Goal: Task Accomplishment & Management: Manage account settings

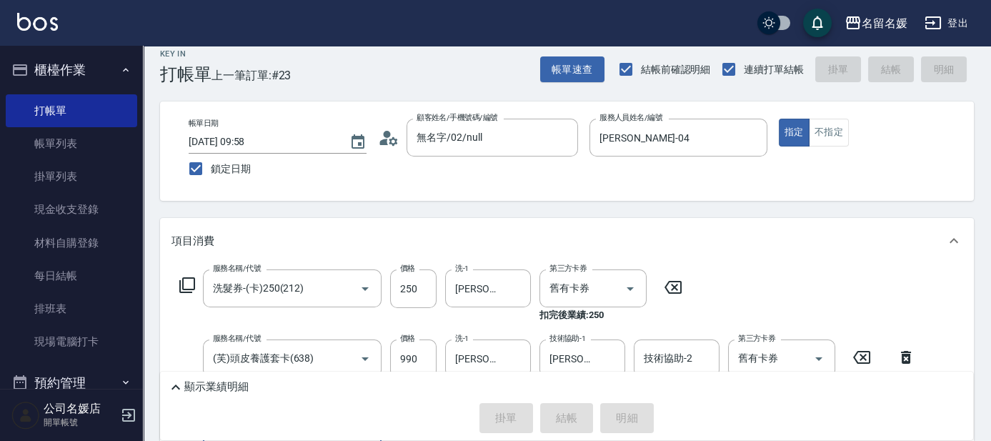
scroll to position [14, 0]
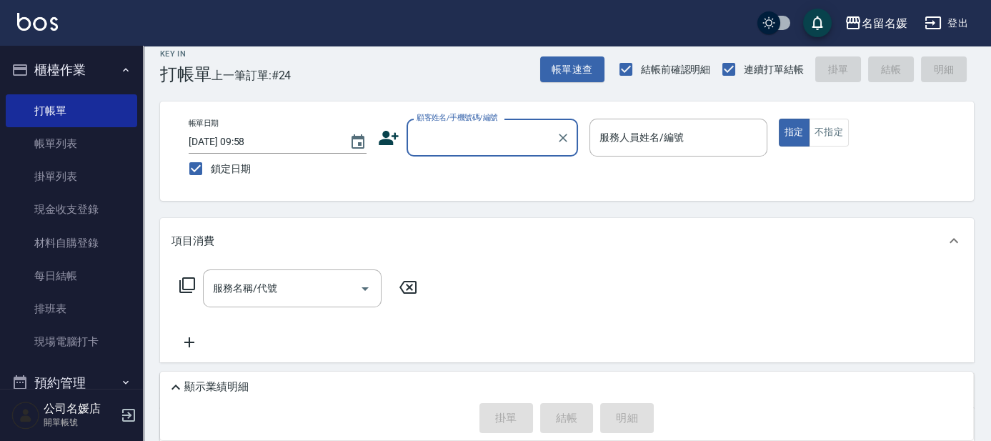
type input "6"
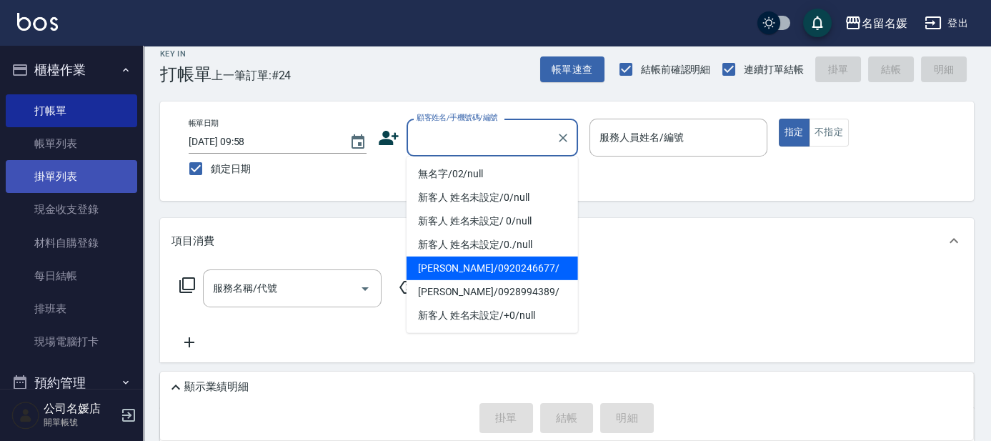
click at [3, 170] on nav "櫃檯作業 打帳單 帳單列表 掛單列表 現金收支登錄 材料自購登錄 每日結帳 排班表 現場電腦打卡 預約管理 預約管理 單日預約紀錄 單週預約紀錄 報表及分析 …" at bounding box center [71, 217] width 143 height 343
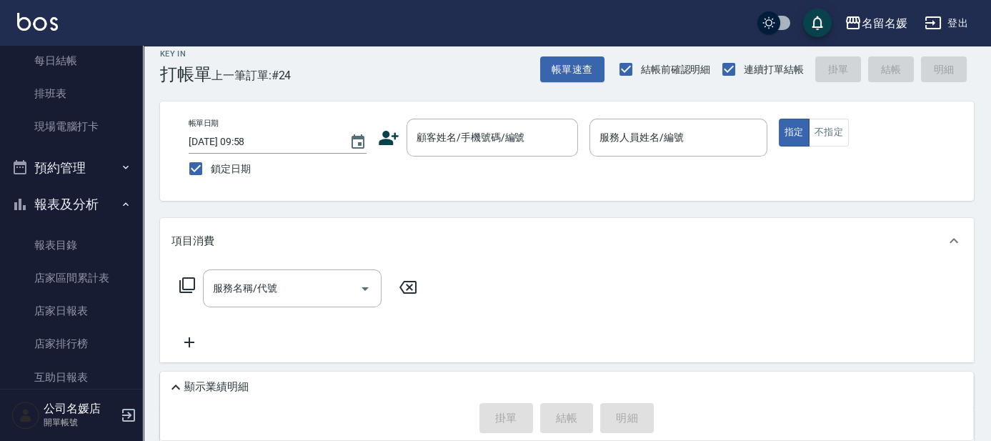
scroll to position [324, 0]
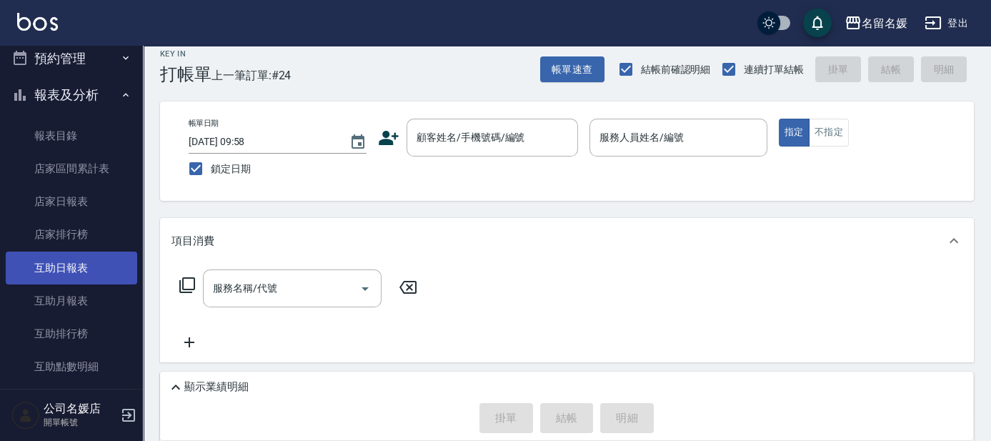
click at [41, 262] on link "互助日報表" at bounding box center [71, 267] width 131 height 33
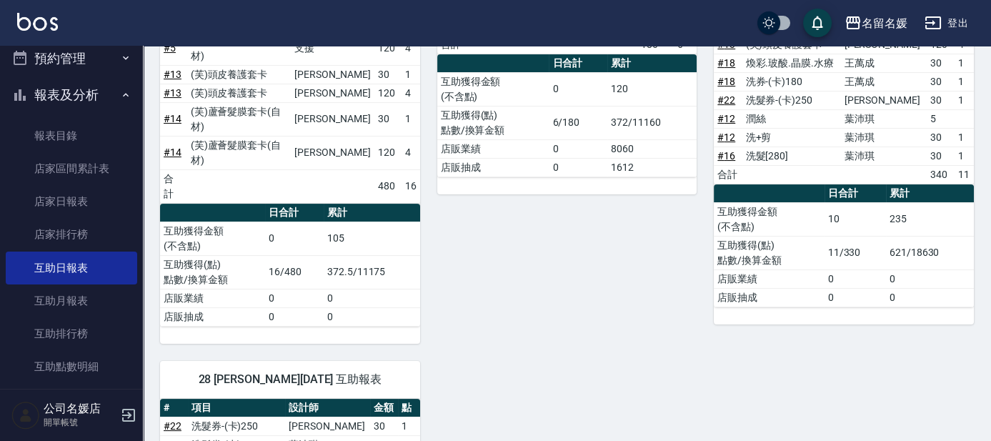
scroll to position [389, 0]
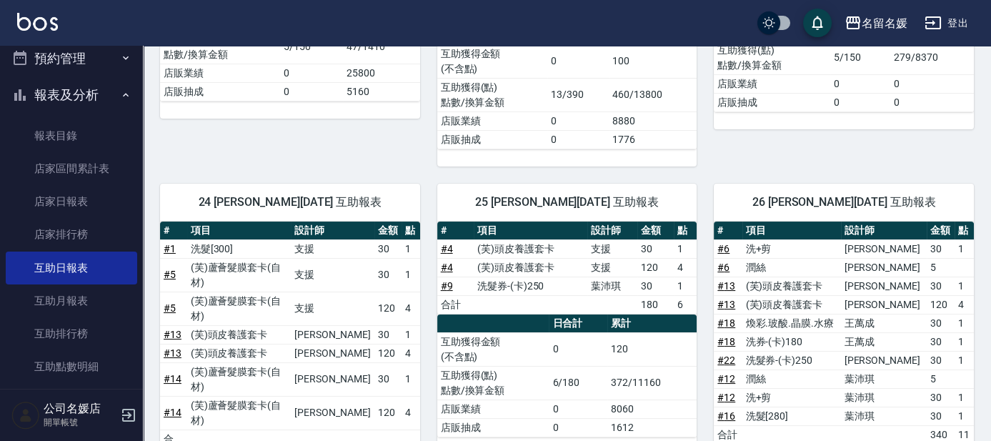
click at [6, 251] on link "互助日報表" at bounding box center [71, 267] width 131 height 33
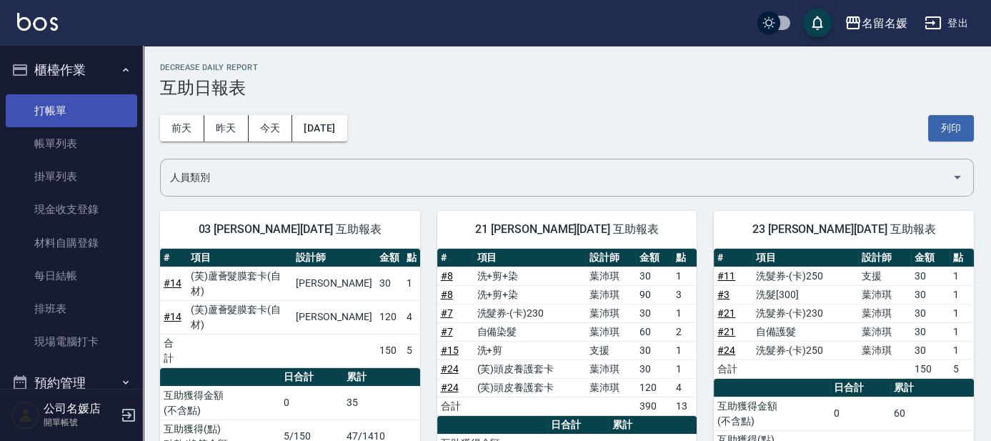
scroll to position [0, 0]
click at [56, 108] on link "打帳單" at bounding box center [71, 110] width 131 height 33
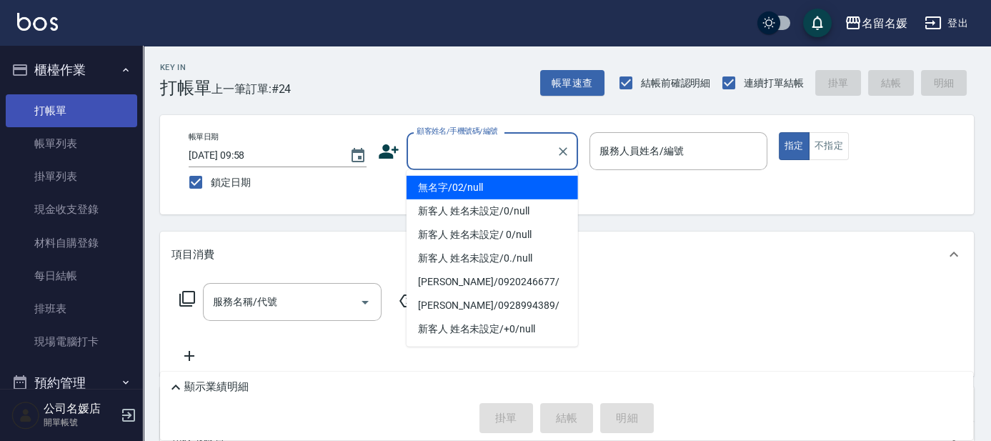
type input "0"
type input "無名字/02/null"
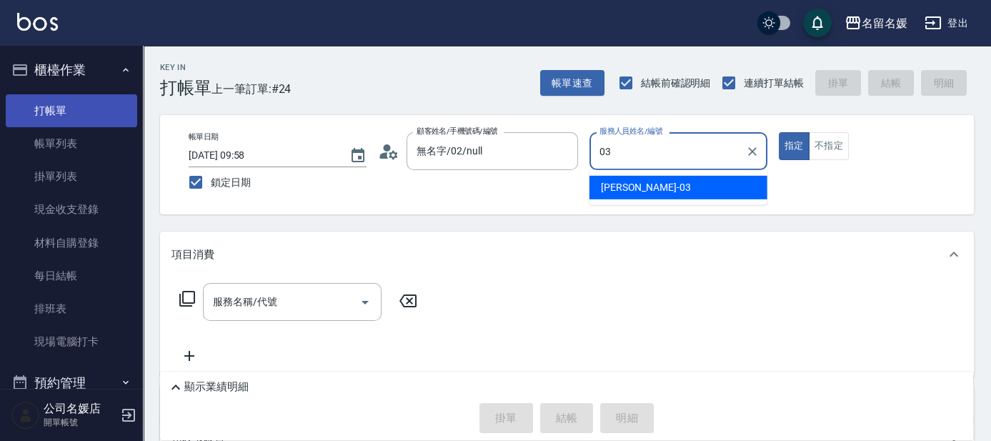
type input "03"
type button "true"
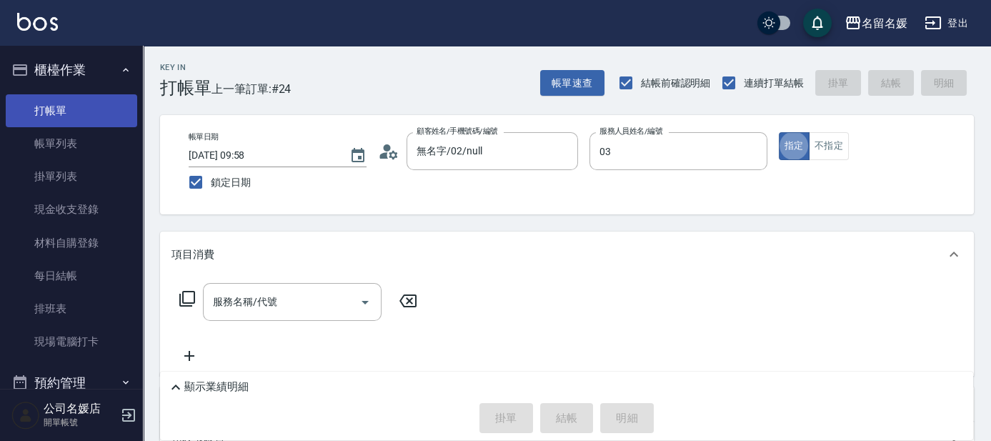
type input "[PERSON_NAME]-03"
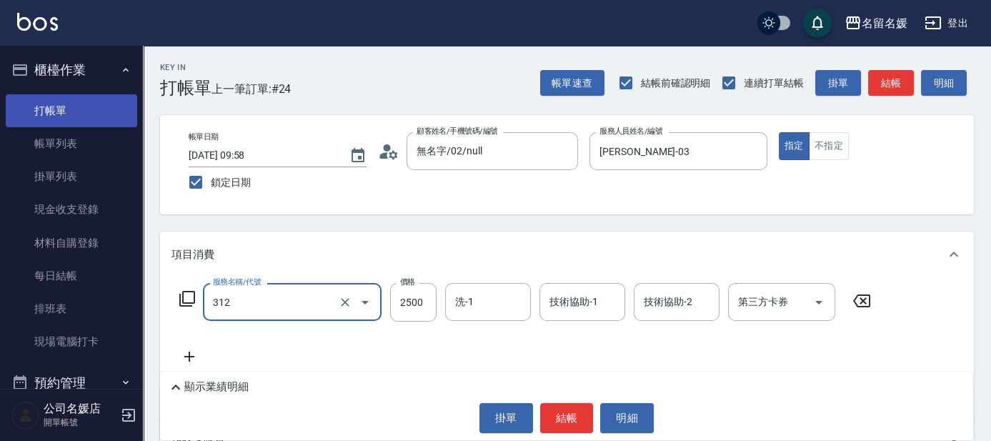
type input "生化離子燙(自材)(312)"
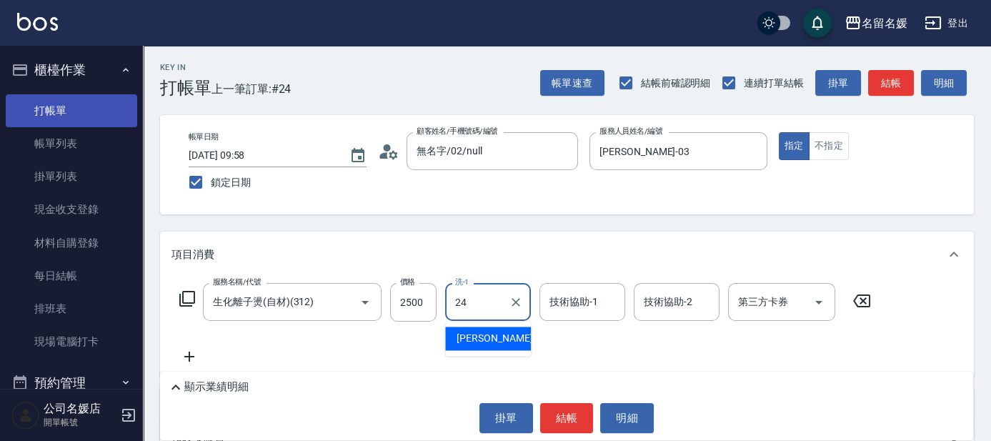
type input "[PERSON_NAME]-24"
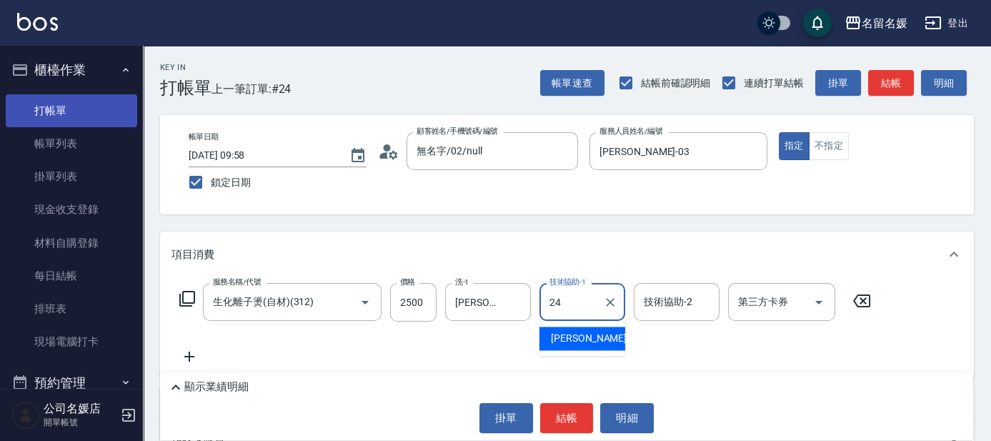
type input "[PERSON_NAME]-24"
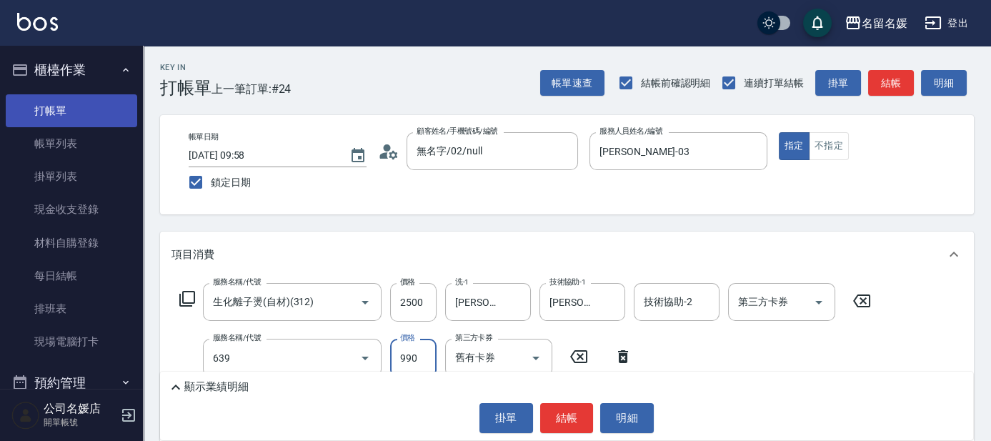
type input "(芙)蘆薈髮膜套卡(自材)(639)"
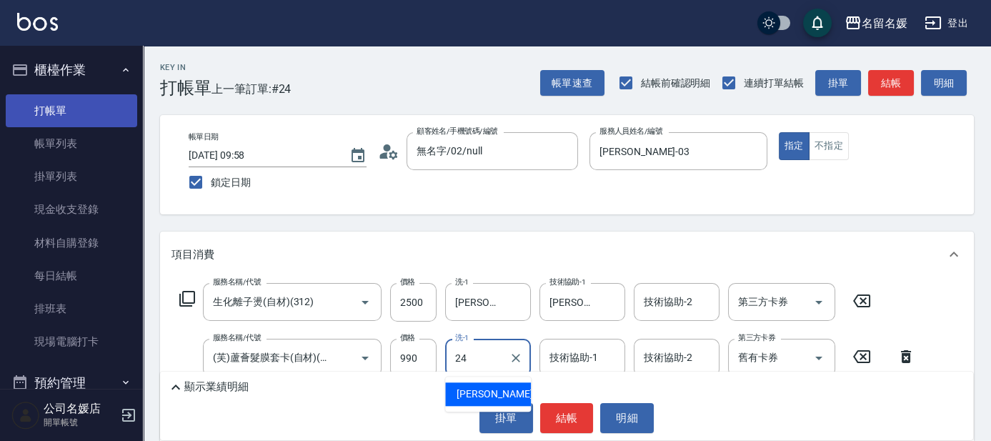
type input "24"
type input "2"
type input "[PERSON_NAME]-24"
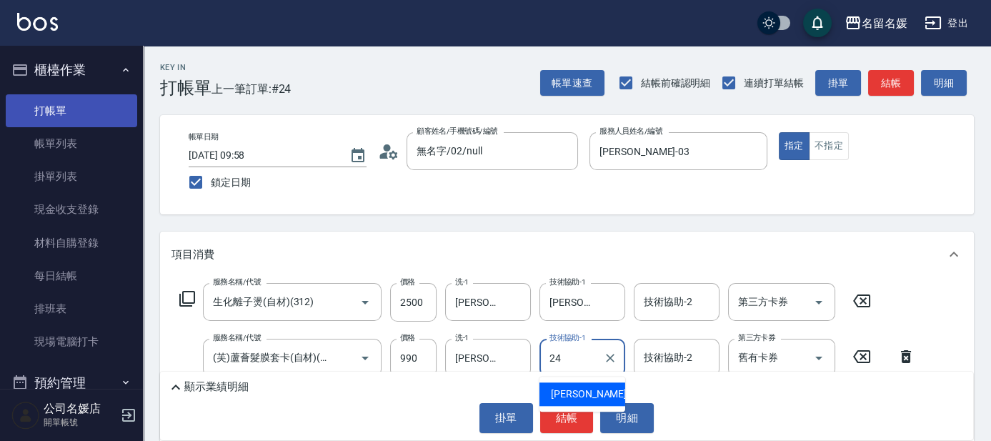
type input "[PERSON_NAME]-24"
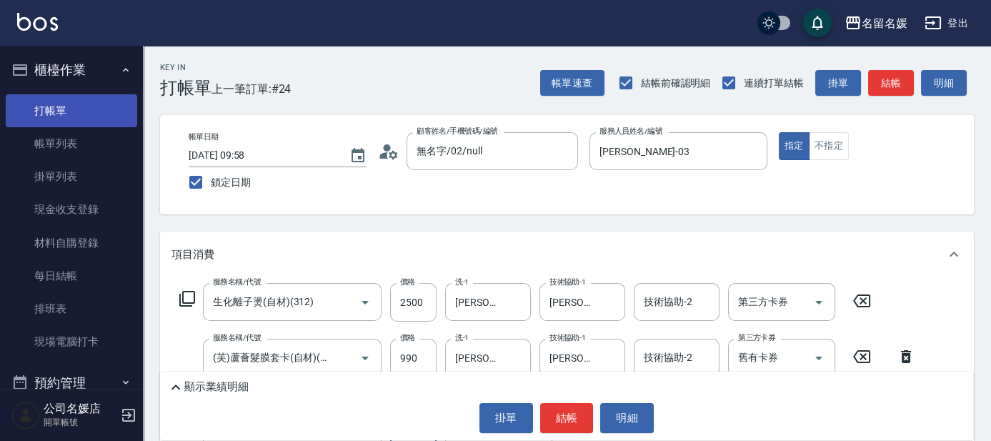
type input "(芙)蘆薈髮膜套卡(自材)(639)"
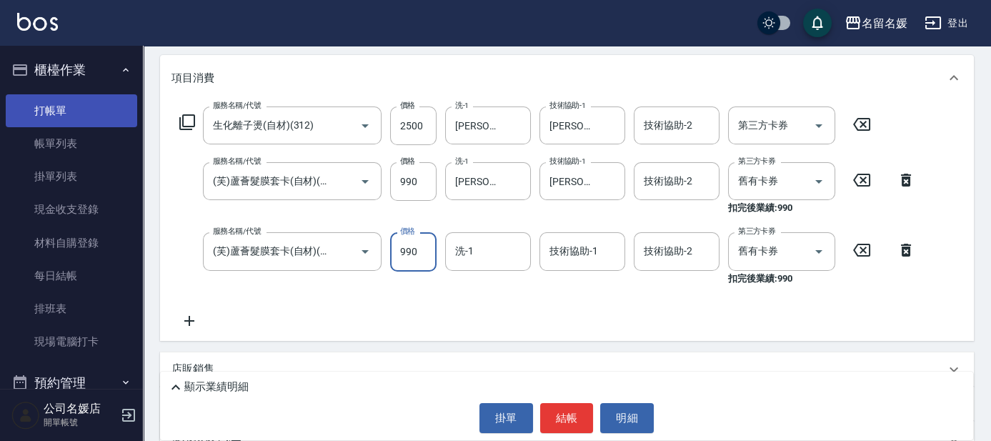
scroll to position [194, 0]
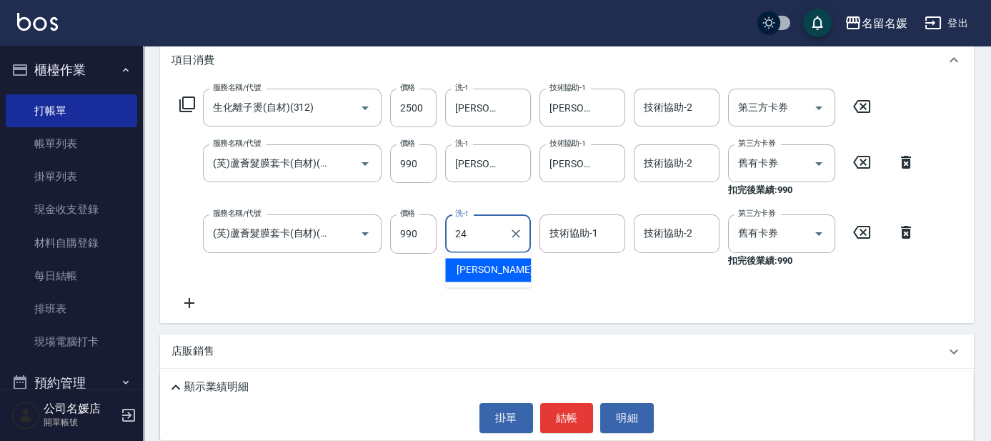
type input "24"
type input "2"
type input "[PERSON_NAME]-24"
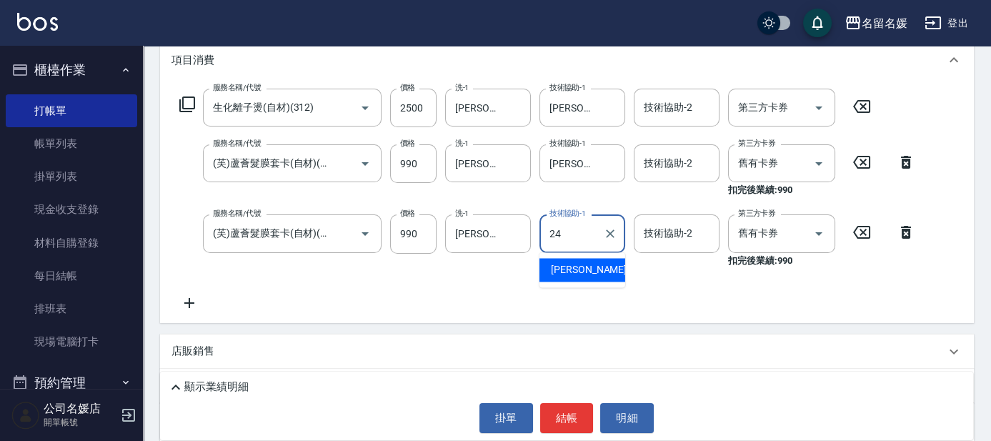
type input "[PERSON_NAME]-24"
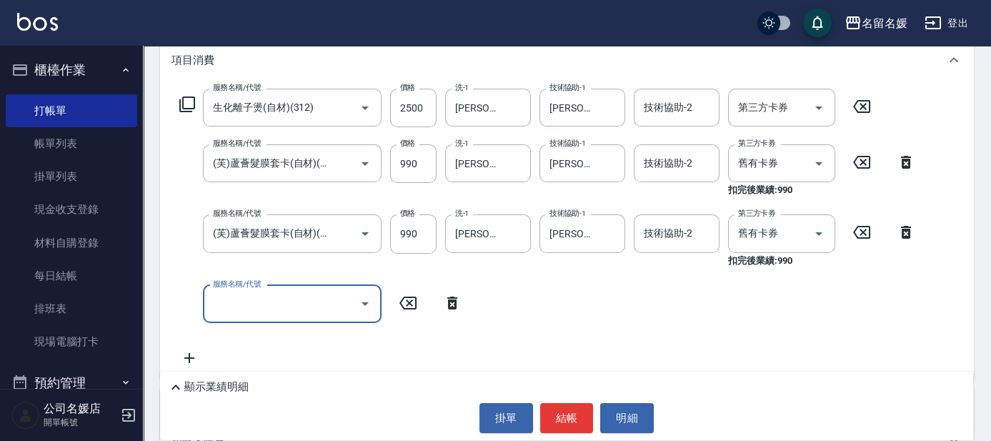
scroll to position [0, 0]
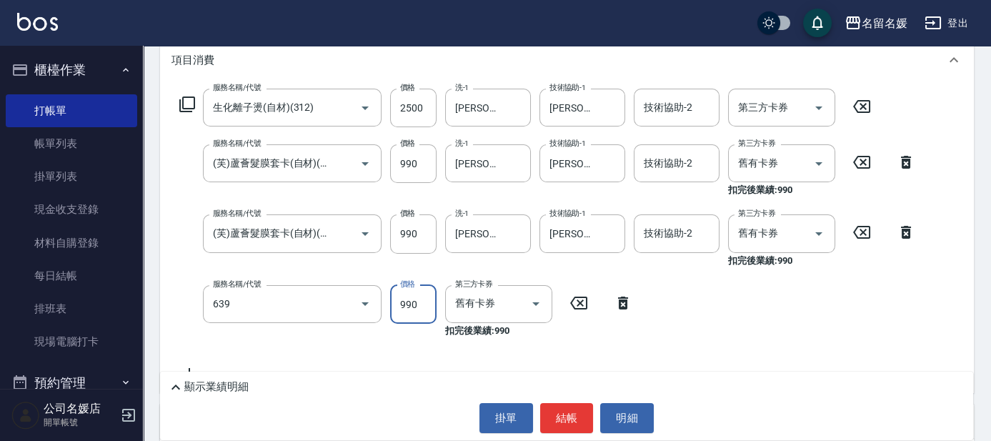
type input "(芙)蘆薈髮膜套卡(自材)(639)"
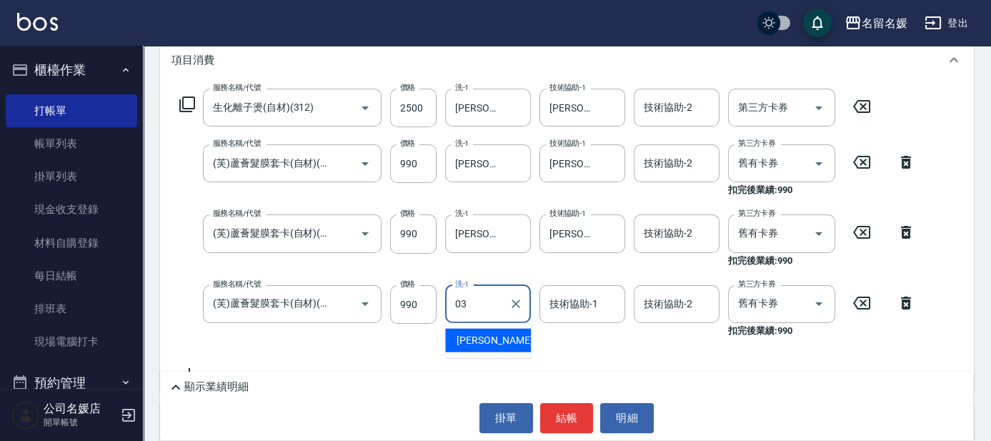
type input "03"
type input "[PERSON_NAME]-03"
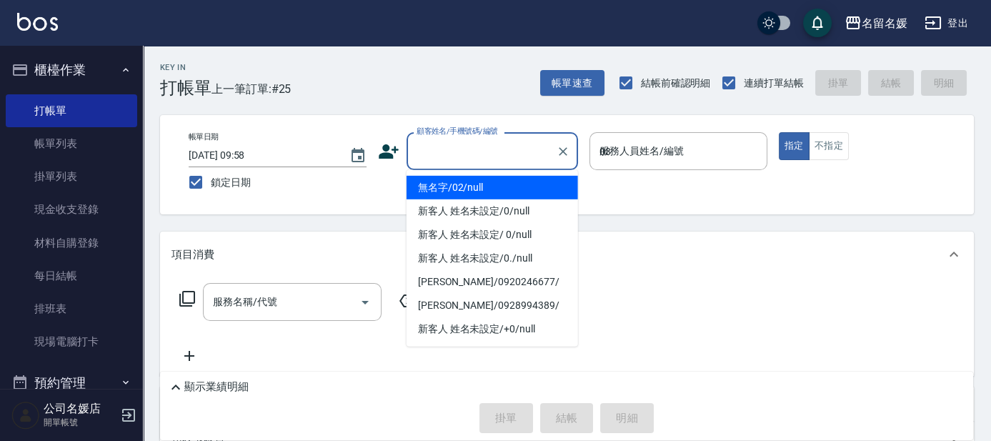
type input "03"
type input "無名字/02/null"
type input "[PERSON_NAME]-03"
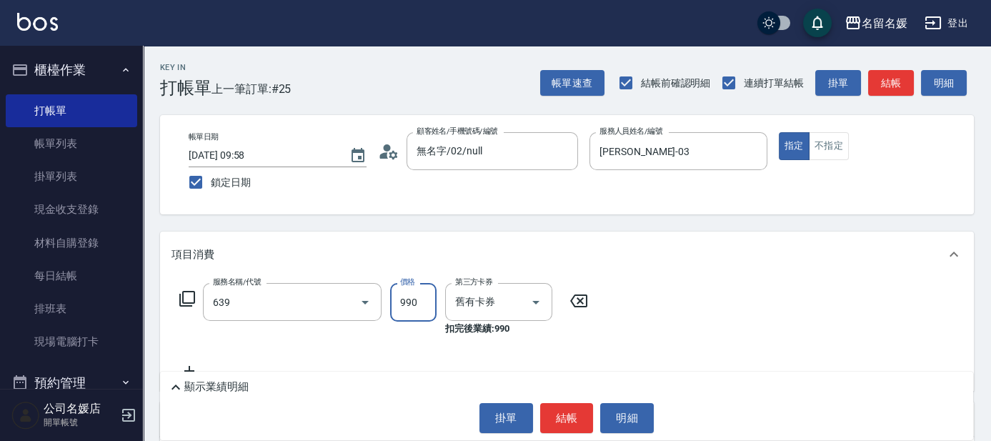
type input "(芙)蘆薈髮膜套卡(自材)(639)"
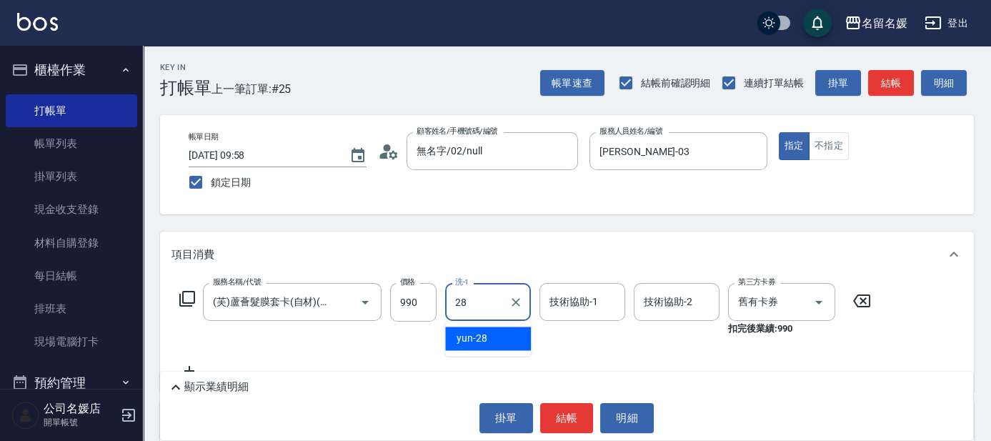
type input "yun-28"
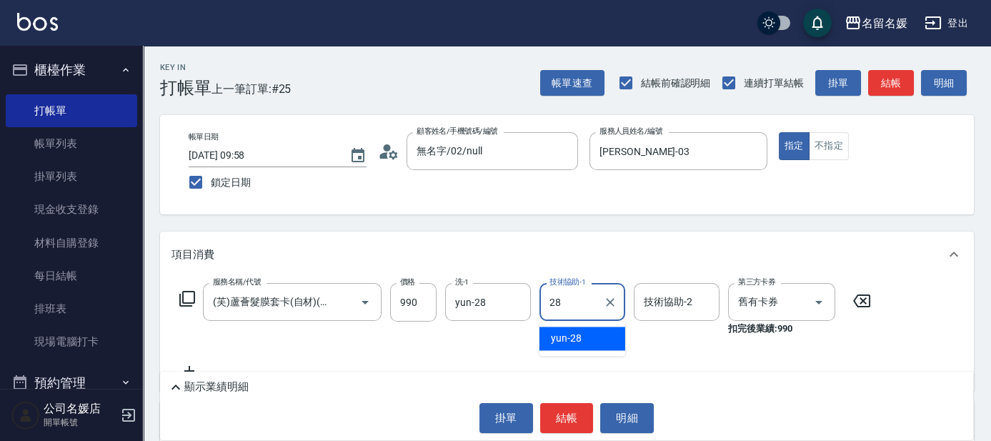
type input "yun-28"
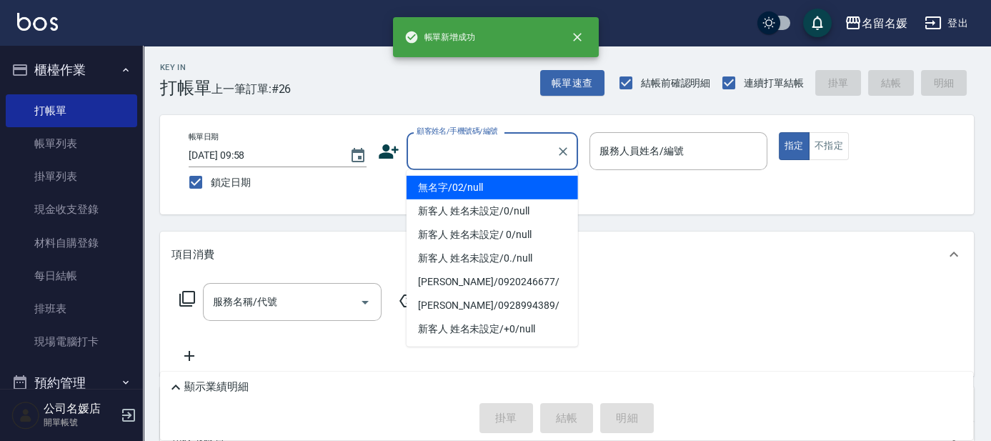
type input ".0"
type input "無名字/02/null"
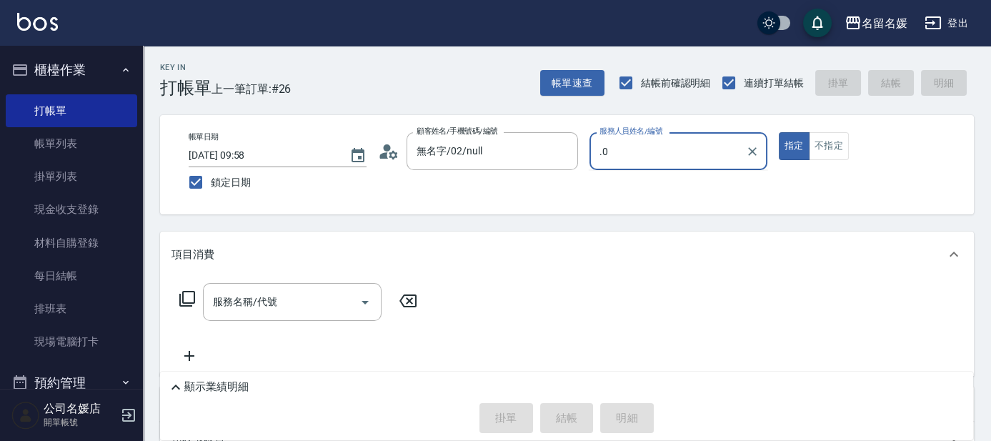
type input "."
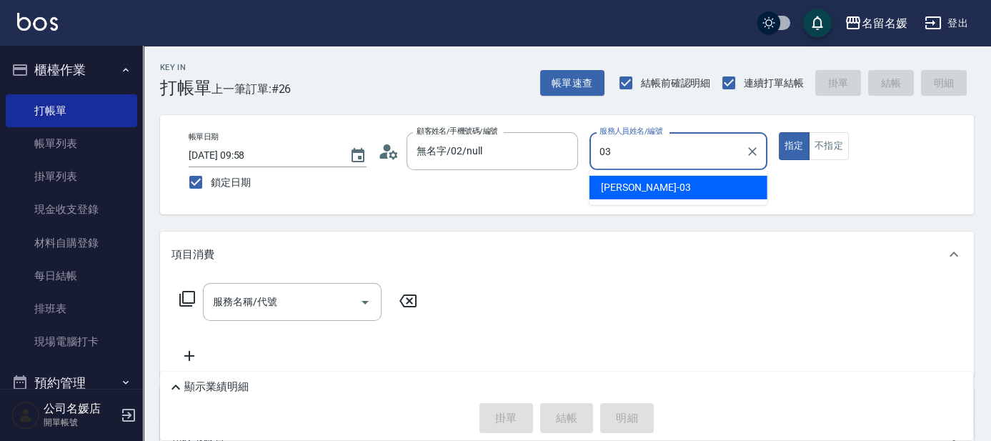
type input "[PERSON_NAME]-03"
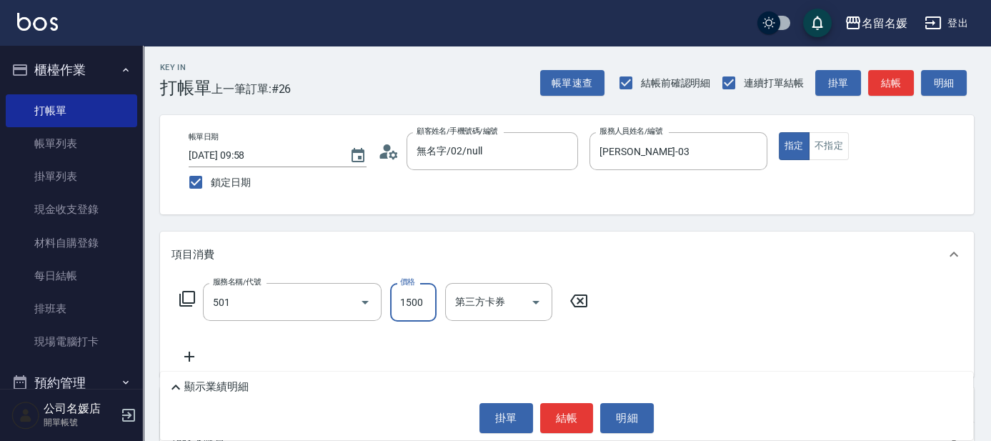
type input "染髮(1500)(501)"
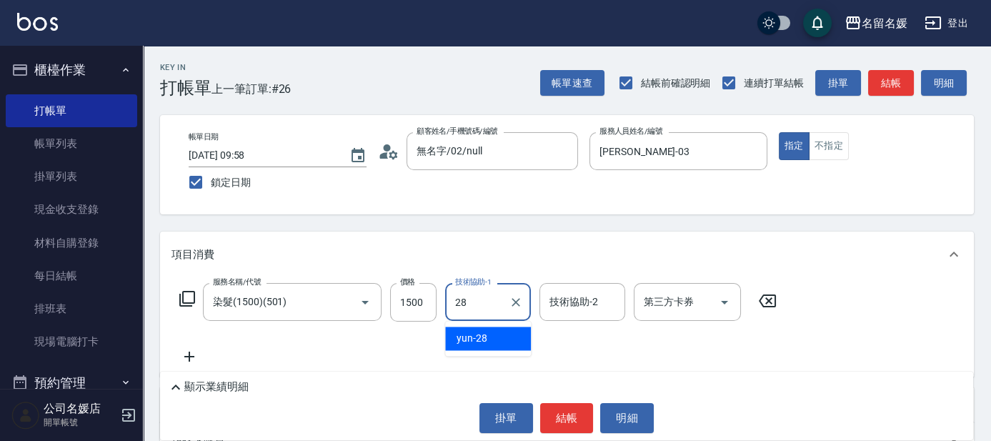
type input "yun-28"
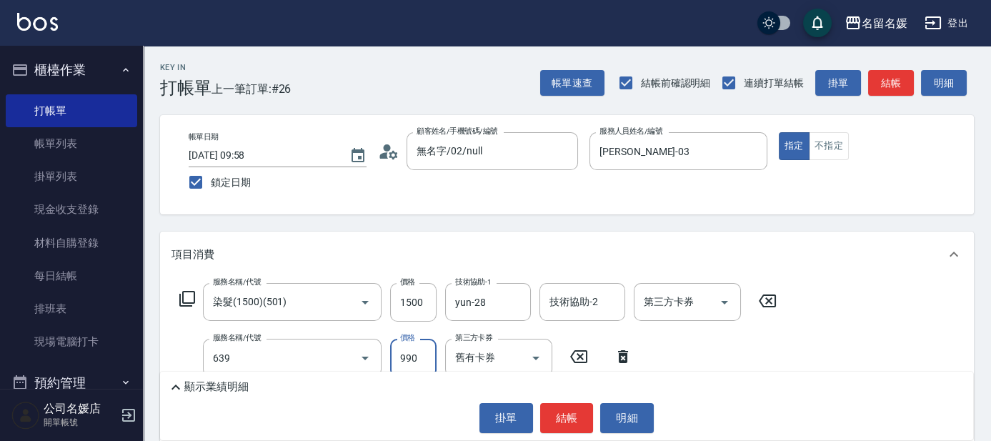
type input "(芙)蘆薈髮膜套卡(自材)(639)"
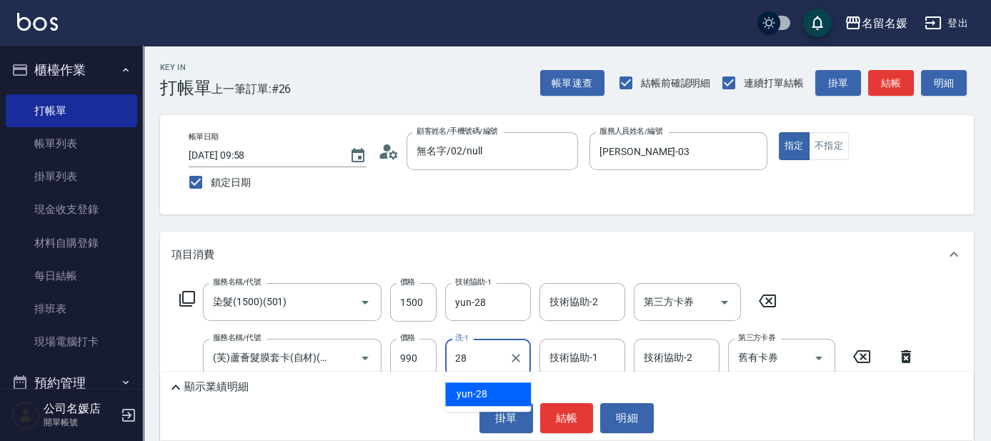
type input "yun-28"
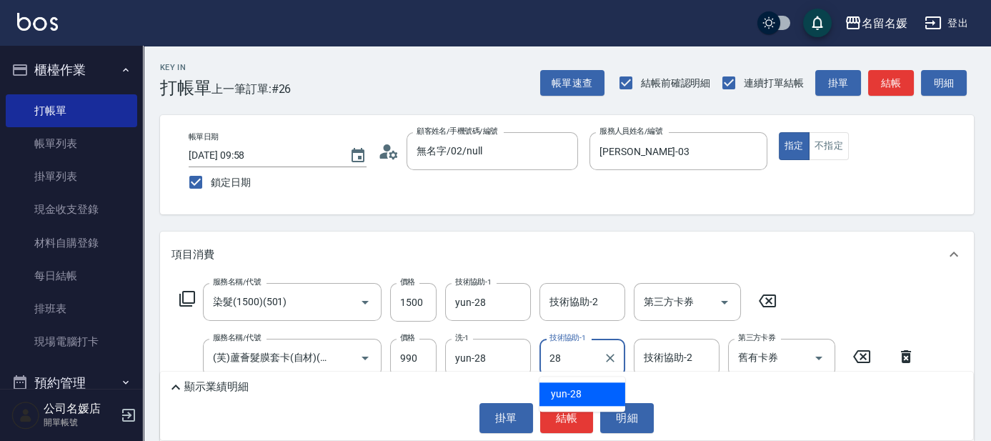
type input "yun-28"
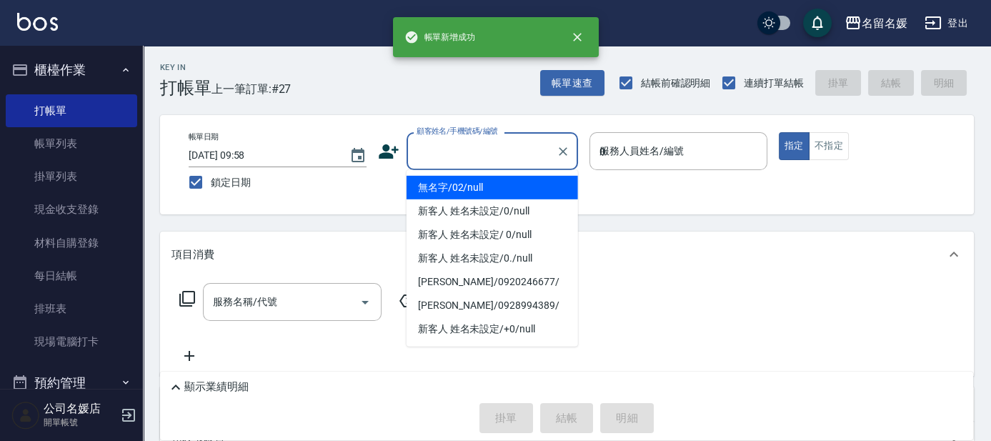
type input "03"
type input "無名字/02/null"
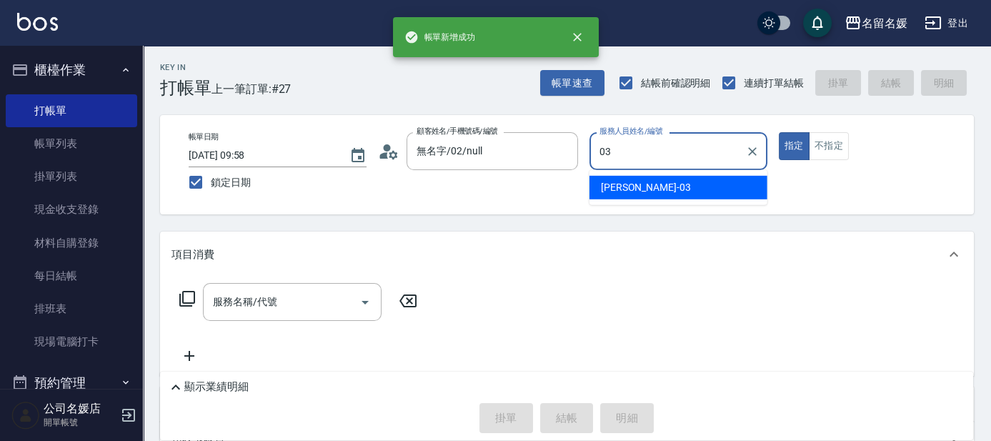
type input "[PERSON_NAME]-03"
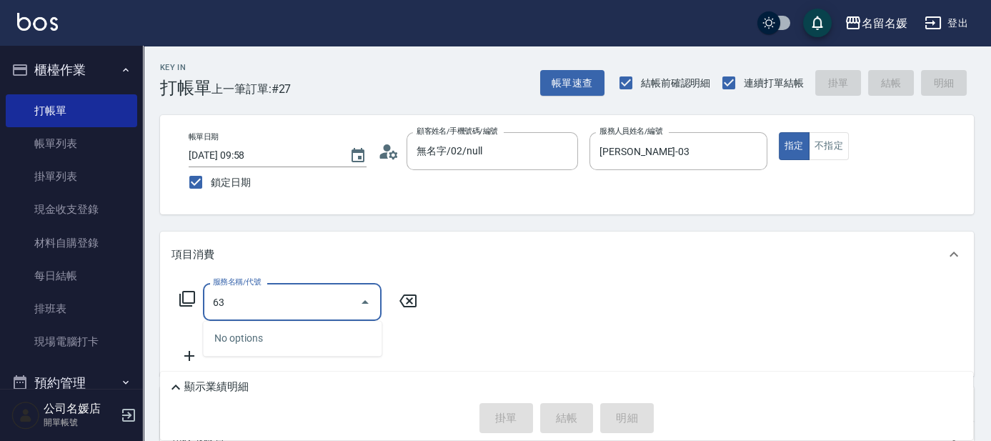
type input "639"
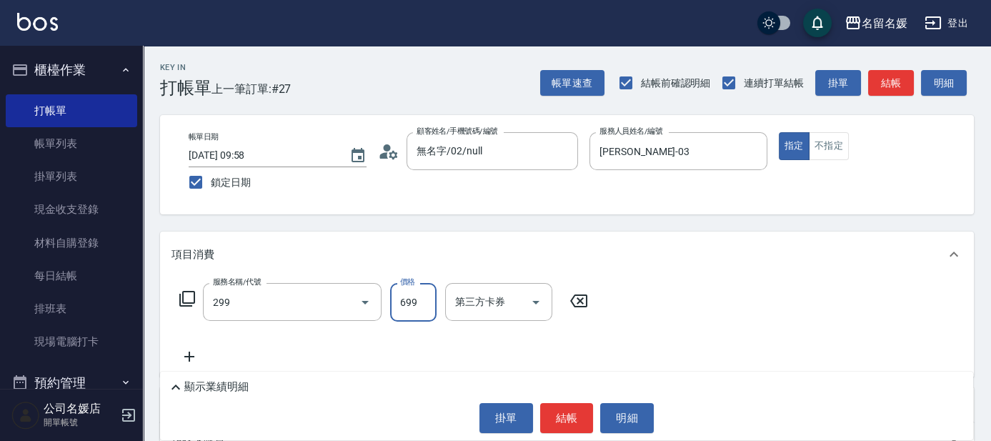
type input "滾珠洗髮699(299)"
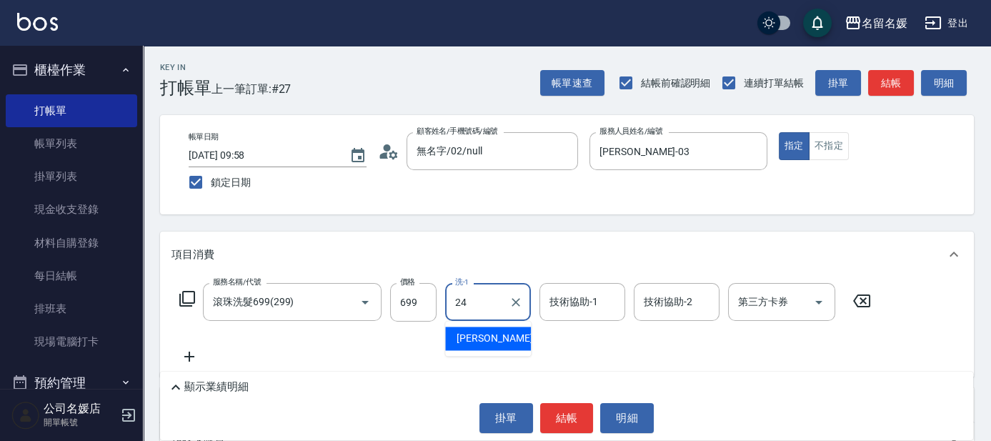
type input "[PERSON_NAME]-24"
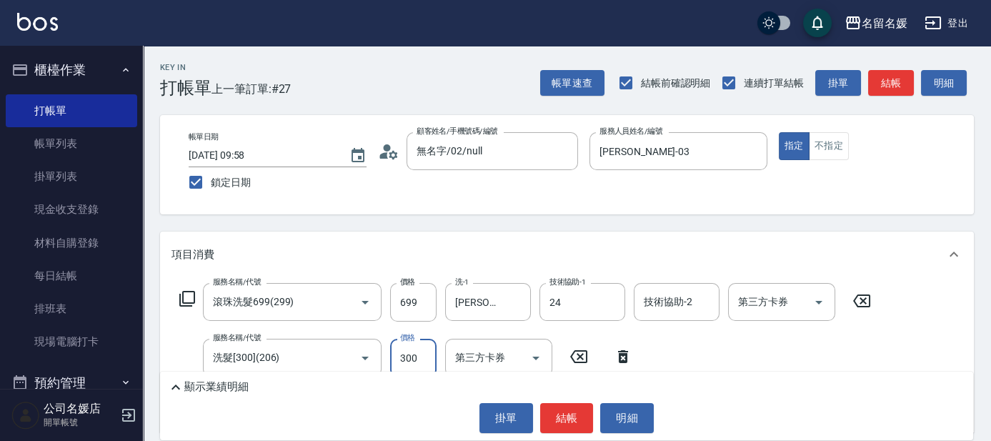
type input "[PERSON_NAME]-24"
click at [341, 355] on icon "Clear" at bounding box center [345, 358] width 14 height 14
type input "洗髮[300](206)"
type input "滾珠洗髮699(299)"
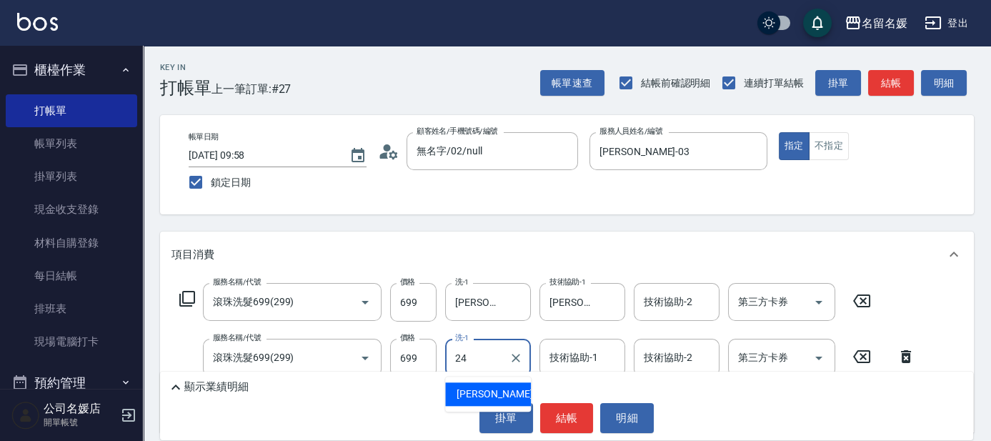
type input "24"
type input "2"
type input "[PERSON_NAME]-24"
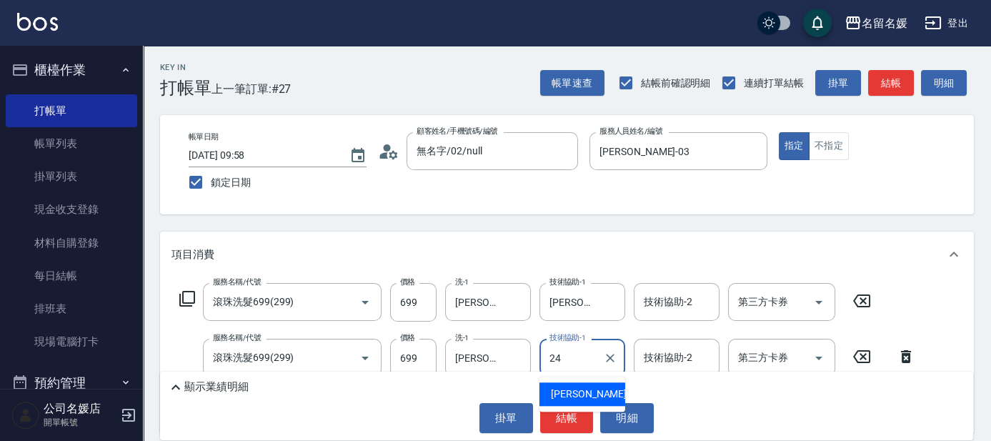
type input "[PERSON_NAME]-24"
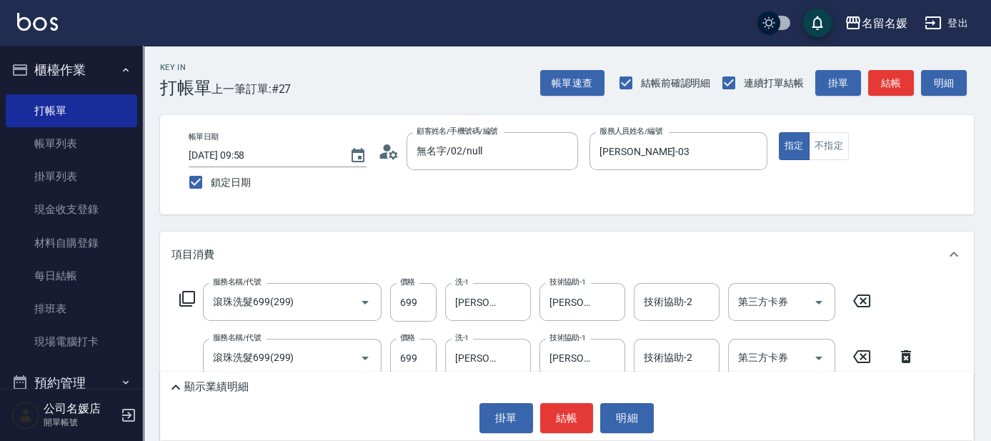
type input "滾珠洗髮699(299)"
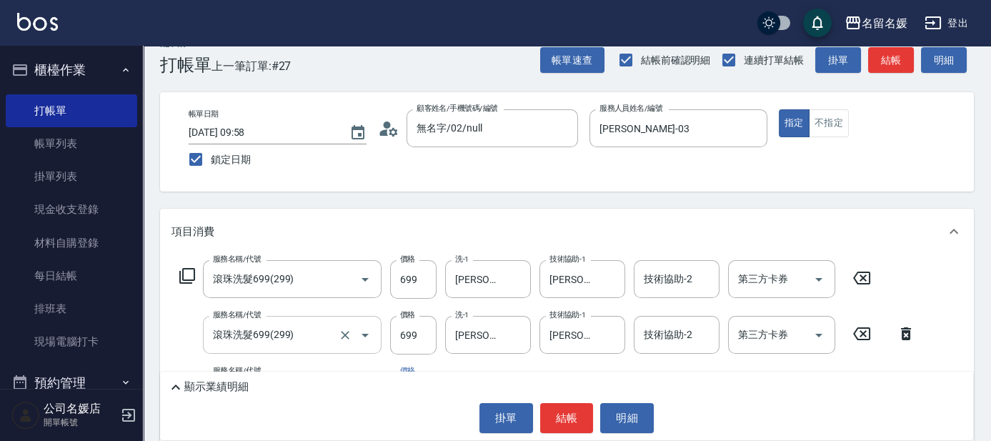
scroll to position [64, 0]
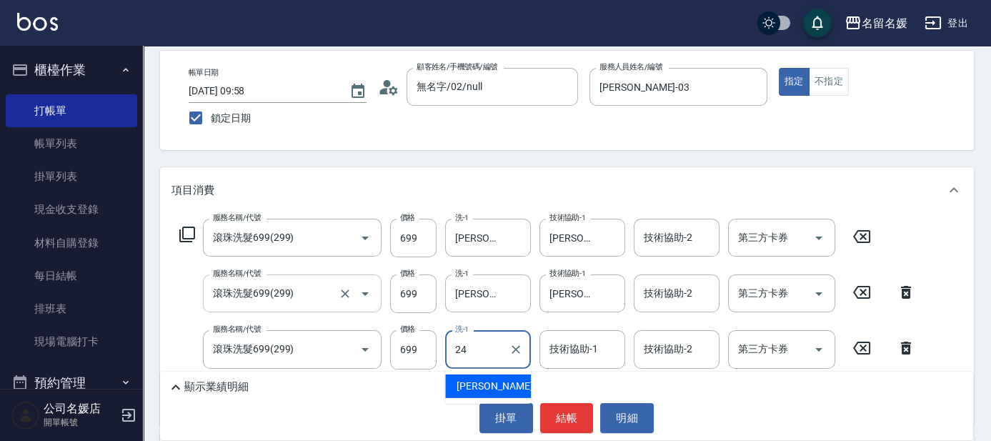
type input "24"
type input "2"
type input "[PERSON_NAME]-24"
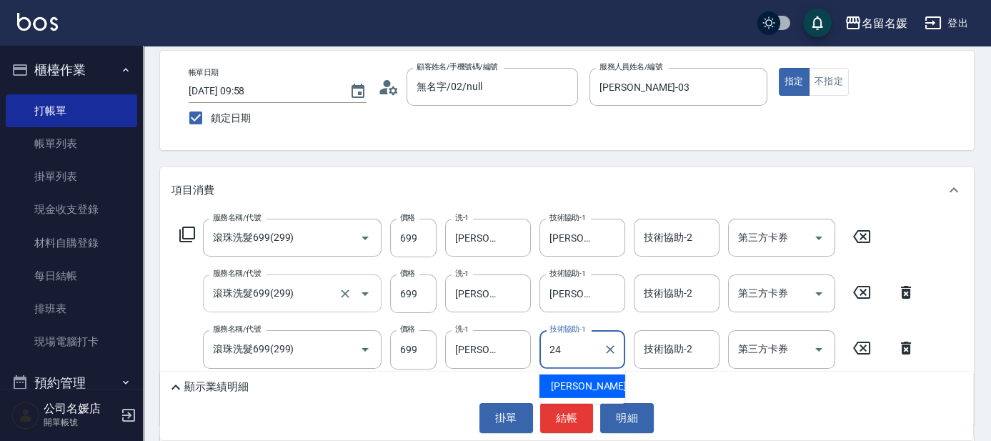
type input "[PERSON_NAME]-24"
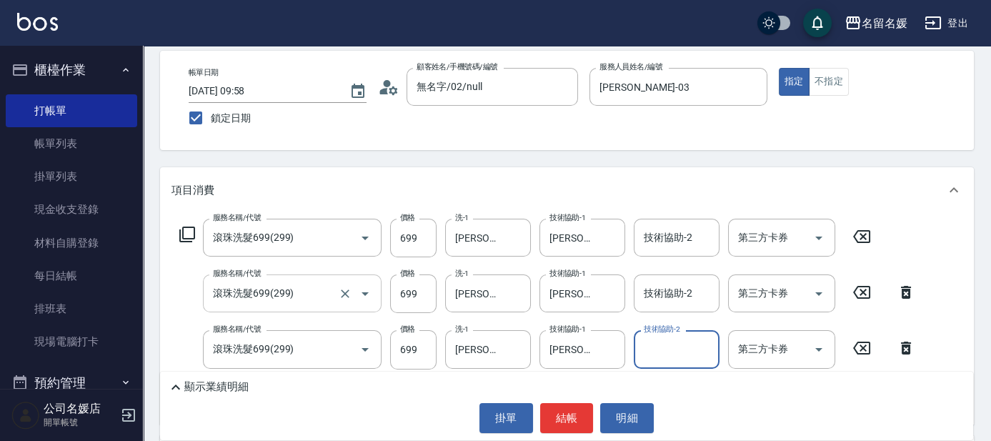
scroll to position [0, 0]
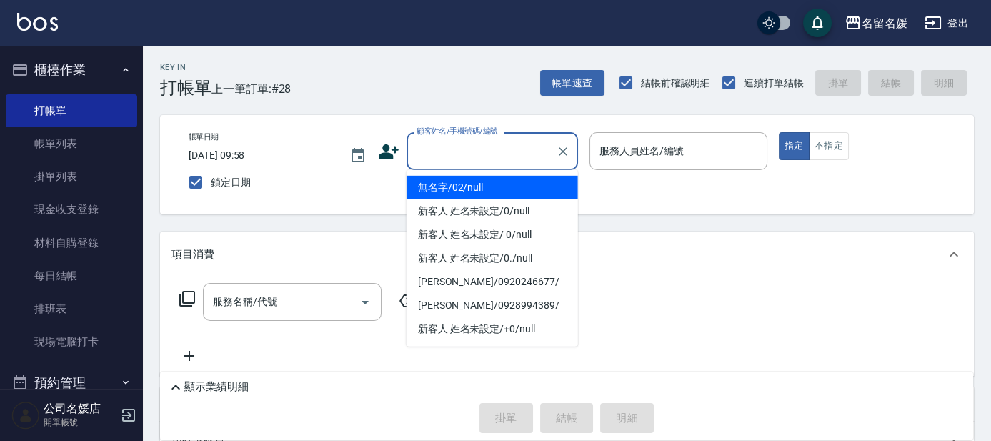
type input ".0"
type input "無名字/02/null"
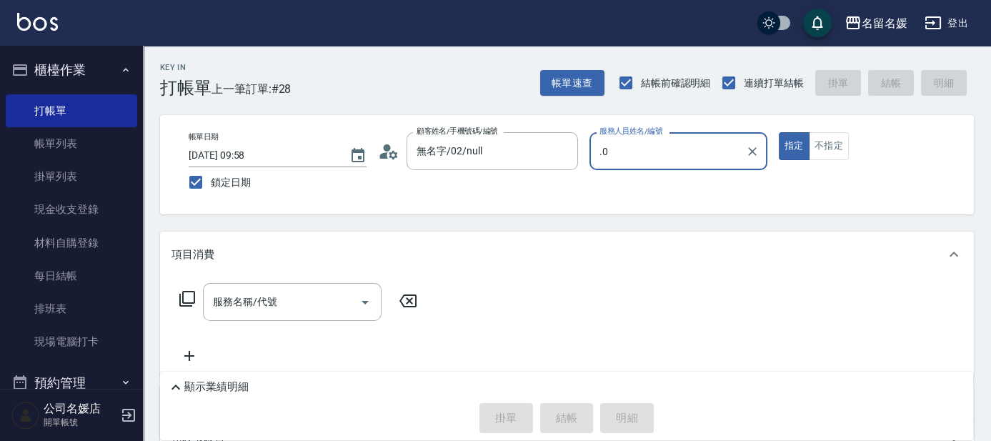
type input "."
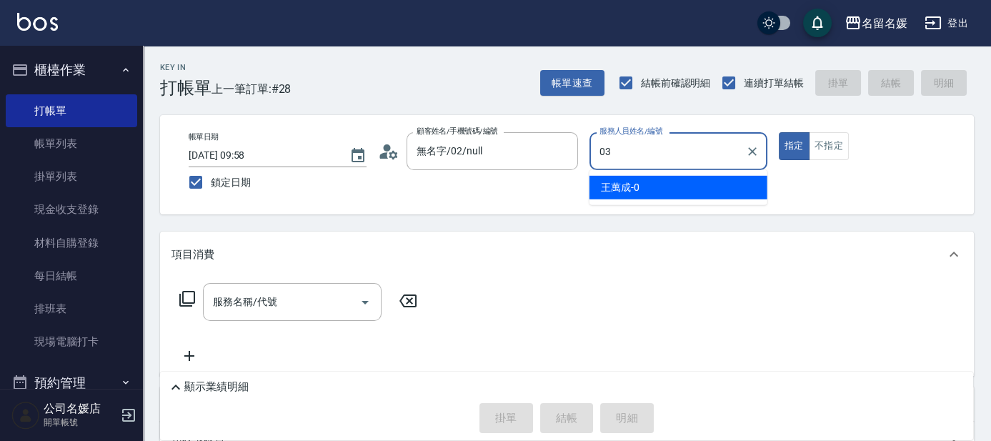
type input "[PERSON_NAME]-03"
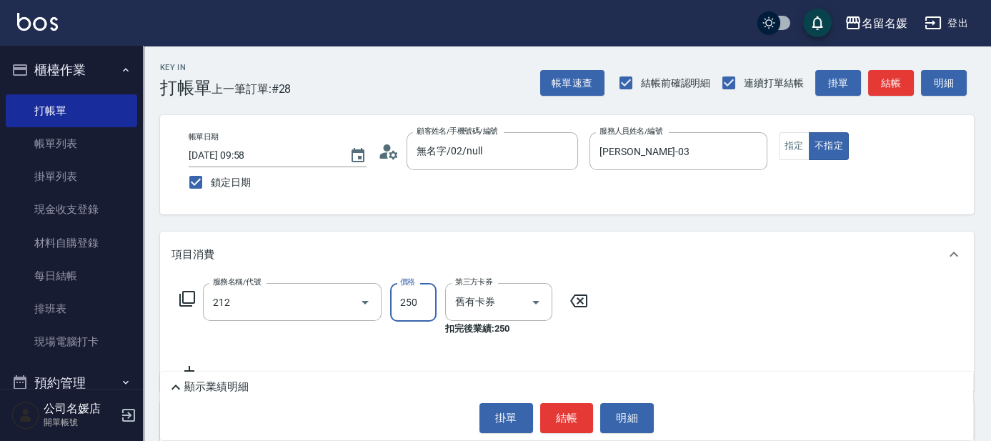
type input "洗髮券-(卡)250(212)"
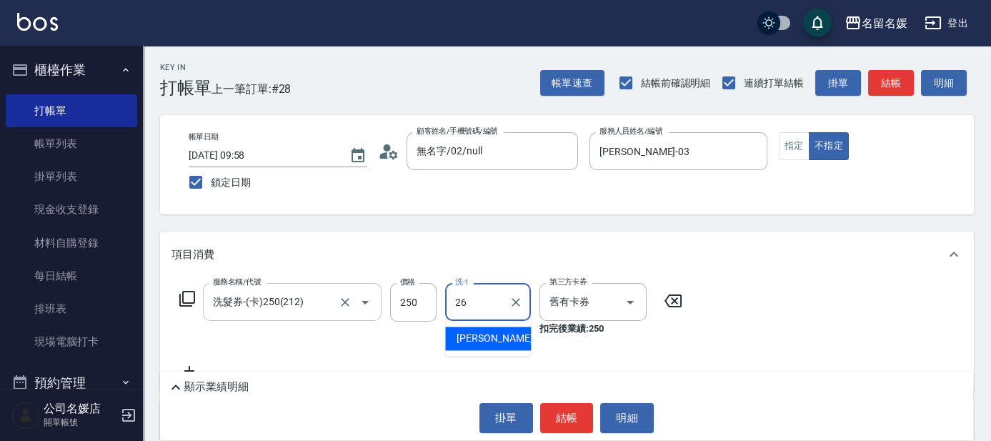
type input "[PERSON_NAME]-26"
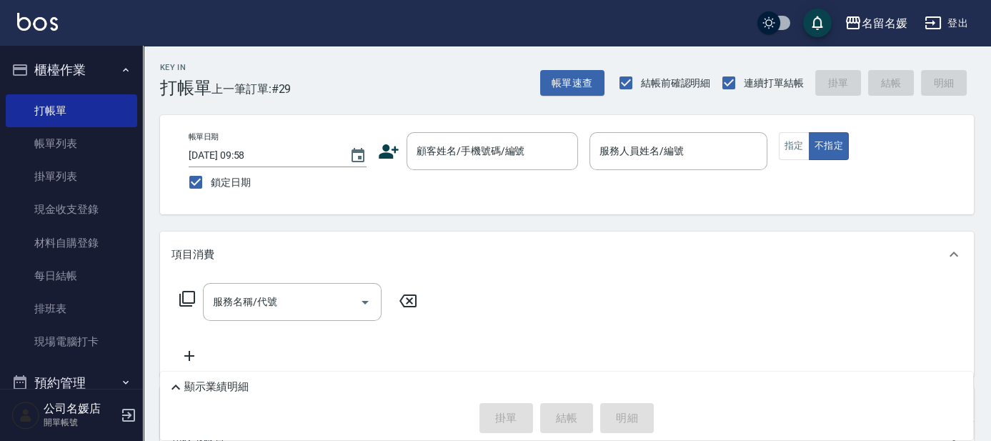
click at [373, 389] on div "顯示業績明細" at bounding box center [570, 387] width 806 height 17
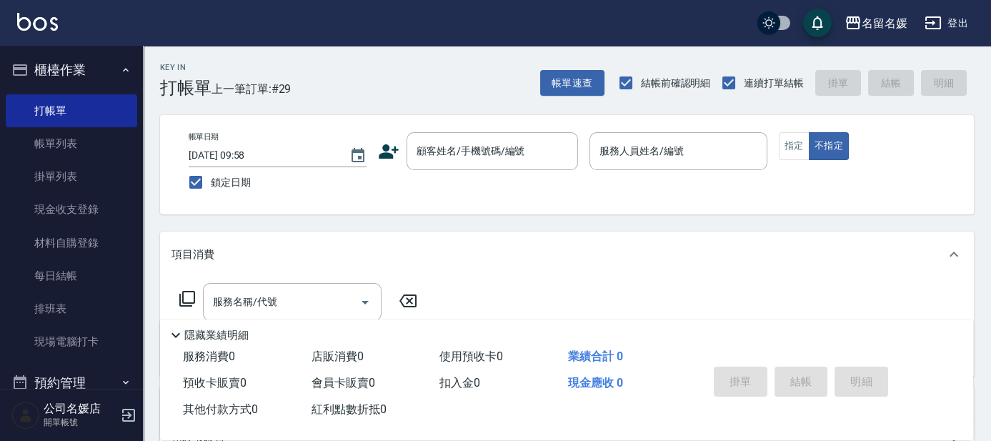
click at [476, 374] on div "扣入金 0" at bounding box center [498, 383] width 129 height 26
click at [89, 143] on link "帳單列表" at bounding box center [71, 143] width 131 height 33
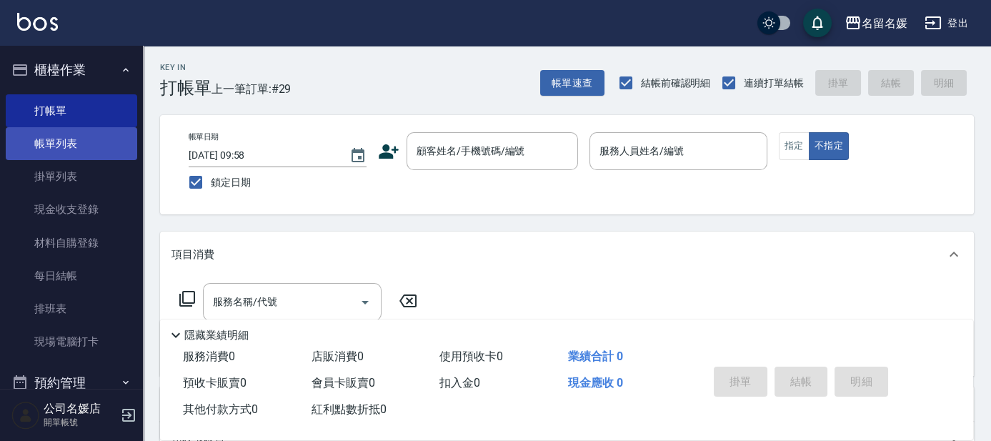
click at [89, 143] on link "帳單列表" at bounding box center [71, 143] width 131 height 33
click at [90, 143] on link "帳單列表" at bounding box center [71, 143] width 131 height 33
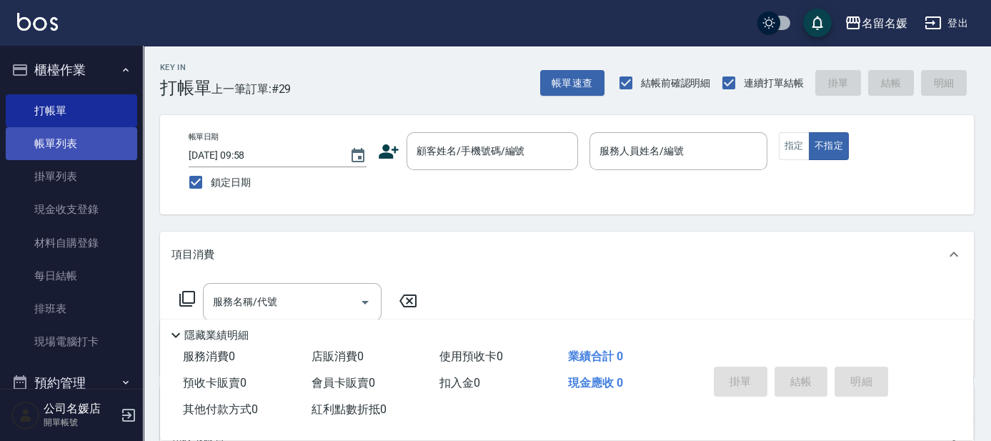
click at [90, 143] on link "帳單列表" at bounding box center [71, 143] width 131 height 33
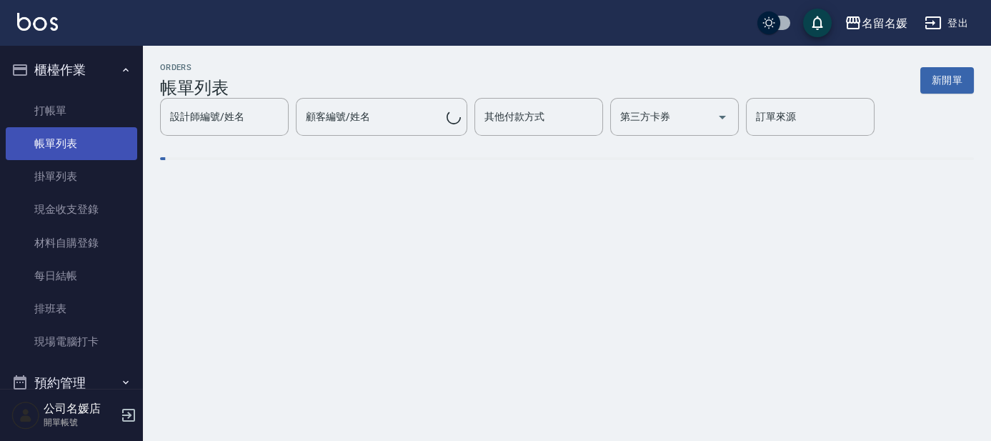
click at [90, 143] on link "帳單列表" at bounding box center [71, 143] width 131 height 33
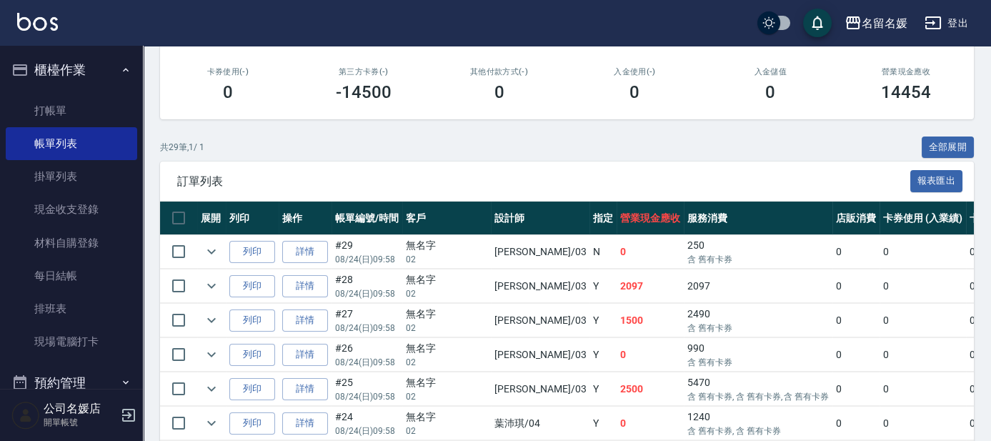
scroll to position [259, 0]
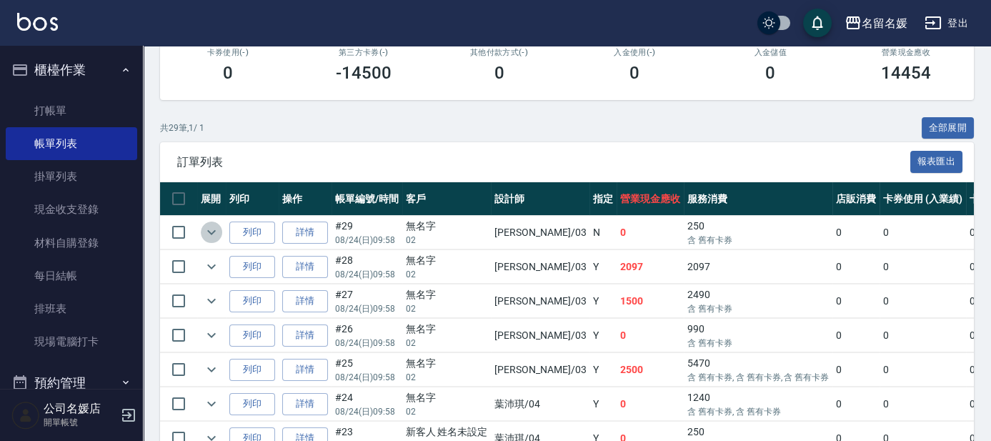
click at [211, 231] on icon "expand row" at bounding box center [211, 232] width 9 height 5
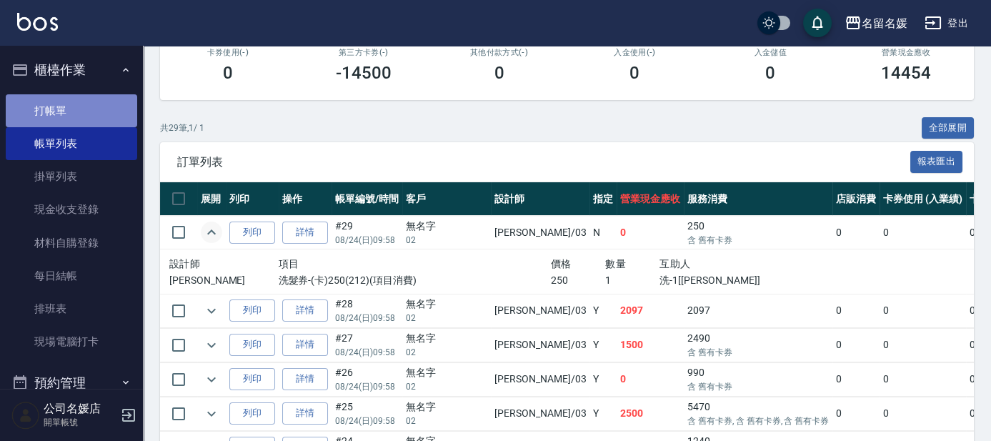
click at [106, 113] on link "打帳單" at bounding box center [71, 110] width 131 height 33
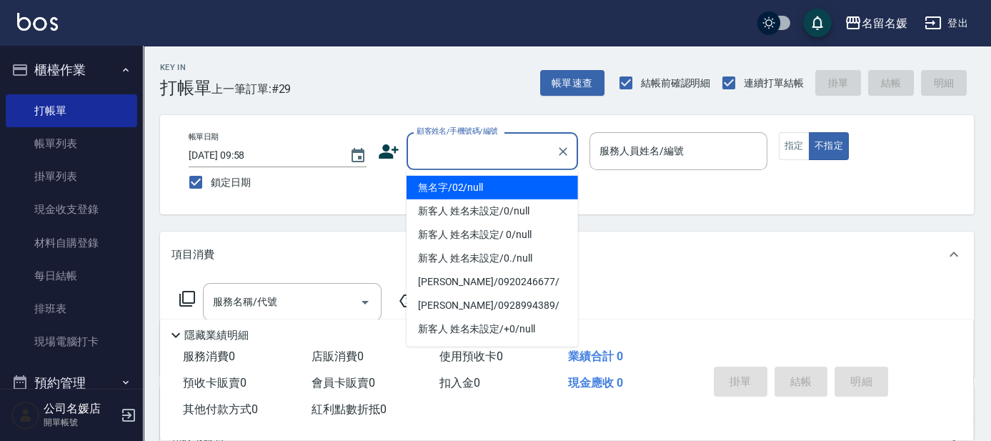
click at [463, 149] on input "顧客姓名/手機號碼/編號" at bounding box center [481, 151] width 137 height 25
click at [479, 186] on li "無名字/02/null" at bounding box center [491, 188] width 171 height 24
type input "無名字/02/null"
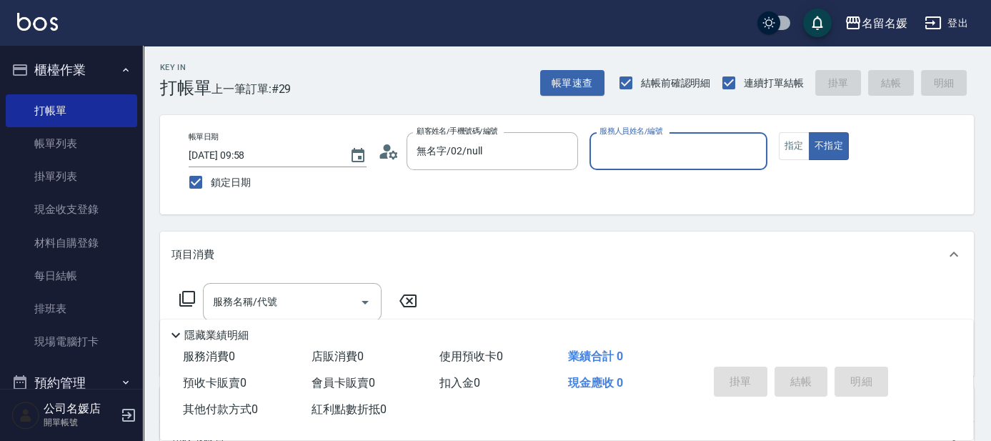
click at [703, 149] on input "服務人員姓名/編號" at bounding box center [678, 151] width 165 height 25
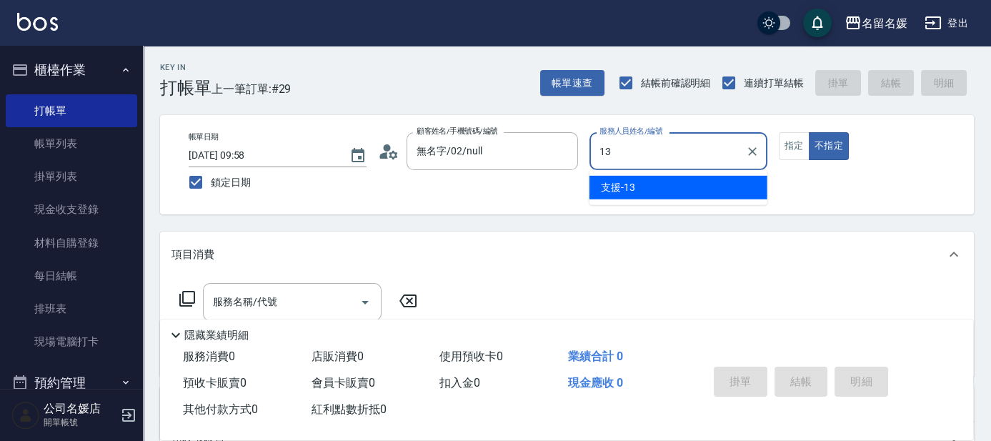
type input "13"
type button "false"
type input "支援-13"
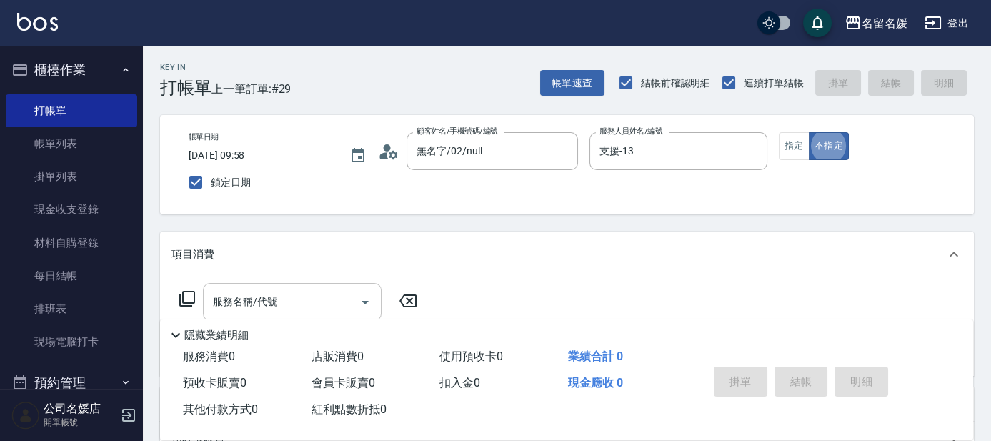
click at [323, 299] on input "服務名稱/代號" at bounding box center [281, 301] width 144 height 25
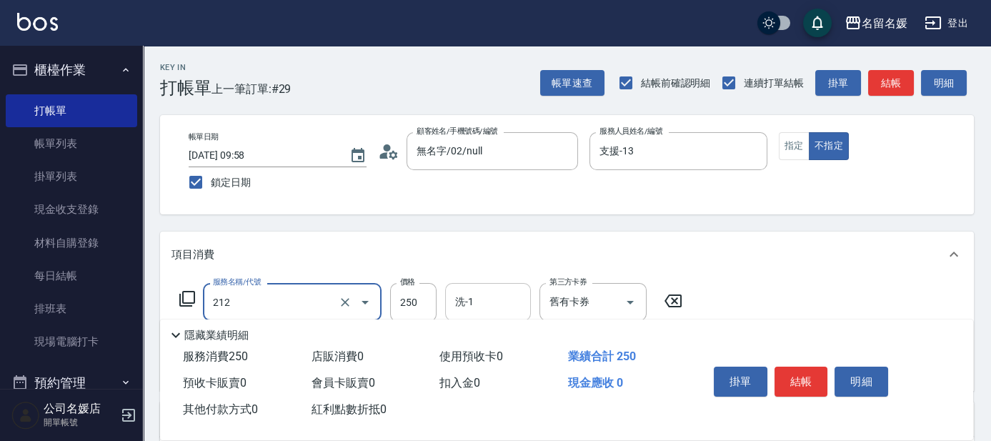
click at [499, 292] on input "洗-1" at bounding box center [487, 301] width 73 height 25
type input "洗髮券-(卡)250(212)"
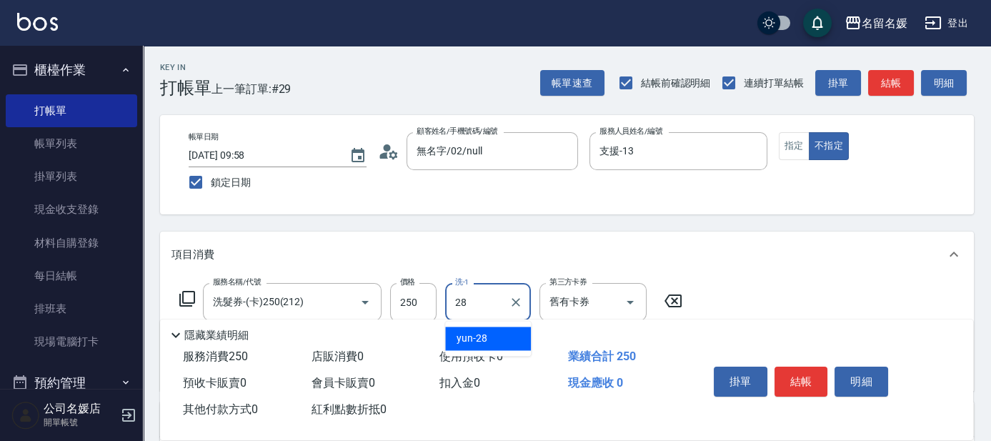
type input "yun-28"
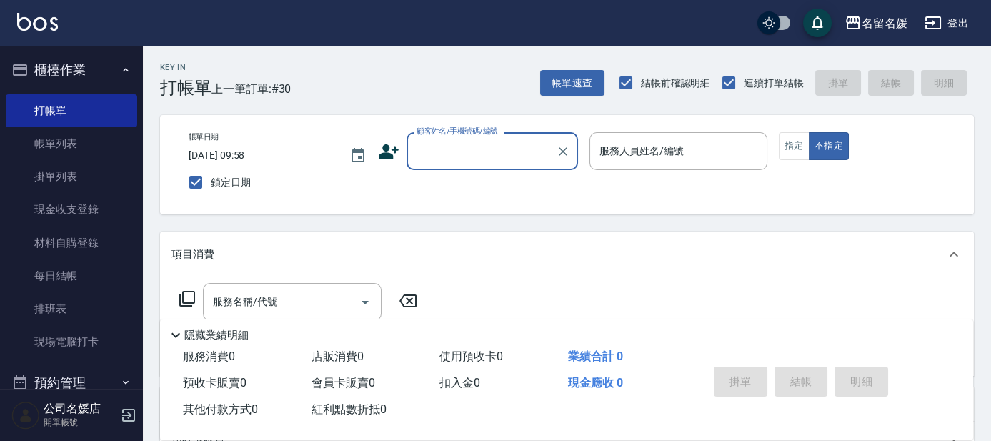
click at [511, 158] on input "顧客姓名/手機號碼/編號" at bounding box center [481, 151] width 137 height 25
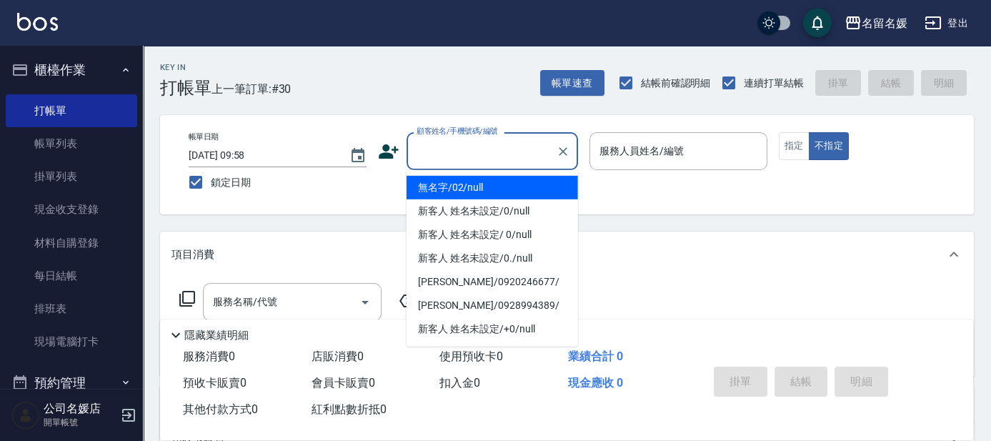
drag, startPoint x: 501, startPoint y: 188, endPoint x: 764, endPoint y: 157, distance: 265.4
click at [502, 187] on li "無名字/02/null" at bounding box center [491, 188] width 171 height 24
type input "無名字/02/null"
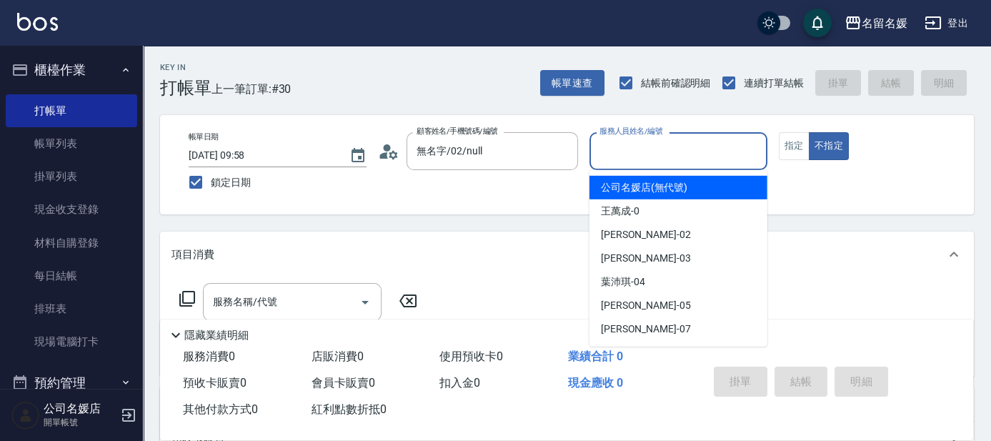
click at [693, 144] on input "服務人員姓名/編號" at bounding box center [678, 151] width 165 height 25
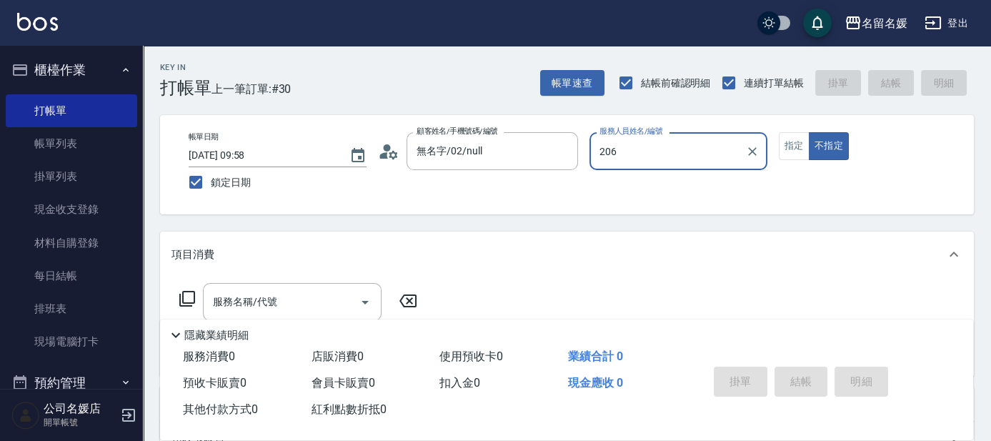
type input "206"
click at [809, 132] on button "不指定" at bounding box center [829, 146] width 40 height 28
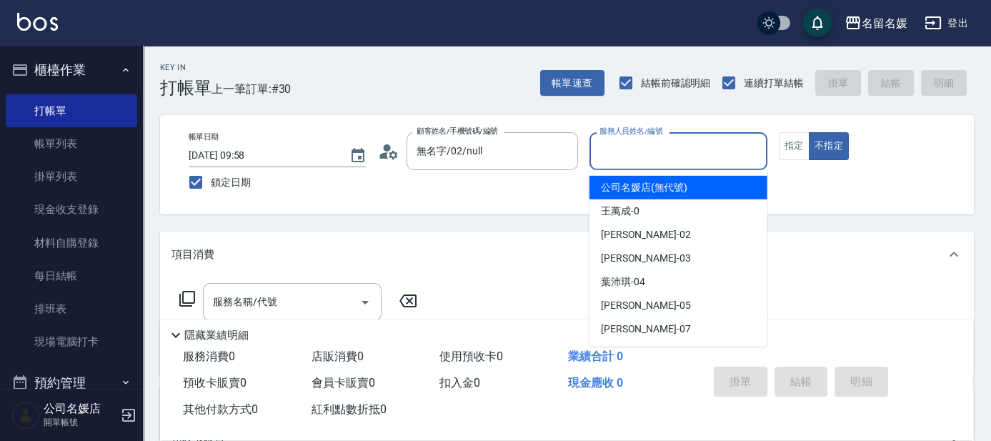
click at [693, 144] on input "服務人員姓名/編號" at bounding box center [678, 151] width 165 height 25
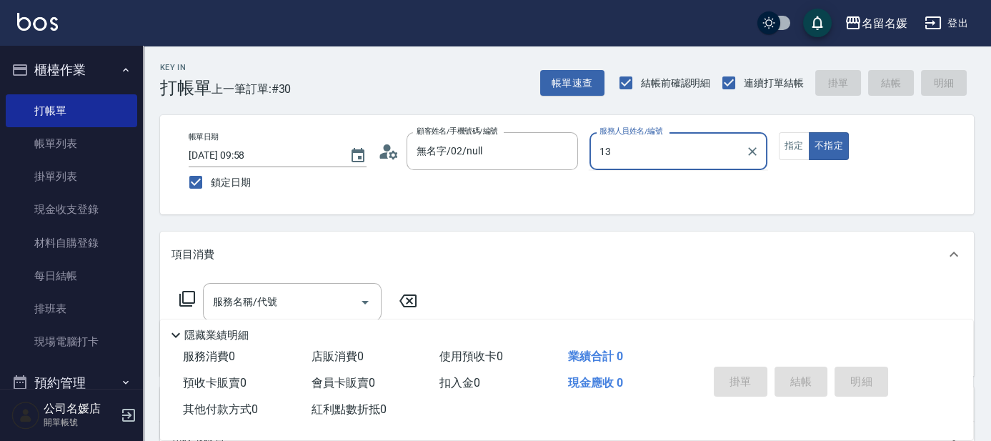
type input "支援-13"
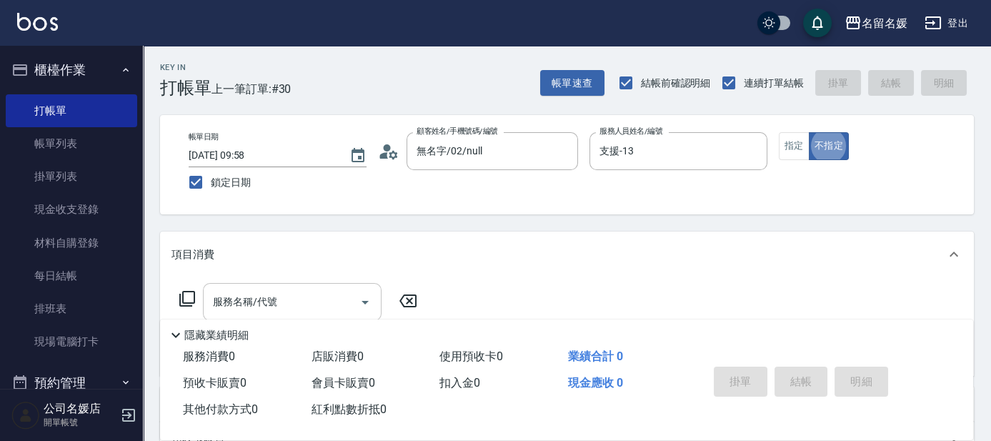
click at [312, 289] on input "服務名稱/代號" at bounding box center [281, 301] width 144 height 25
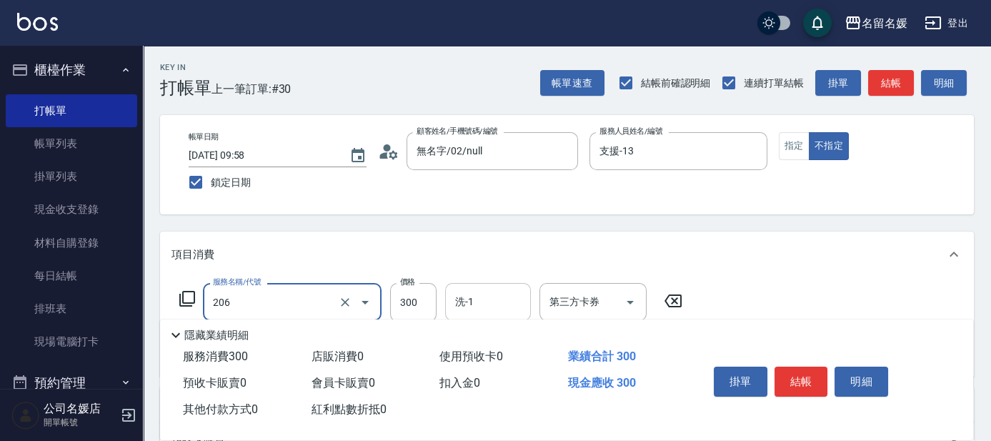
click at [497, 295] on input "洗-1" at bounding box center [487, 301] width 73 height 25
type input "洗髮[300](206)"
type input "[PERSON_NAME]-26"
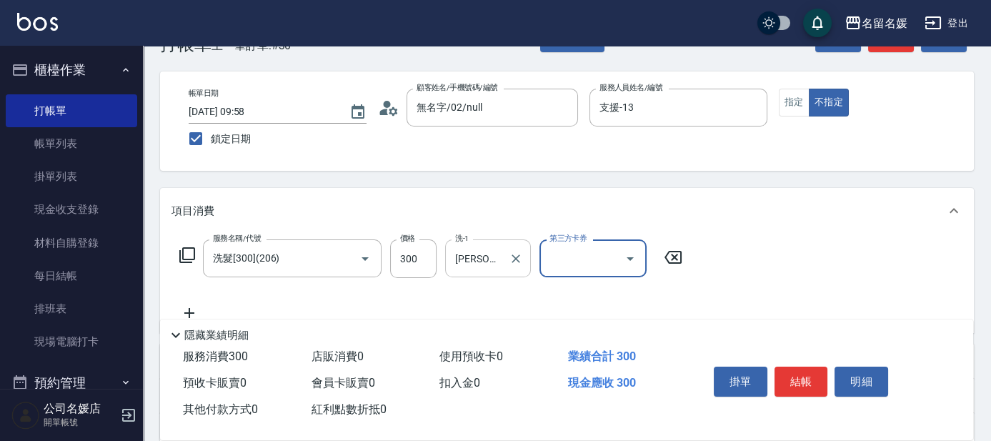
scroll to position [129, 0]
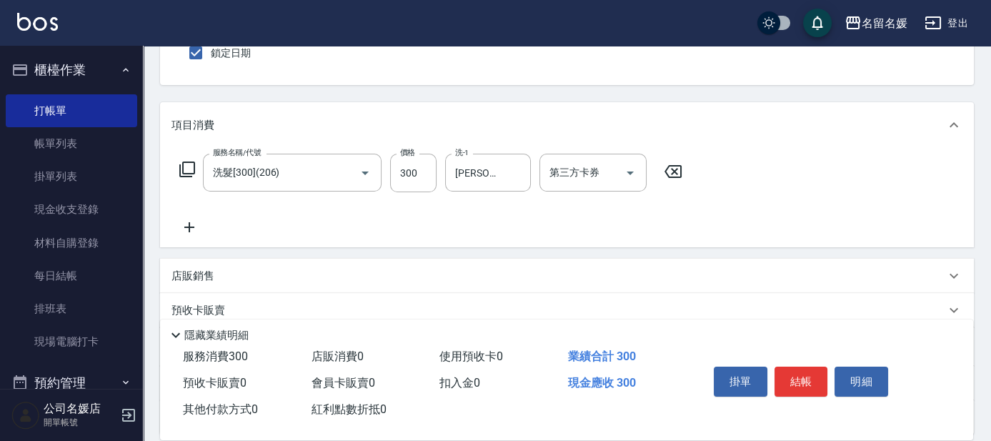
click at [194, 228] on icon at bounding box center [189, 227] width 36 height 17
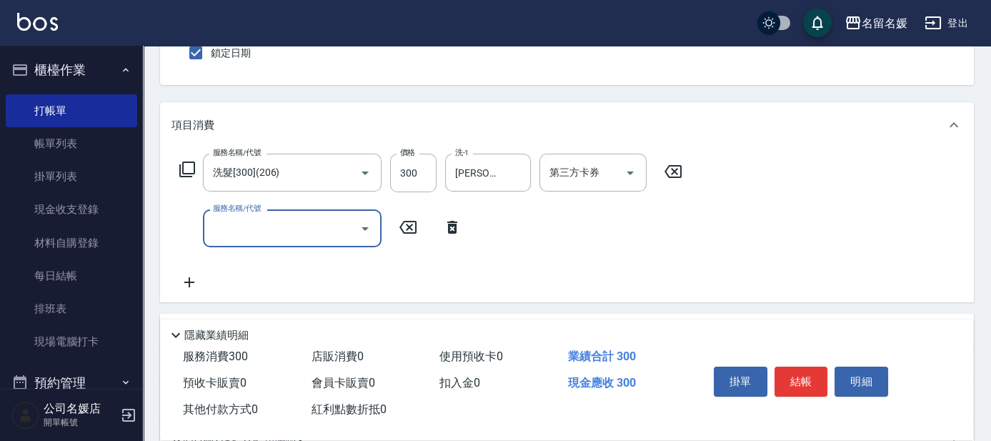
click at [232, 224] on input "服務名稱/代號" at bounding box center [281, 228] width 144 height 25
click at [467, 227] on div "洗-1 洗-1" at bounding box center [488, 228] width 86 height 38
type input "潤絲(801)"
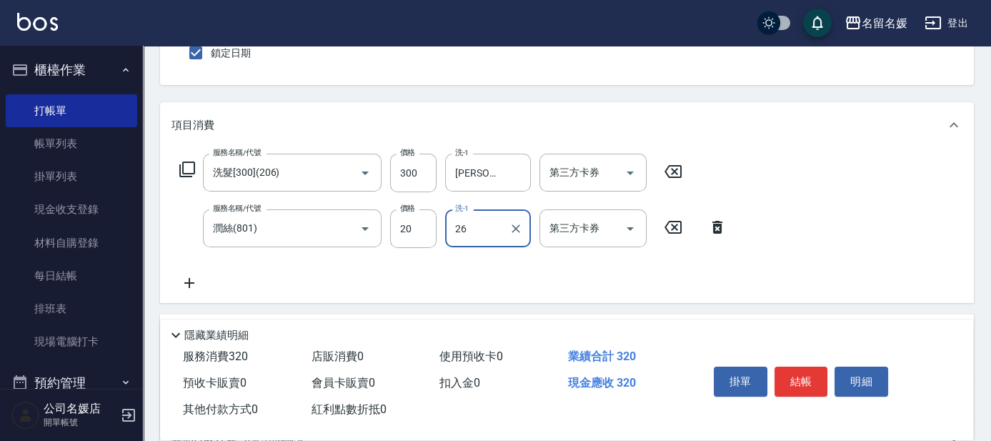
type input "[PERSON_NAME]-26"
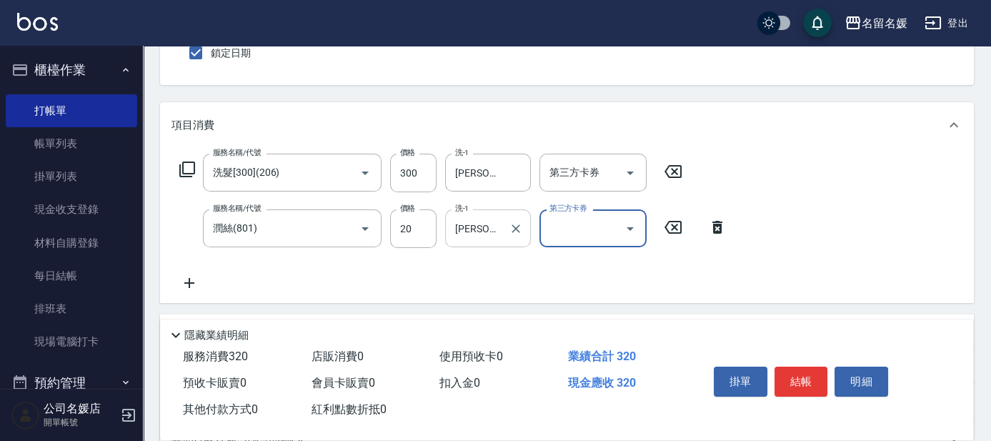
scroll to position [64, 0]
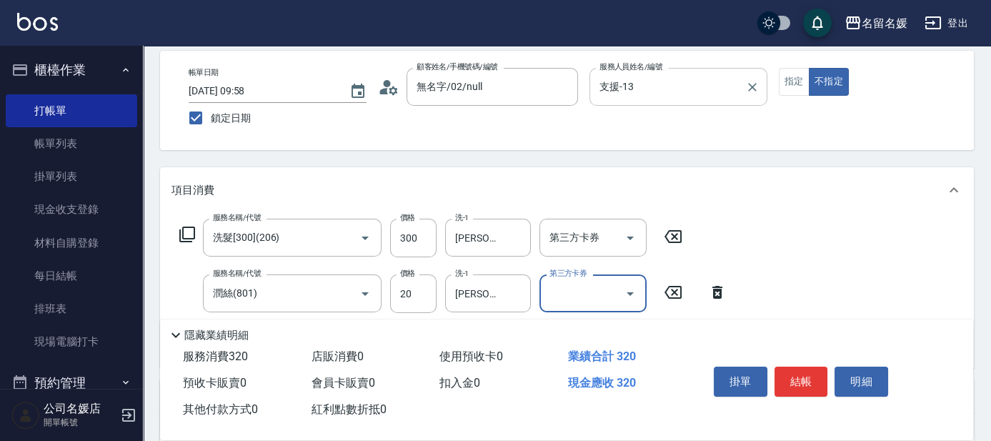
click at [639, 86] on input "支援-13" at bounding box center [668, 86] width 144 height 25
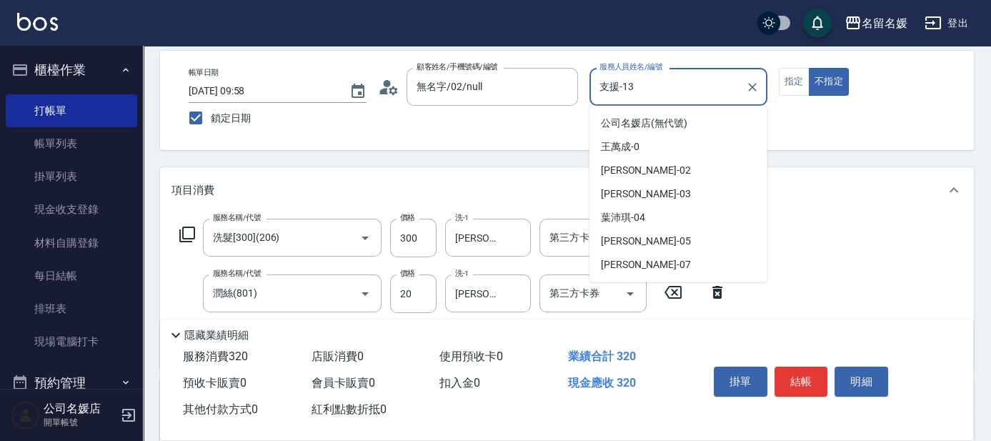
scroll to position [41, 0]
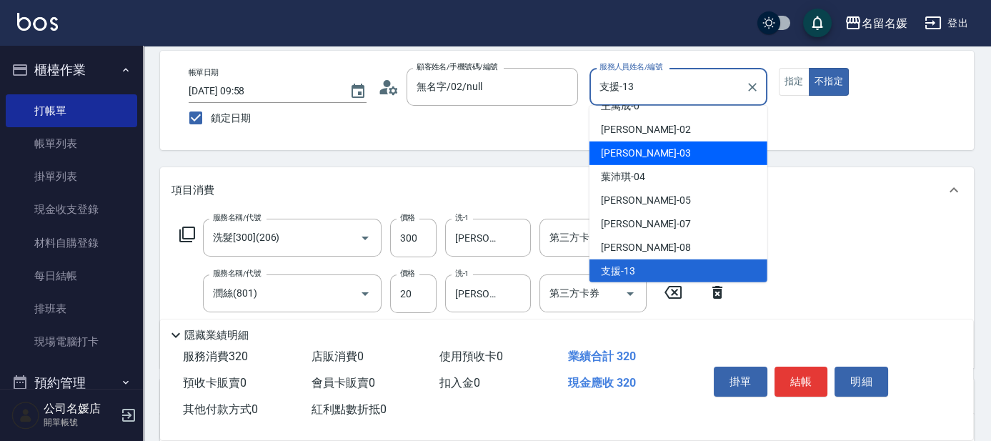
click at [663, 146] on div "[PERSON_NAME]-03" at bounding box center [678, 153] width 178 height 24
type input "[PERSON_NAME]-03"
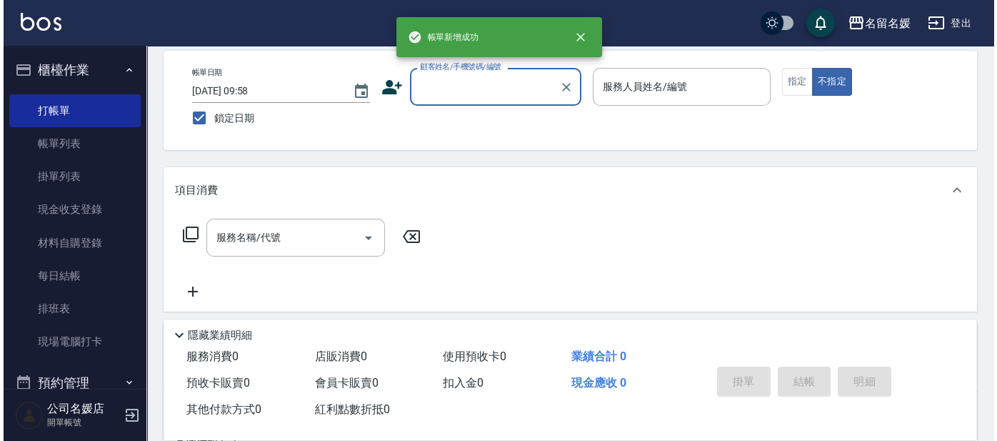
scroll to position [0, 0]
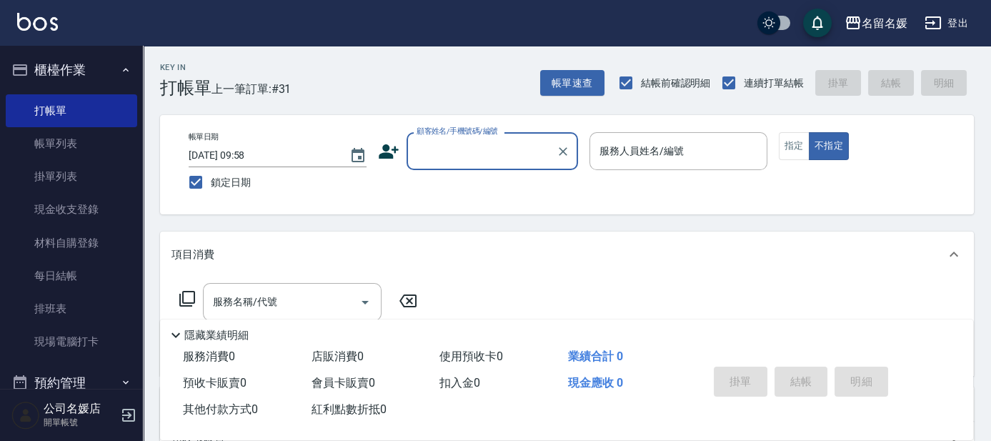
click at [508, 145] on input "顧客姓名/手機號碼/編號" at bounding box center [481, 151] width 137 height 25
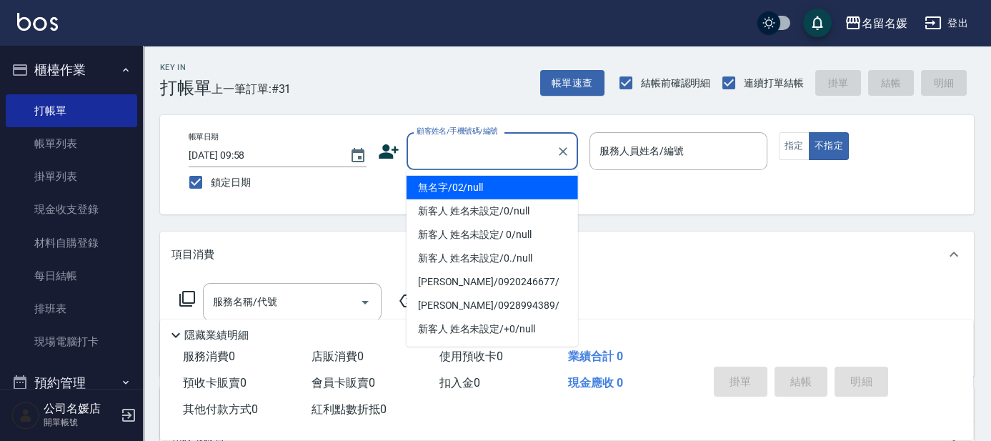
click at [516, 189] on li "無名字/02/null" at bounding box center [491, 188] width 171 height 24
type input "無名字/02/null"
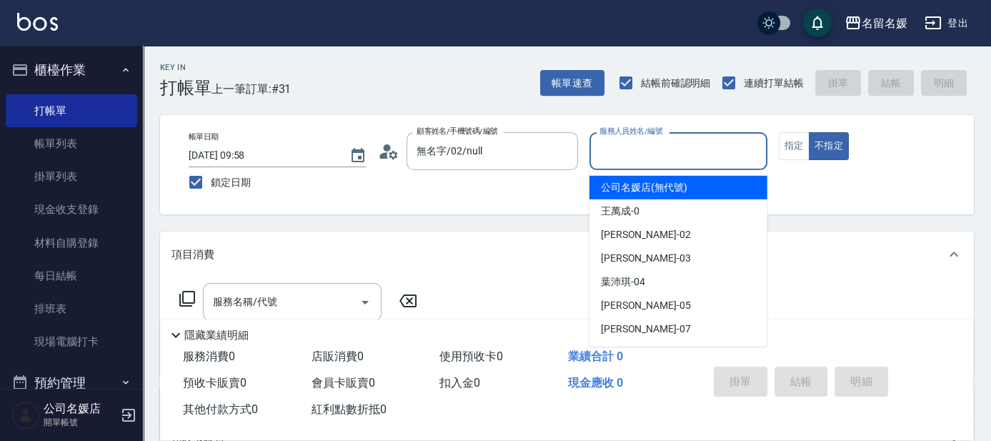
click at [634, 158] on input "服務人員姓名/編號" at bounding box center [678, 151] width 165 height 25
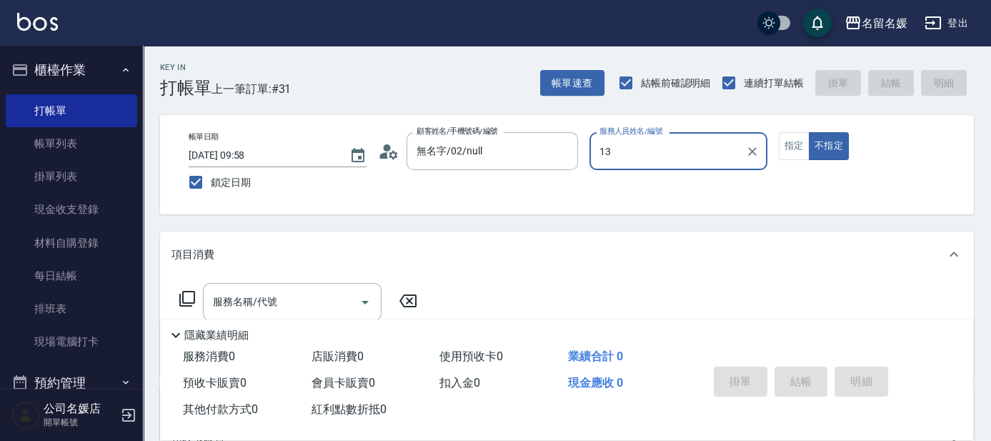
type input "支援-13"
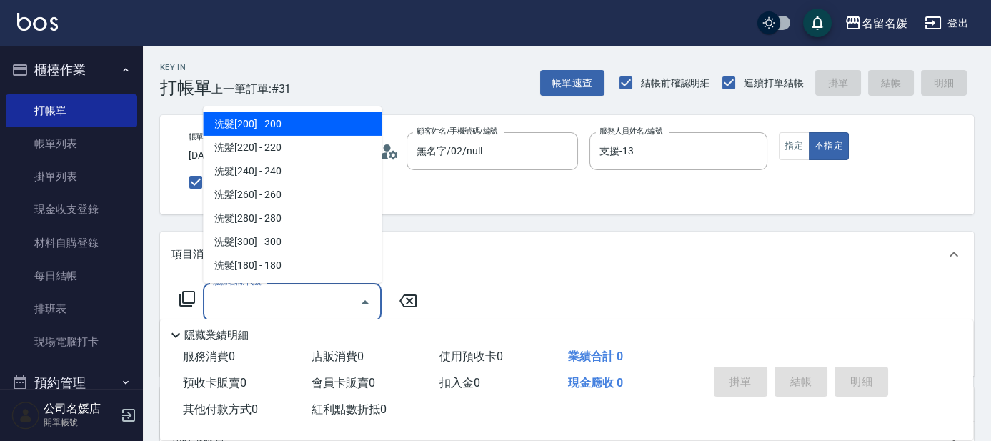
click at [286, 291] on input "服務名稱/代號" at bounding box center [281, 301] width 144 height 25
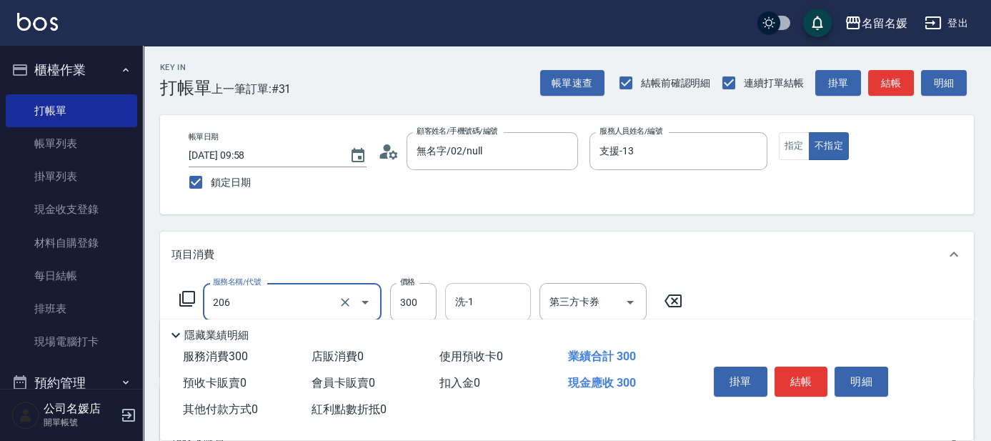
click at [486, 304] on input "洗-1" at bounding box center [487, 301] width 73 height 25
type input "洗髮[300](206)"
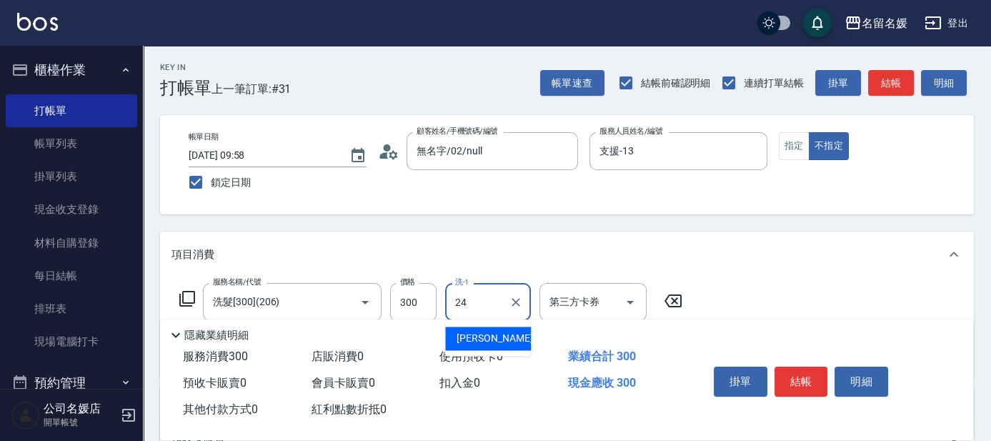
type input "[PERSON_NAME]-24"
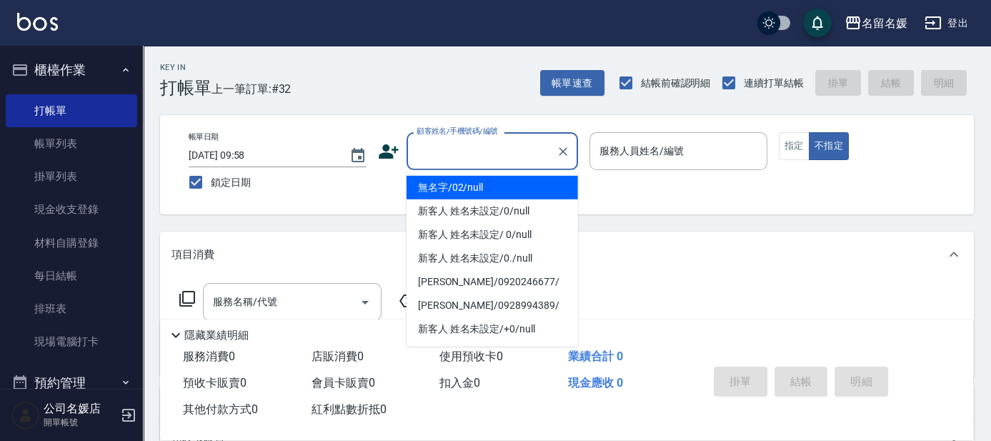
click at [495, 154] on input "顧客姓名/手機號碼/編號" at bounding box center [481, 151] width 137 height 25
drag, startPoint x: 483, startPoint y: 183, endPoint x: 644, endPoint y: 162, distance: 162.1
click at [499, 179] on li "無名字/02/null" at bounding box center [491, 188] width 171 height 24
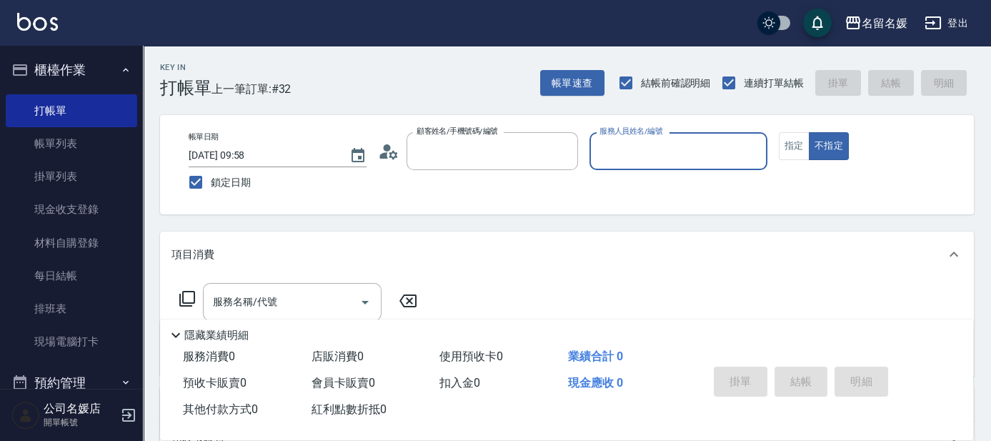
type input "無名字/02/null"
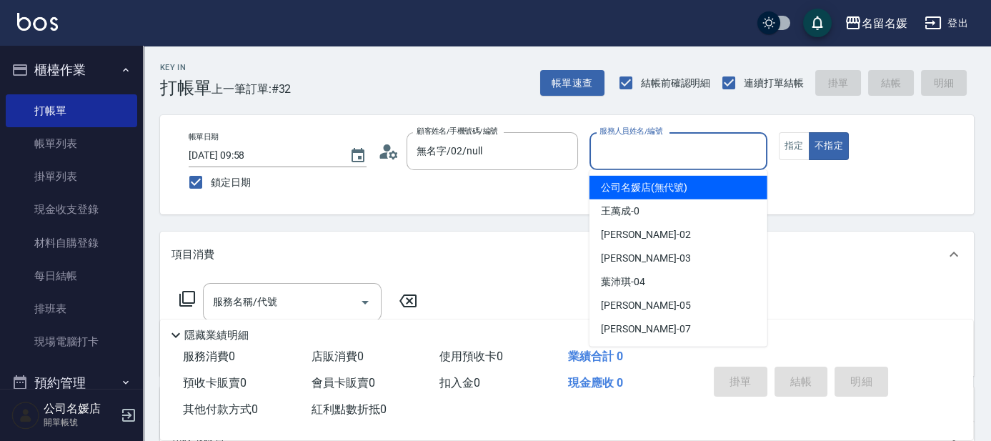
drag, startPoint x: 659, startPoint y: 159, endPoint x: 667, endPoint y: 159, distance: 7.9
click at [662, 159] on input "服務人員姓名/編號" at bounding box center [678, 151] width 165 height 25
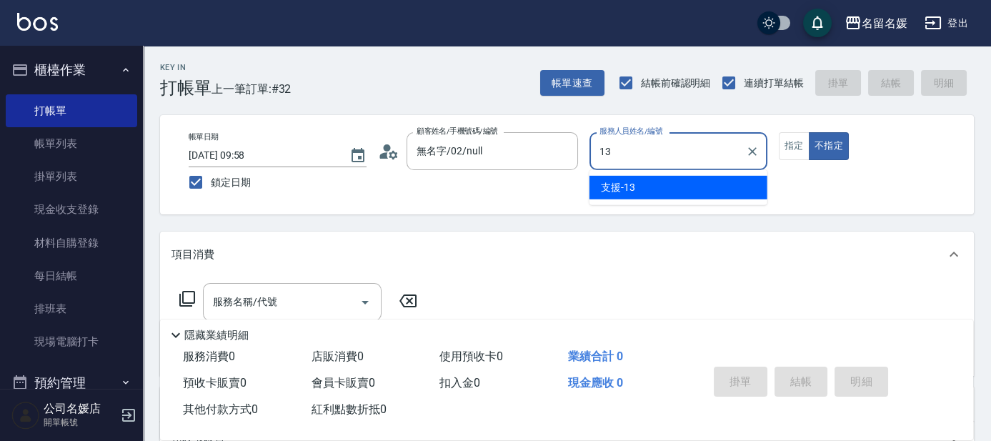
type input "支援-13"
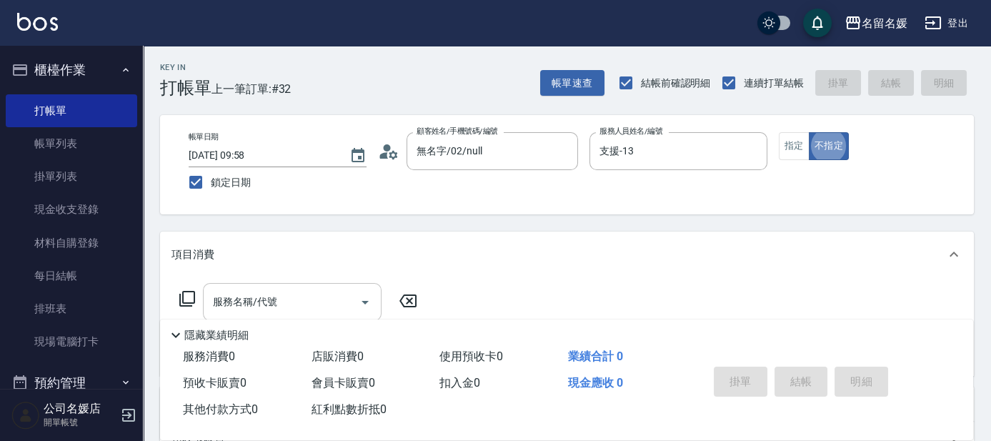
click at [297, 309] on input "服務名稱/代號" at bounding box center [281, 301] width 144 height 25
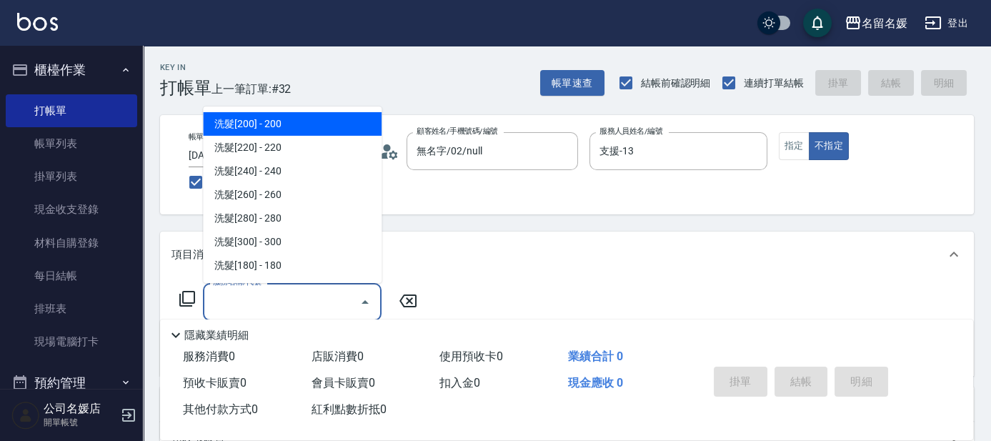
click at [189, 296] on icon at bounding box center [187, 298] width 17 height 17
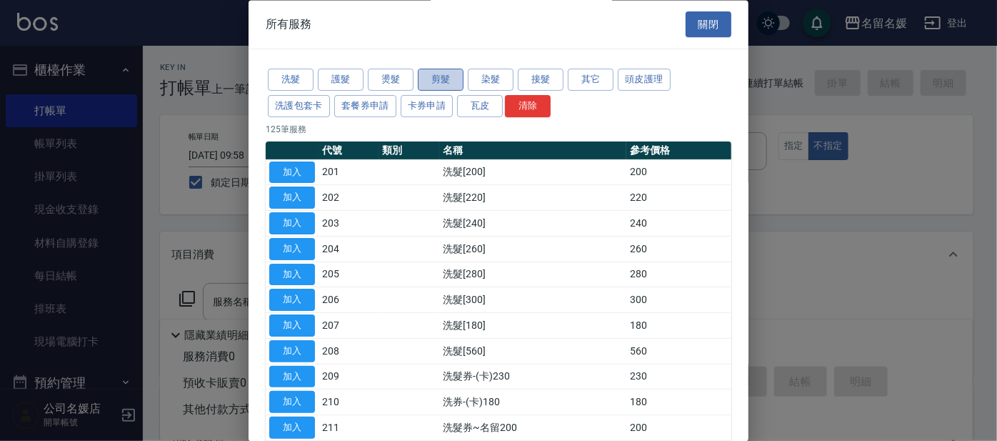
click at [433, 78] on button "剪髮" at bounding box center [441, 80] width 46 height 22
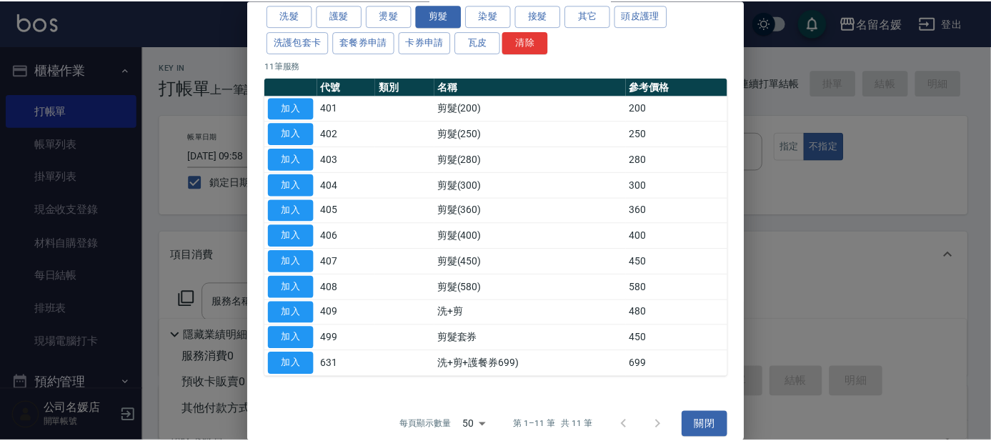
scroll to position [76, 0]
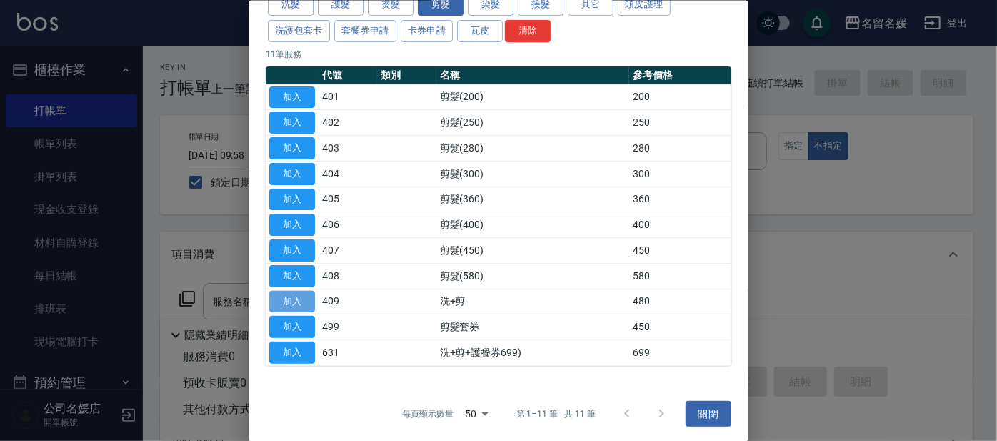
click at [287, 291] on button "加入" at bounding box center [292, 301] width 46 height 22
type input "洗+剪(409)"
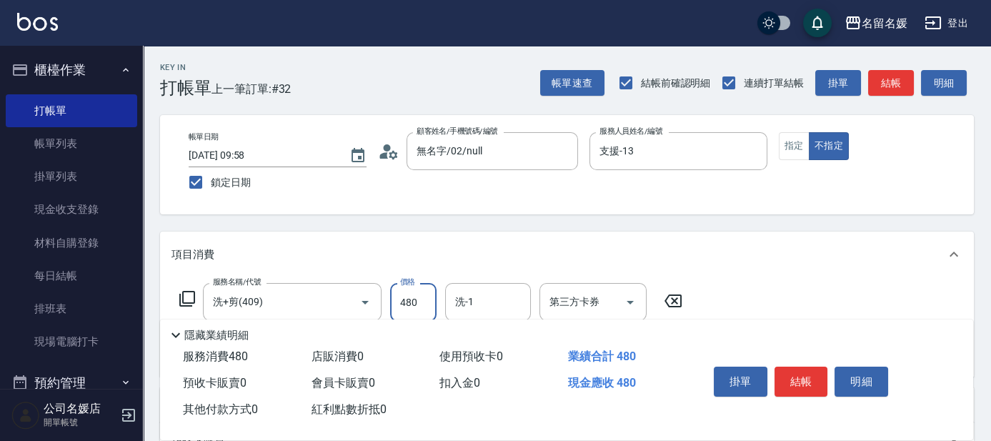
click at [421, 296] on input "480" at bounding box center [413, 302] width 46 height 39
type input "580"
click at [497, 319] on div "隱藏業績明細" at bounding box center [566, 331] width 813 height 24
click at [495, 306] on input "洗-1" at bounding box center [487, 301] width 73 height 25
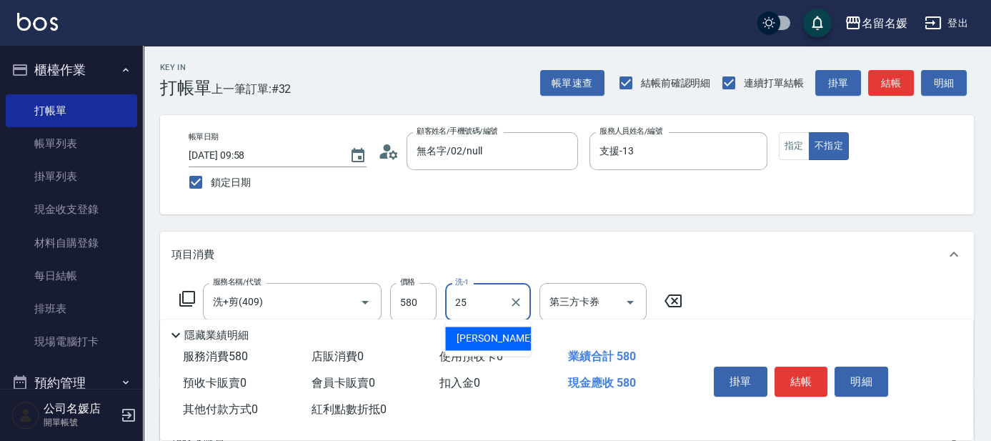
type input "[PERSON_NAME]-25"
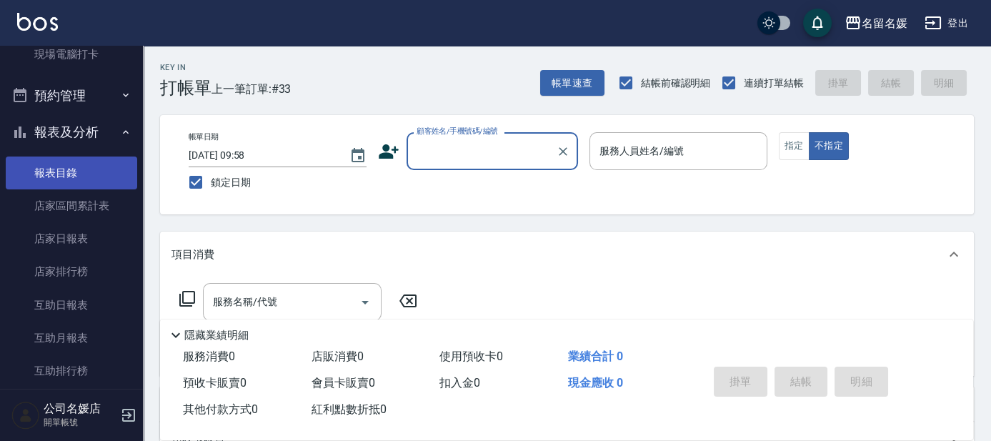
scroll to position [324, 0]
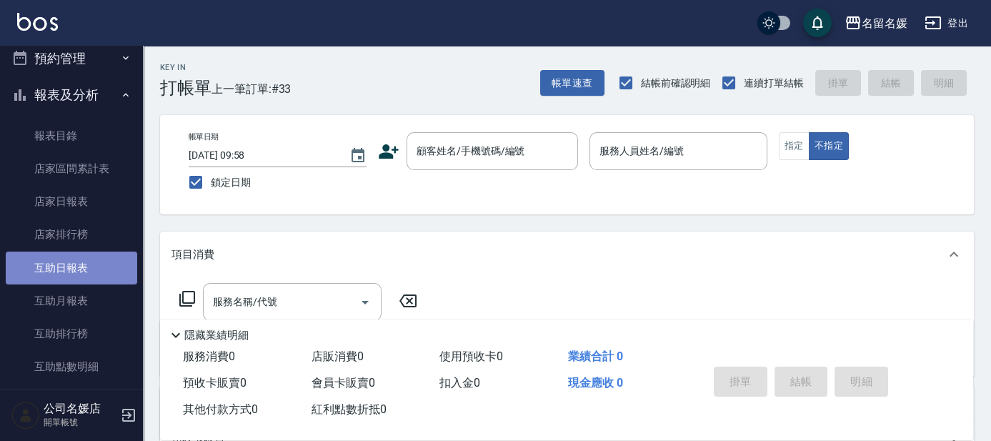
click at [89, 267] on link "互助日報表" at bounding box center [71, 267] width 131 height 33
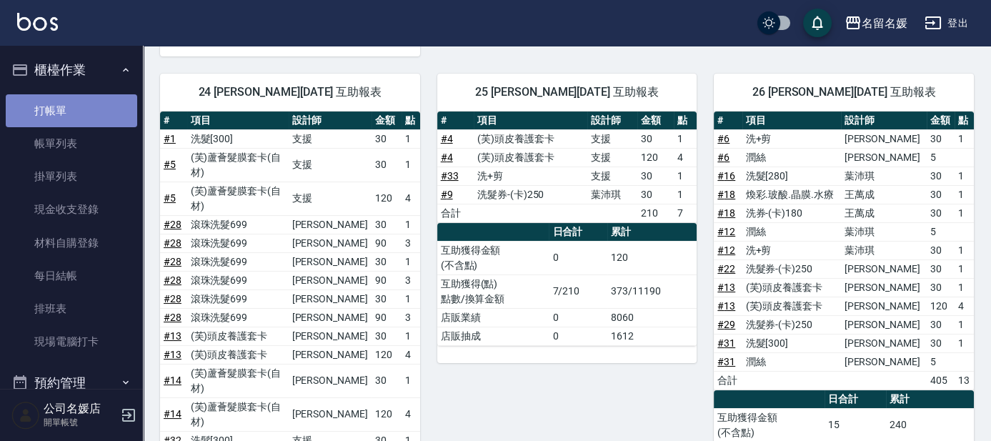
click at [76, 109] on link "打帳單" at bounding box center [71, 110] width 131 height 33
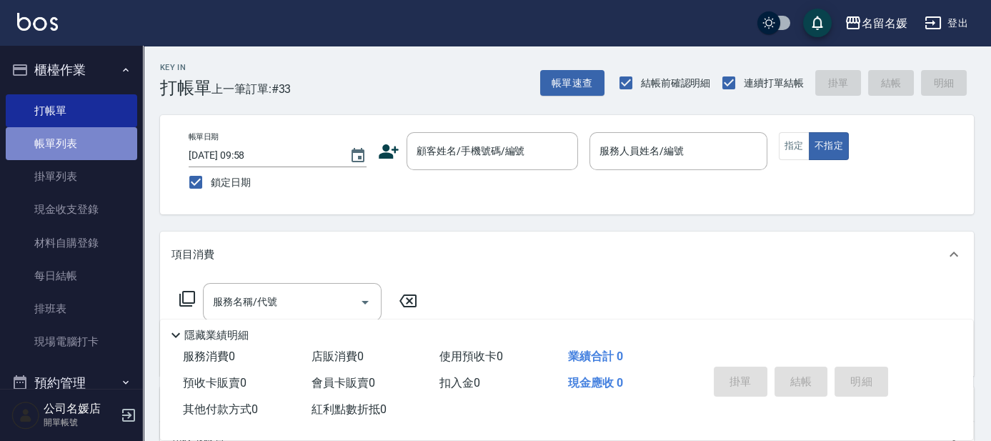
click at [72, 137] on link "帳單列表" at bounding box center [71, 143] width 131 height 33
click at [71, 139] on link "帳單列表" at bounding box center [71, 143] width 131 height 33
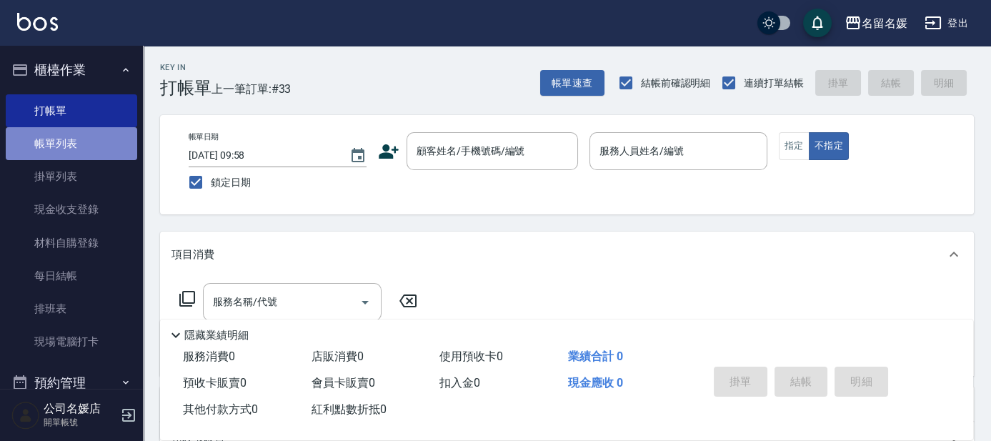
click at [71, 139] on link "帳單列表" at bounding box center [71, 143] width 131 height 33
click at [74, 145] on link "帳單列表" at bounding box center [71, 143] width 131 height 33
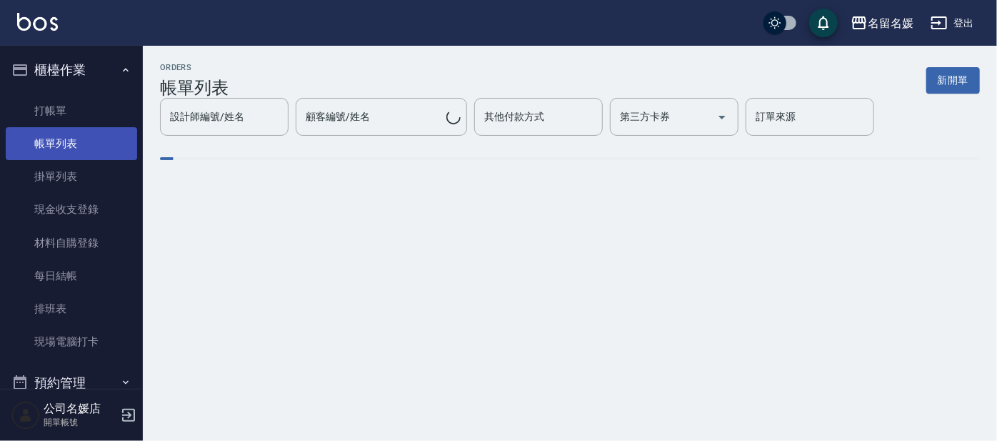
click at [86, 141] on link "帳單列表" at bounding box center [71, 143] width 131 height 33
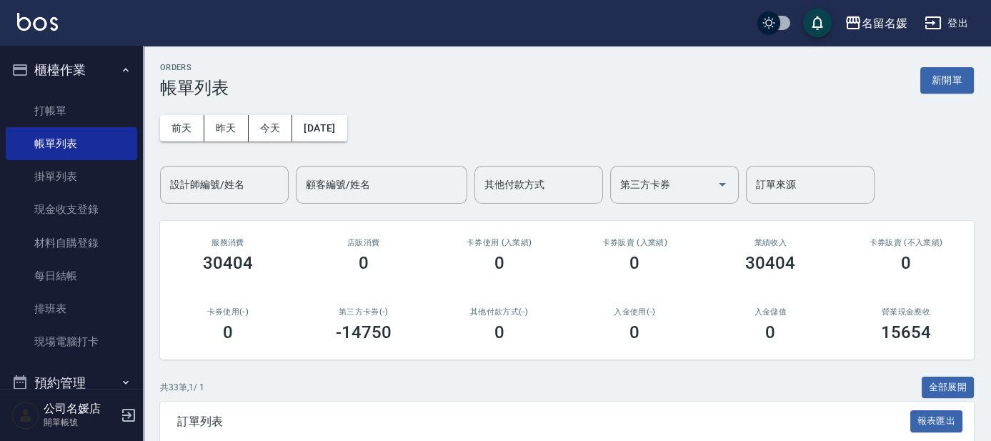
scroll to position [194, 0]
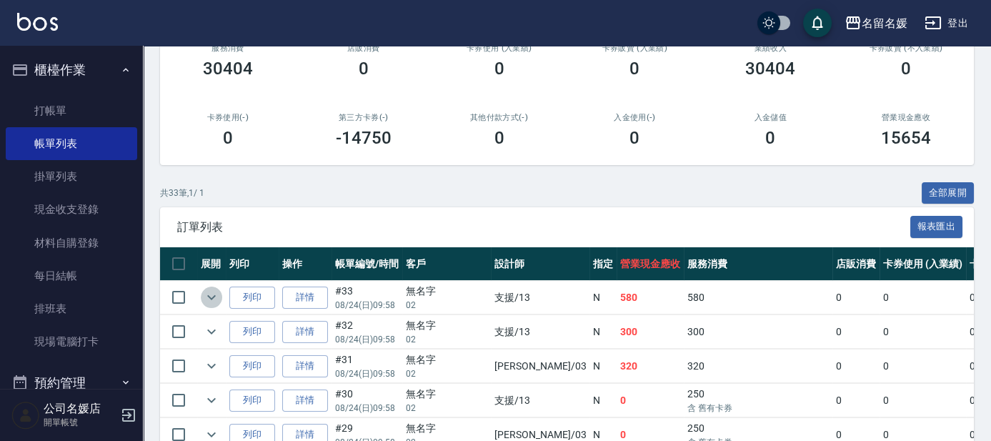
click at [209, 295] on icon "expand row" at bounding box center [211, 297] width 9 height 5
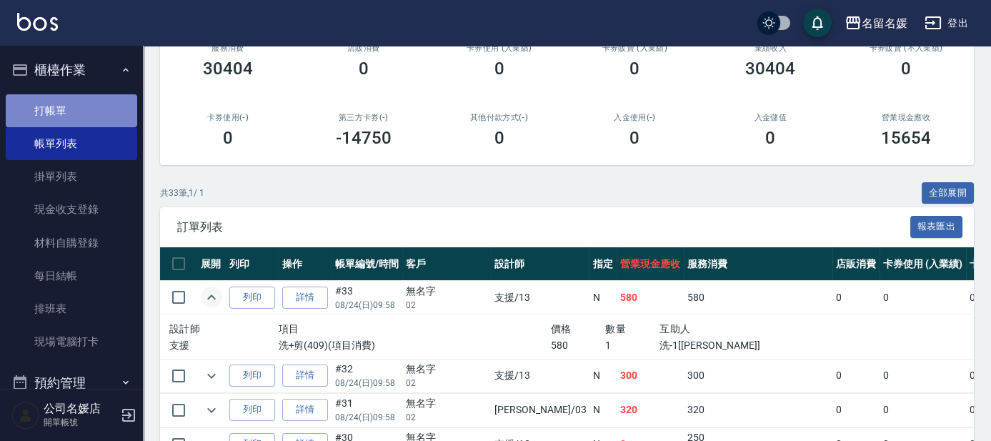
click at [78, 109] on link "打帳單" at bounding box center [71, 110] width 131 height 33
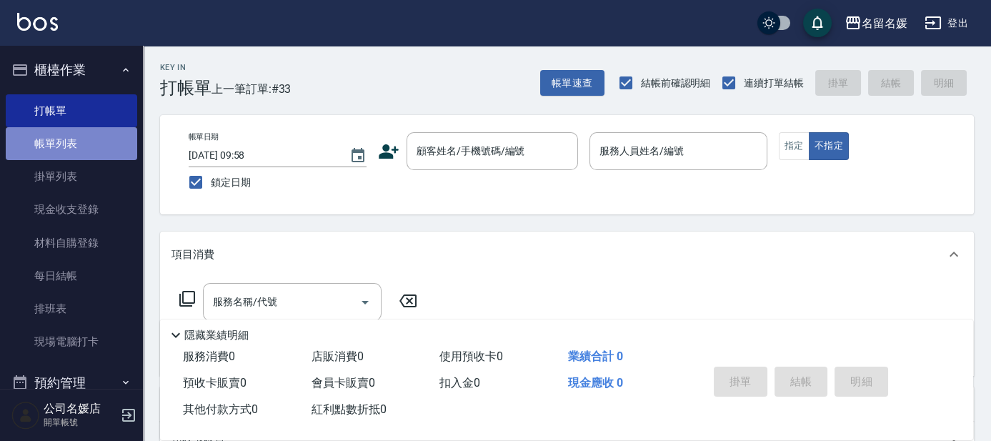
click at [72, 139] on link "帳單列表" at bounding box center [71, 143] width 131 height 33
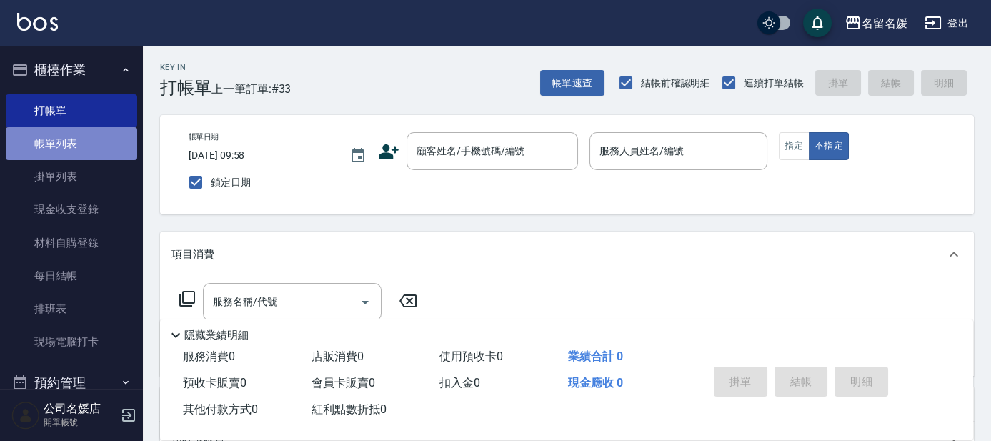
click at [72, 139] on link "帳單列表" at bounding box center [71, 143] width 131 height 33
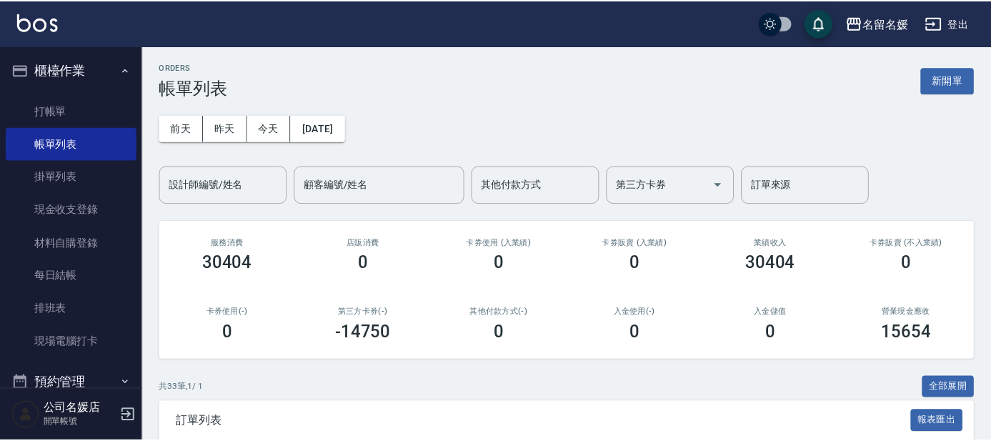
scroll to position [259, 0]
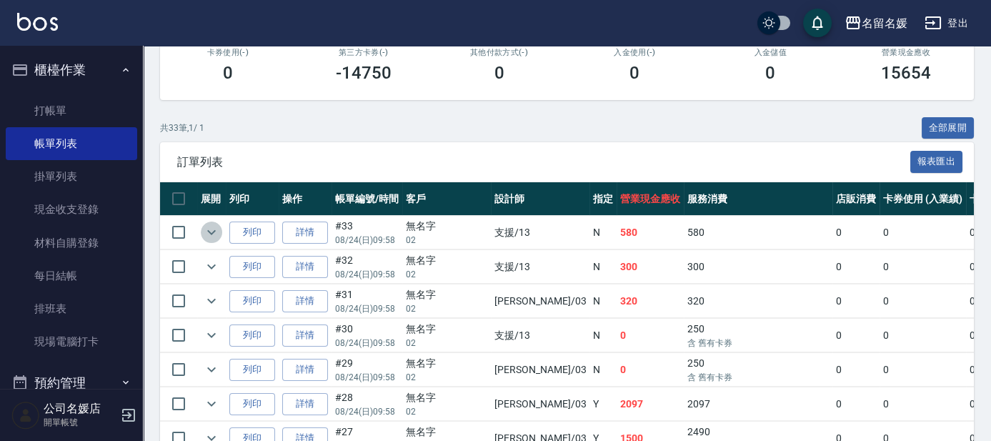
click at [209, 228] on icon "expand row" at bounding box center [211, 232] width 17 height 17
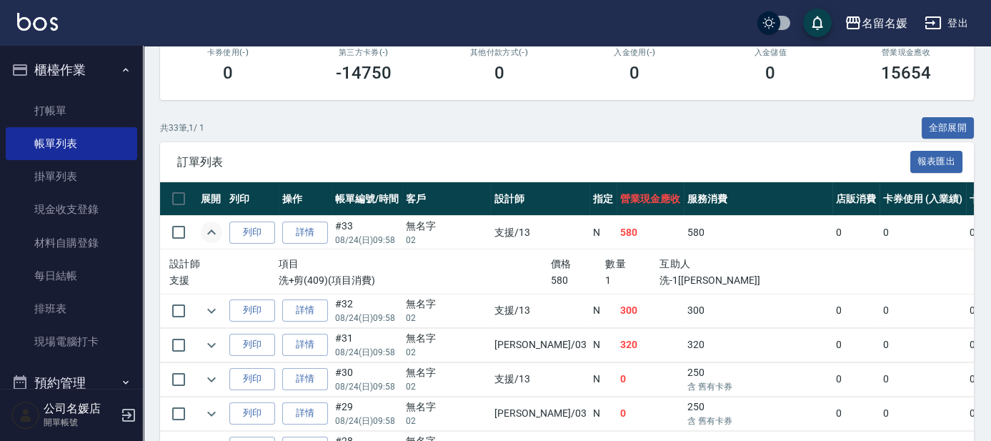
scroll to position [324, 0]
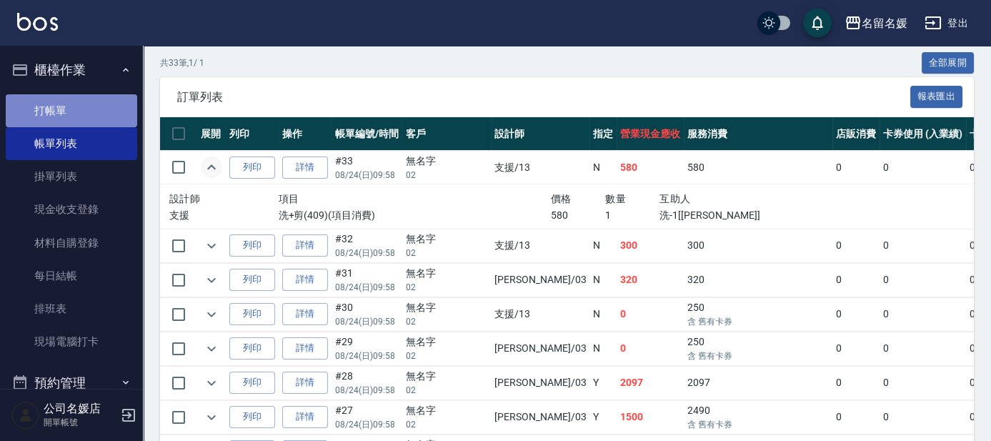
click at [86, 105] on link "打帳單" at bounding box center [71, 110] width 131 height 33
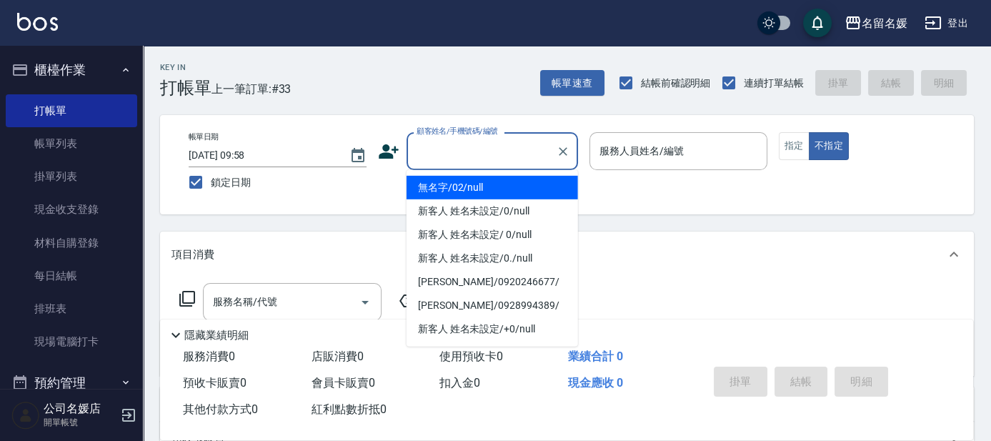
click at [492, 148] on input "顧客姓名/手機號碼/編號" at bounding box center [481, 151] width 137 height 25
click at [507, 186] on li "無名字/02/null" at bounding box center [491, 188] width 171 height 24
type input "無名字/02/null"
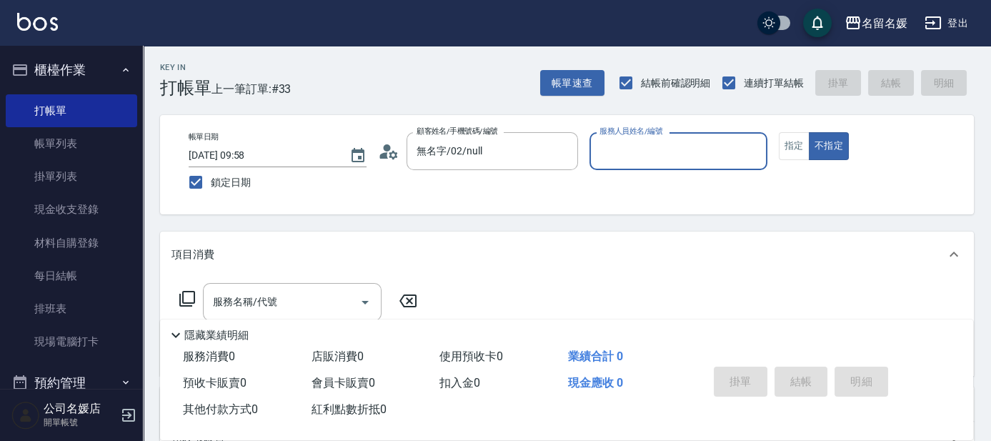
click at [649, 156] on input "服務人員姓名/編號" at bounding box center [678, 151] width 165 height 25
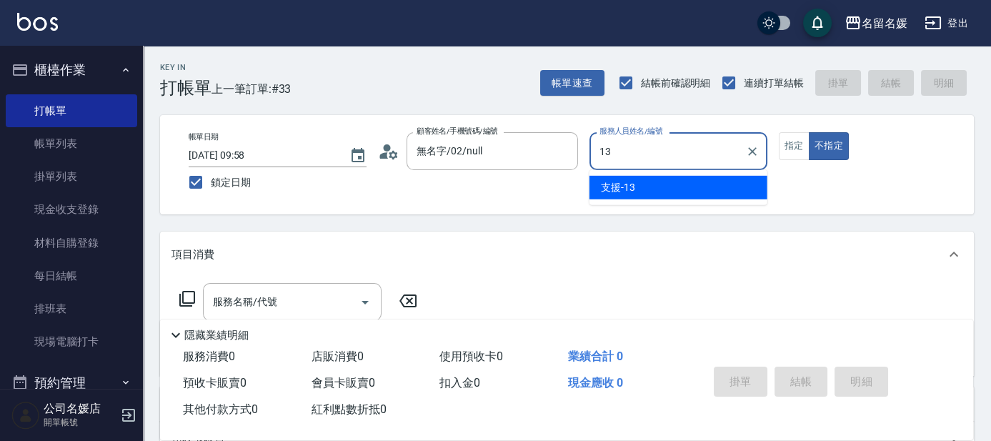
type input "13"
type button "false"
type input "支援-13"
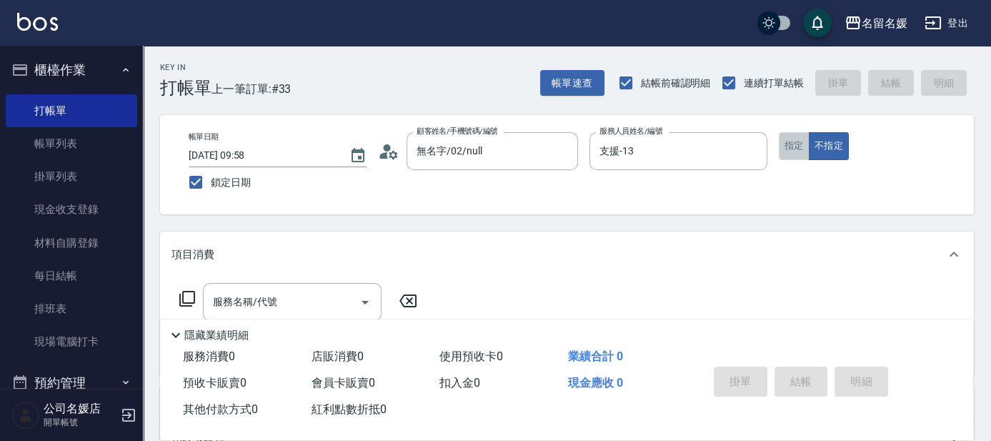
click at [796, 150] on button "指定" at bounding box center [794, 146] width 31 height 28
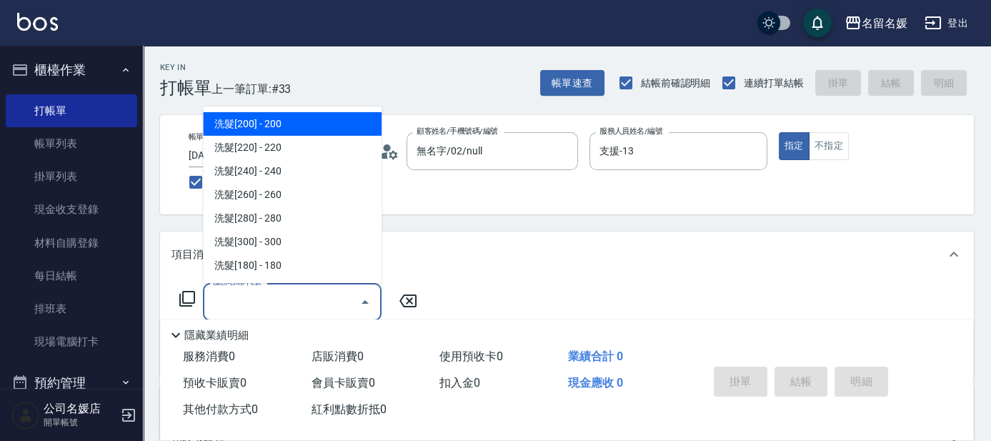
click at [309, 297] on input "服務名稱/代號" at bounding box center [281, 301] width 144 height 25
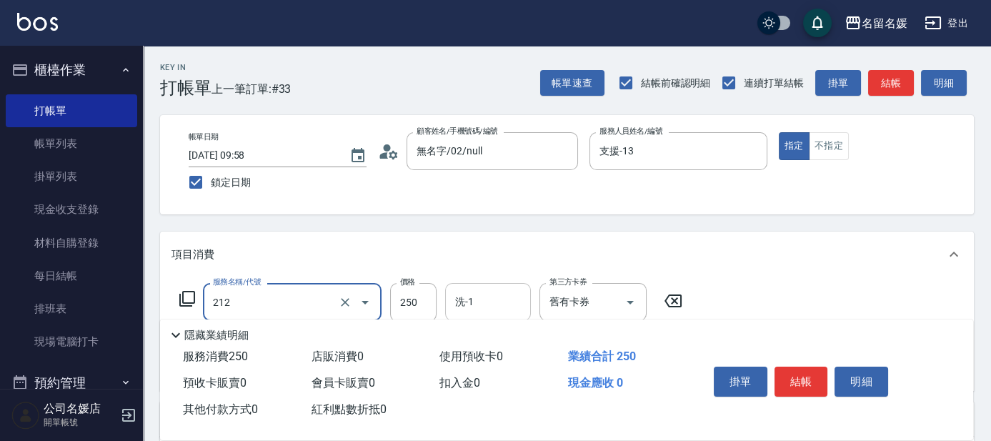
click at [497, 296] on input "洗-1" at bounding box center [487, 301] width 73 height 25
type input "洗髮券-(卡)250(212)"
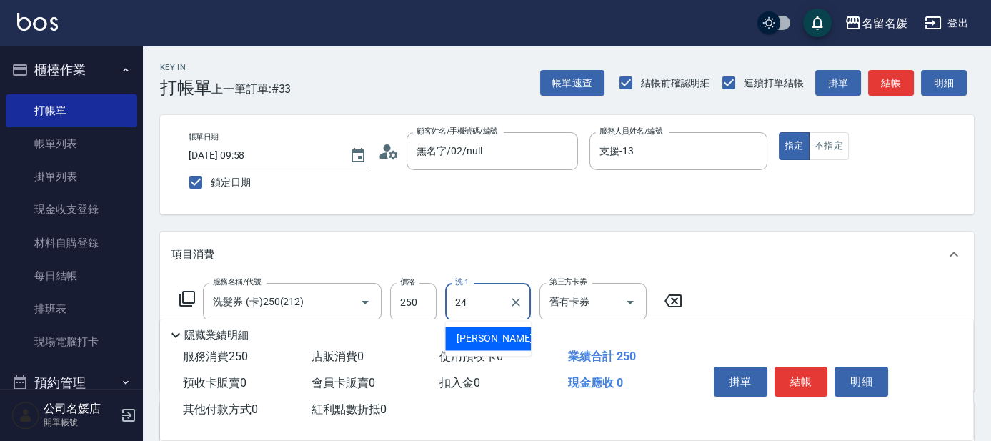
type input "[PERSON_NAME]-24"
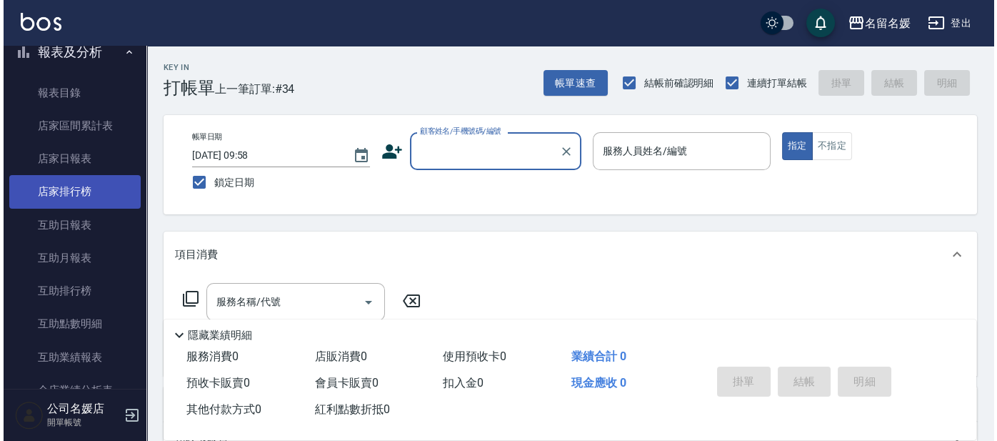
scroll to position [389, 0]
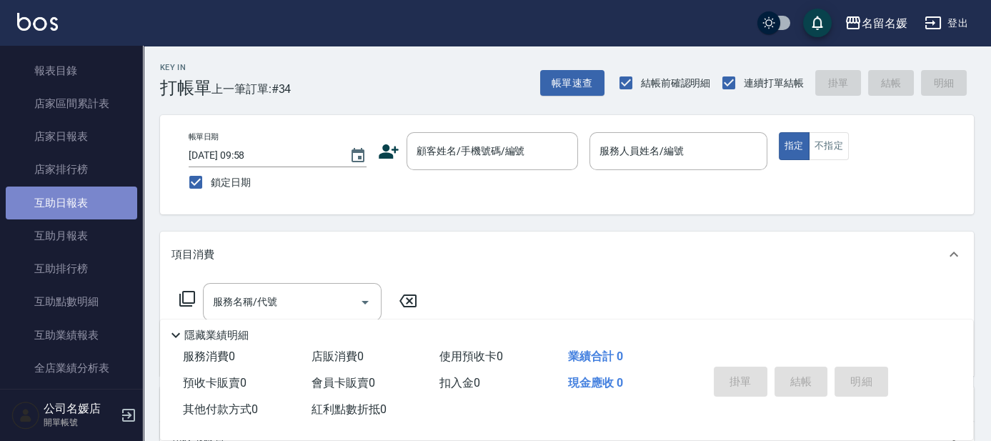
click at [106, 202] on link "互助日報表" at bounding box center [71, 202] width 131 height 33
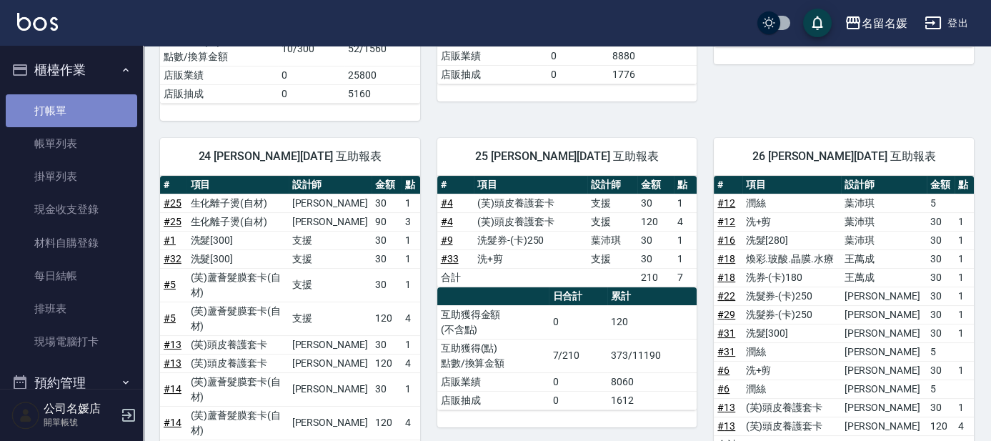
click at [78, 101] on link "打帳單" at bounding box center [71, 110] width 131 height 33
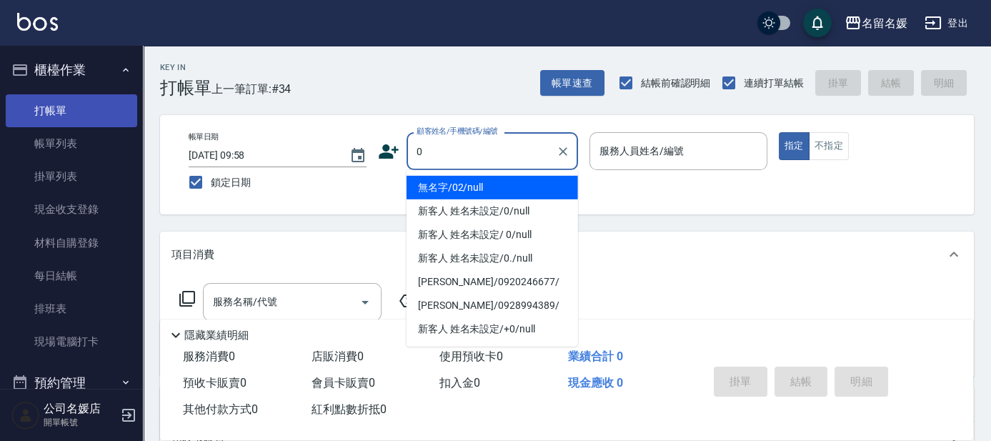
type input "0"
type input "04"
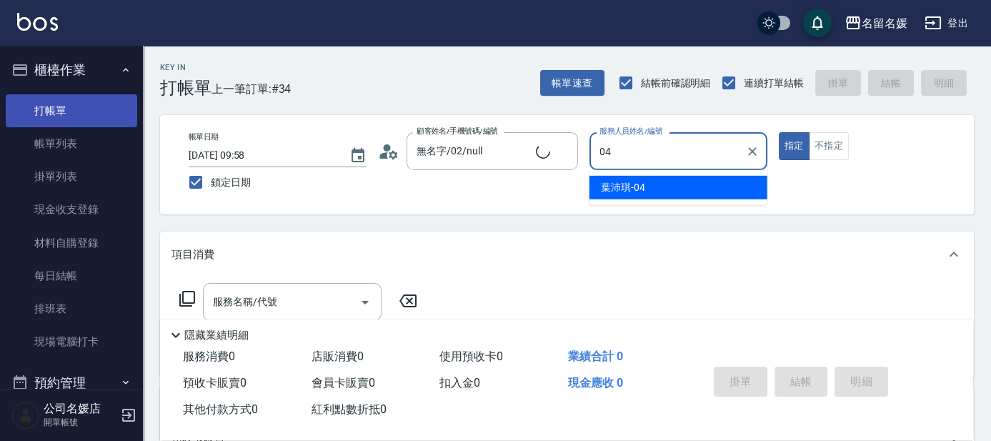
type input "新客人 姓名未設定/0/null"
type input "[PERSON_NAME]-04"
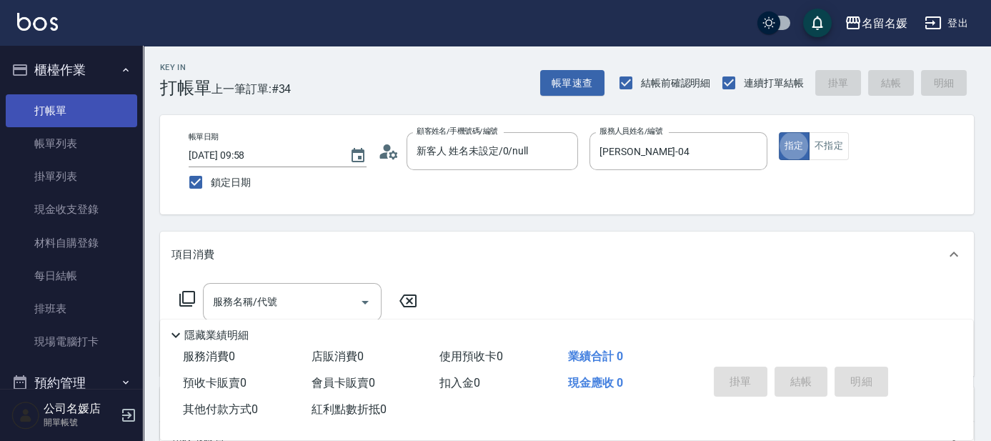
type button "true"
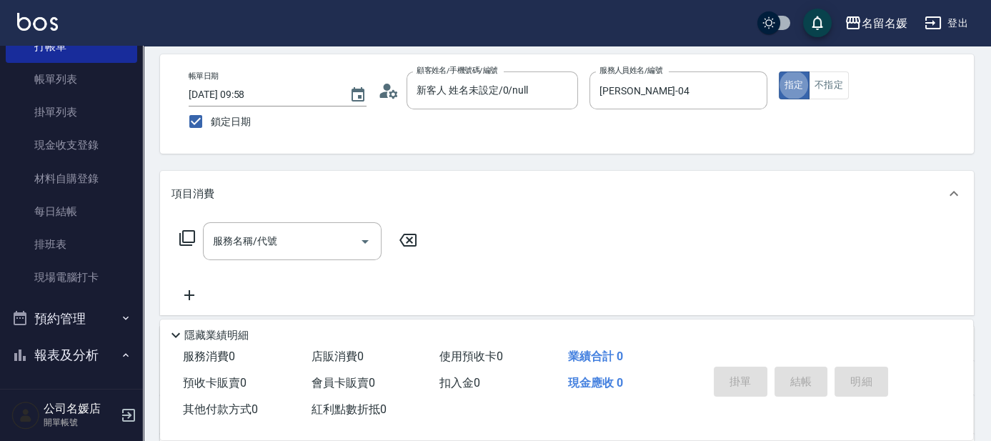
scroll to position [64, 0]
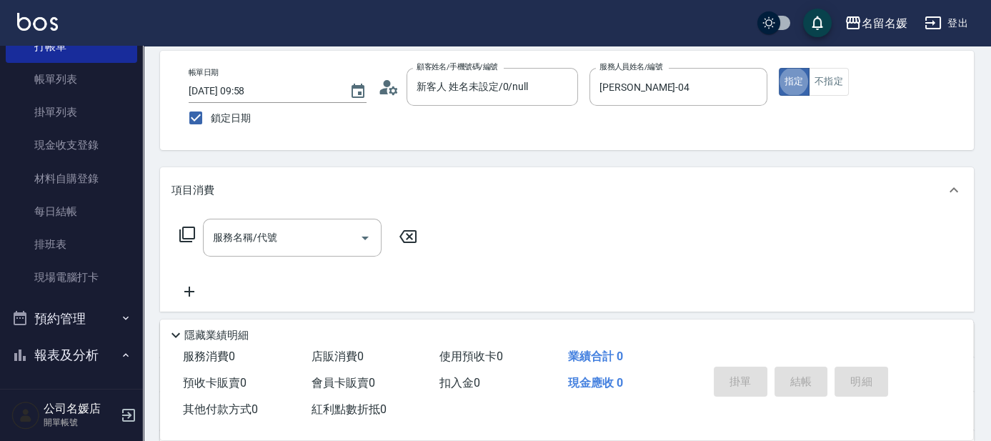
click at [179, 333] on icon at bounding box center [175, 335] width 9 height 5
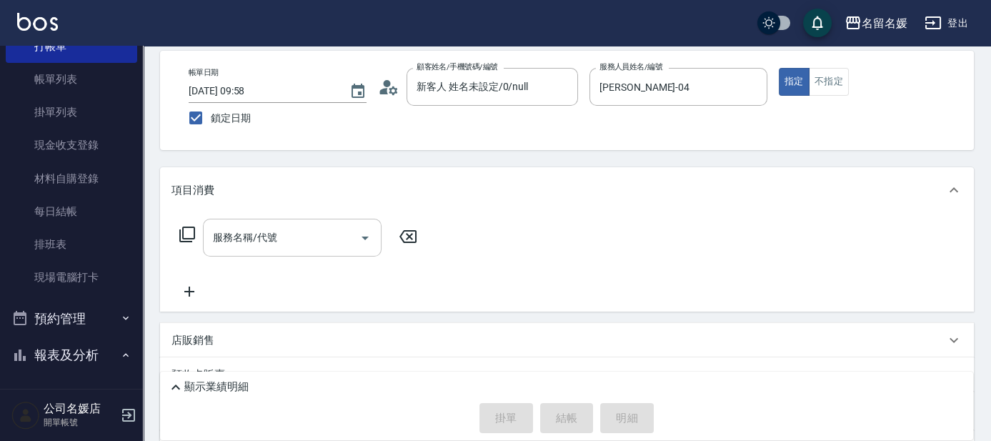
click at [333, 225] on input "服務名稱/代號" at bounding box center [281, 237] width 144 height 25
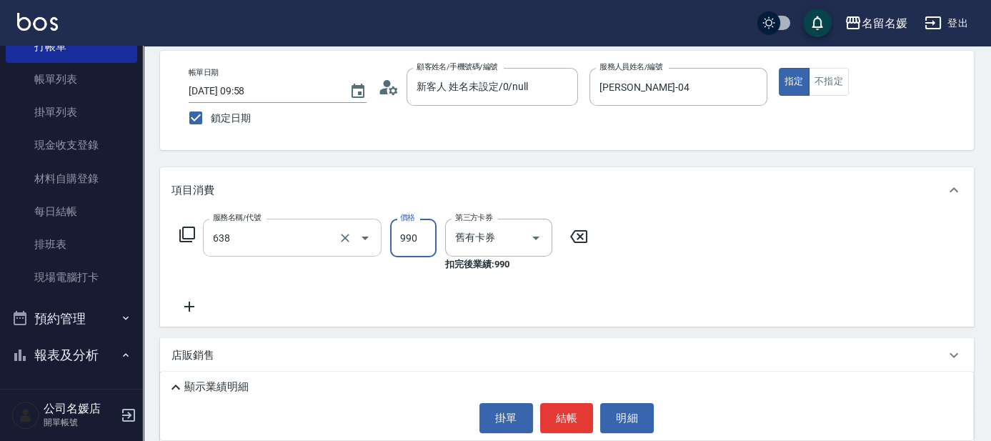
type input "(芙)頭皮養護套卡(638)"
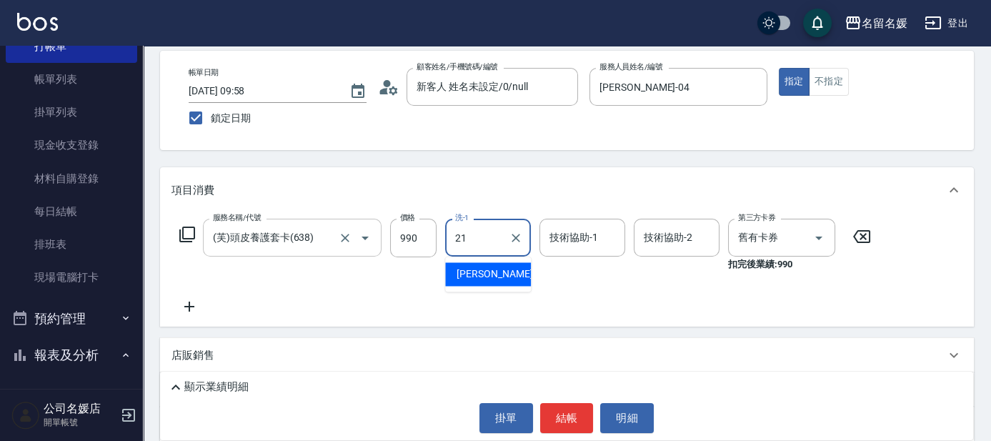
type input "[PERSON_NAME]-21"
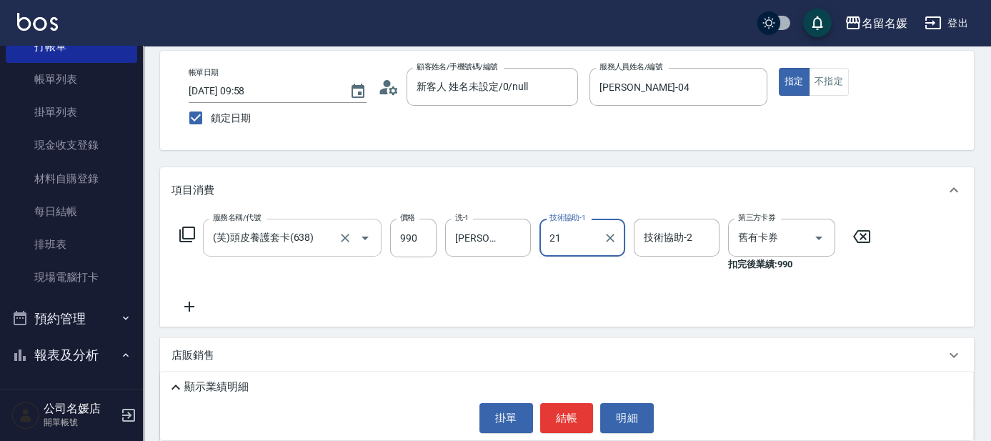
type input "[PERSON_NAME]-21"
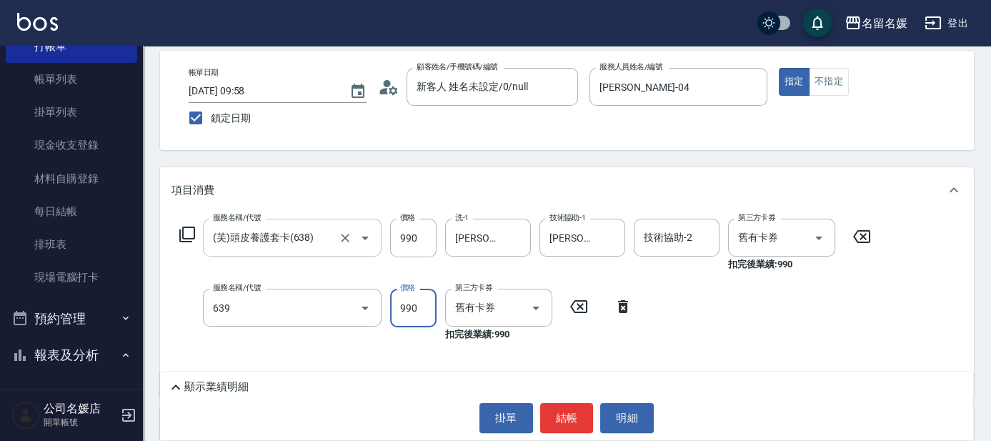
type input "(芙)蘆薈髮膜套卡(自材)(639)"
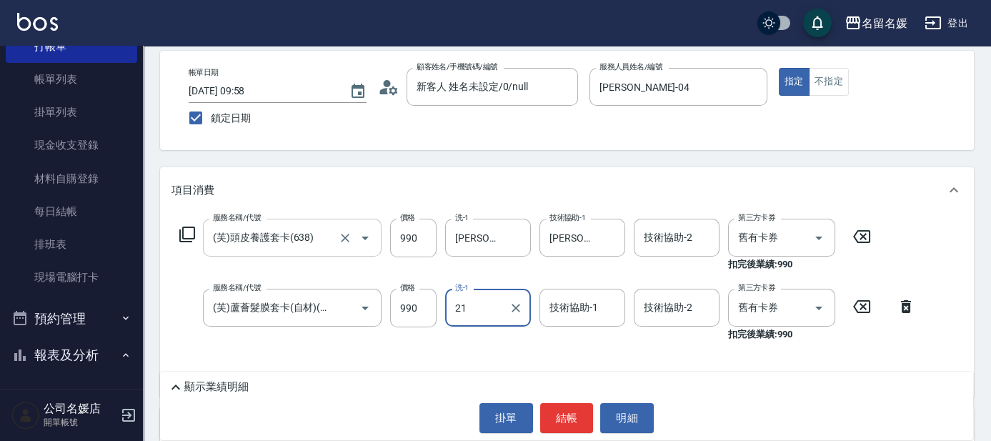
type input "21"
type input "2"
type input "[PERSON_NAME]-21"
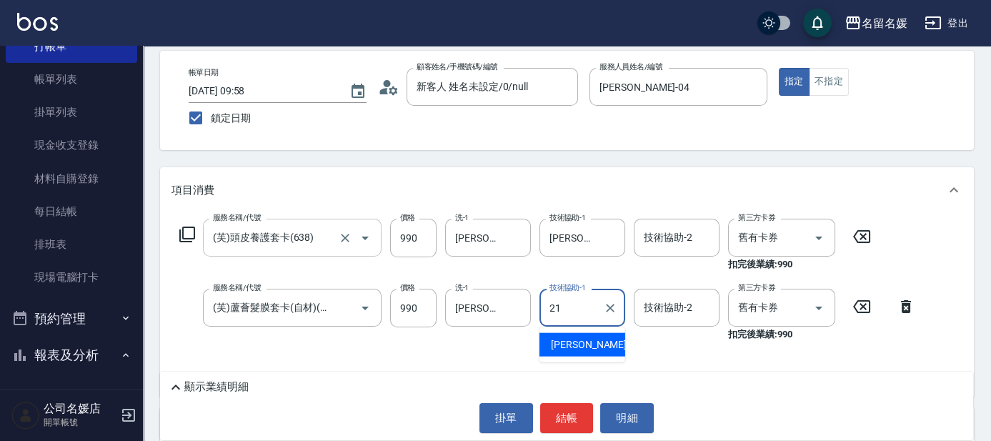
type input "[PERSON_NAME]-21"
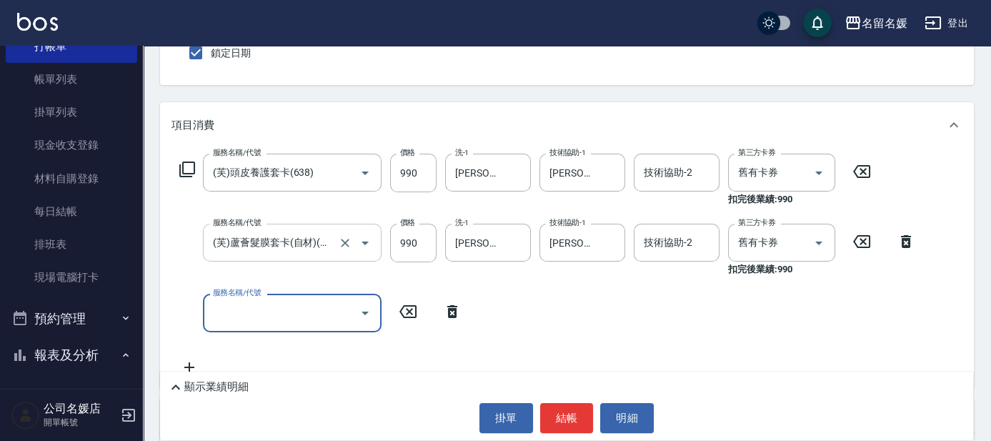
scroll to position [0, 0]
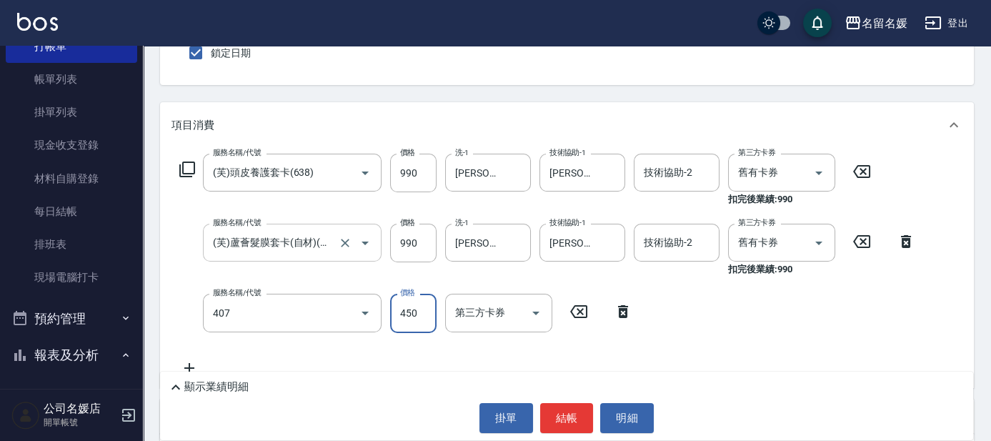
type input "剪髮(450)(407)"
click at [186, 170] on icon at bounding box center [187, 169] width 17 height 17
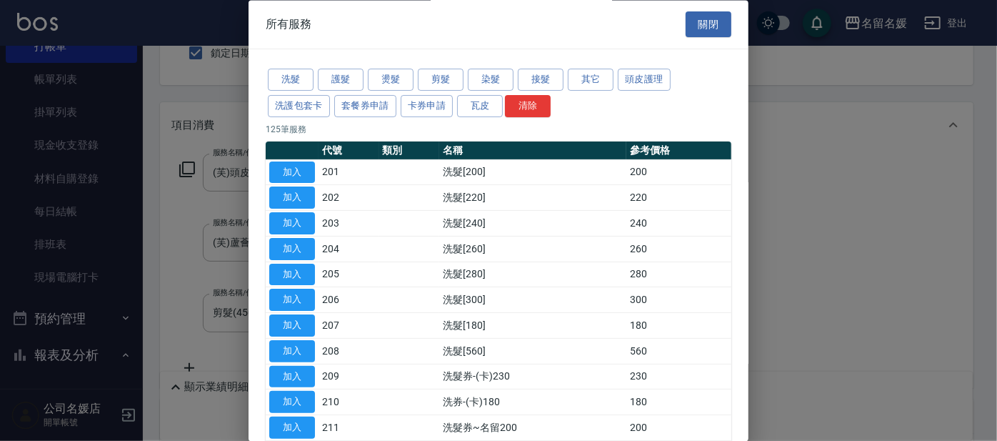
drag, startPoint x: 492, startPoint y: 83, endPoint x: 391, endPoint y: 205, distance: 158.3
click at [492, 83] on button "染髮" at bounding box center [491, 80] width 46 height 22
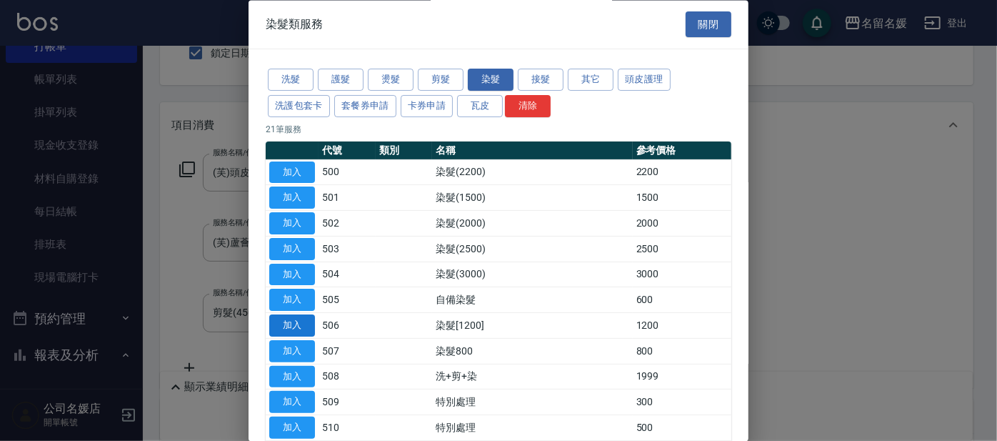
click at [295, 325] on button "加入" at bounding box center [292, 326] width 46 height 22
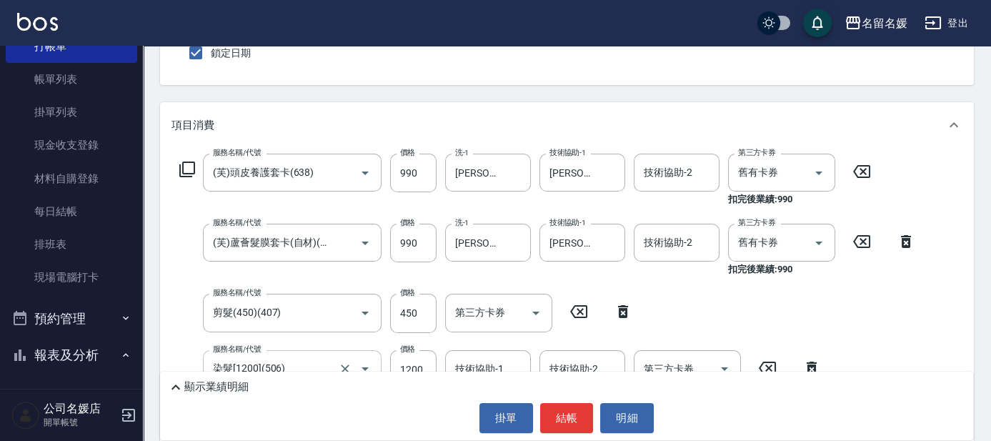
scroll to position [194, 0]
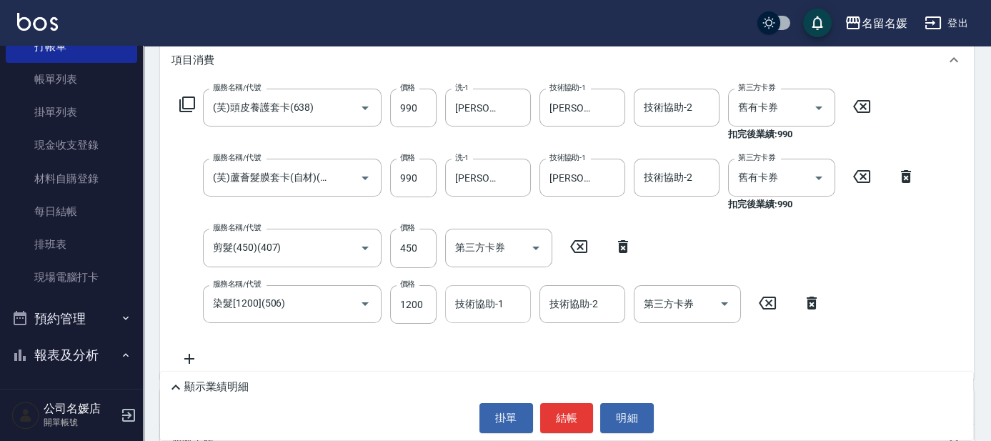
click at [476, 314] on input "技術協助-1" at bounding box center [487, 303] width 73 height 25
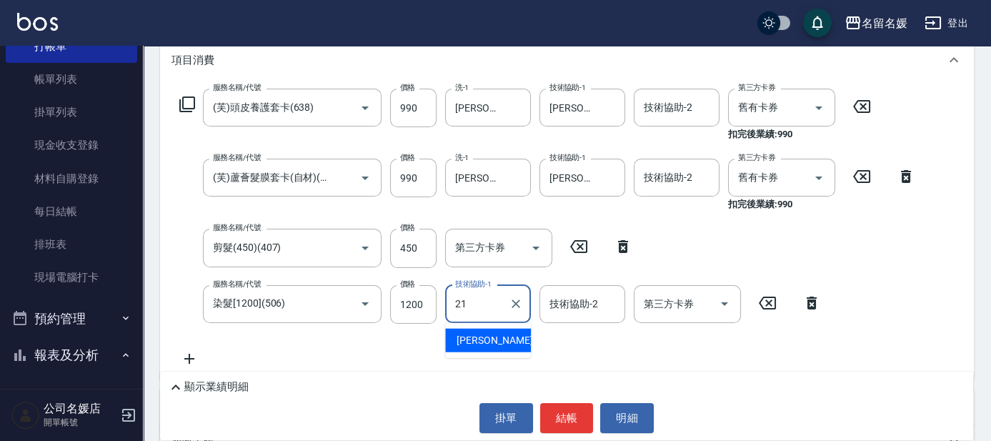
type input "[PERSON_NAME]-21"
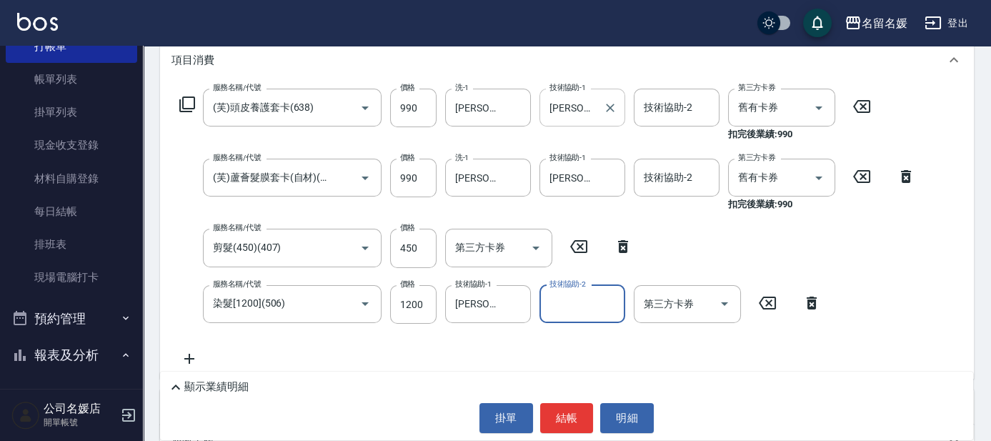
scroll to position [64, 0]
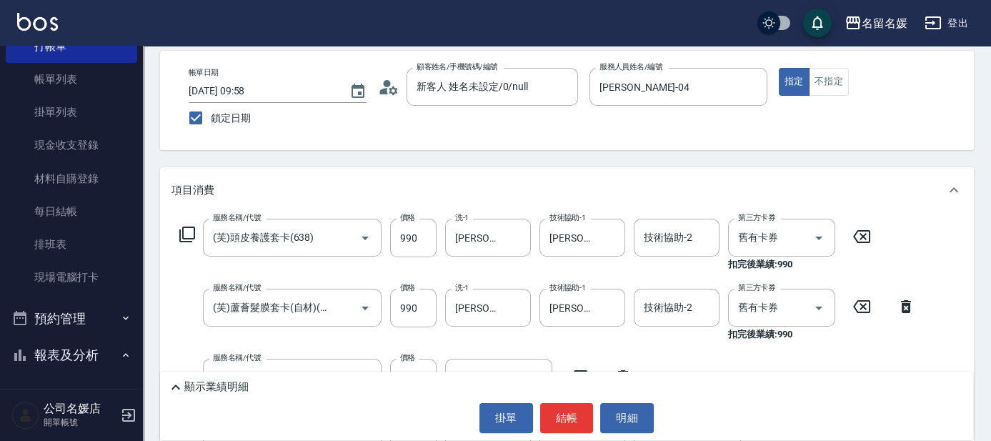
click at [572, 160] on div "Key In 打帳單 上一筆訂單:#34 帳單速查 結帳前確認明細 連續打單結帳 掛單 結帳 明細 帳單日期 [DATE] 09:58 鎖定日期 顧客姓名/手…" at bounding box center [567, 377] width 848 height 793
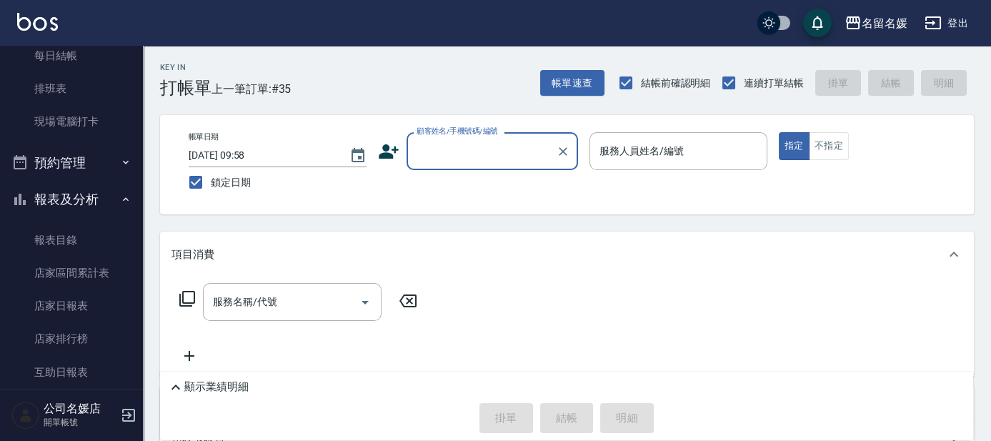
scroll to position [389, 0]
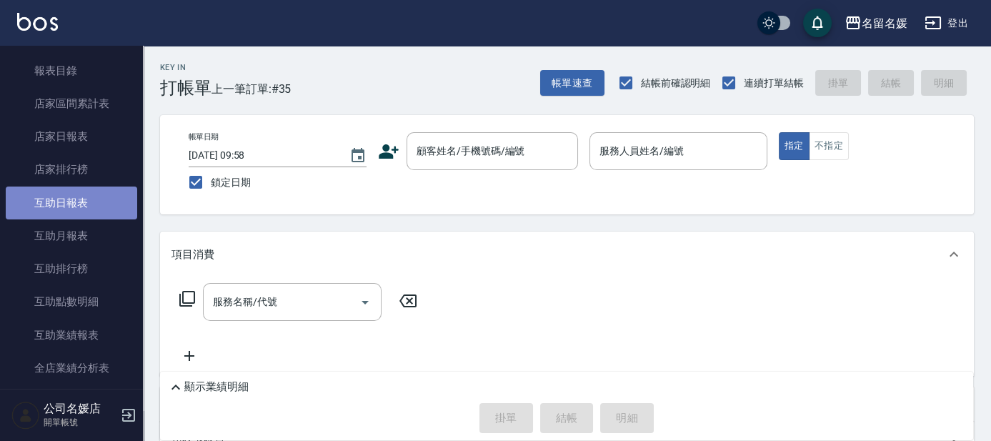
click at [103, 205] on link "互助日報表" at bounding box center [71, 202] width 131 height 33
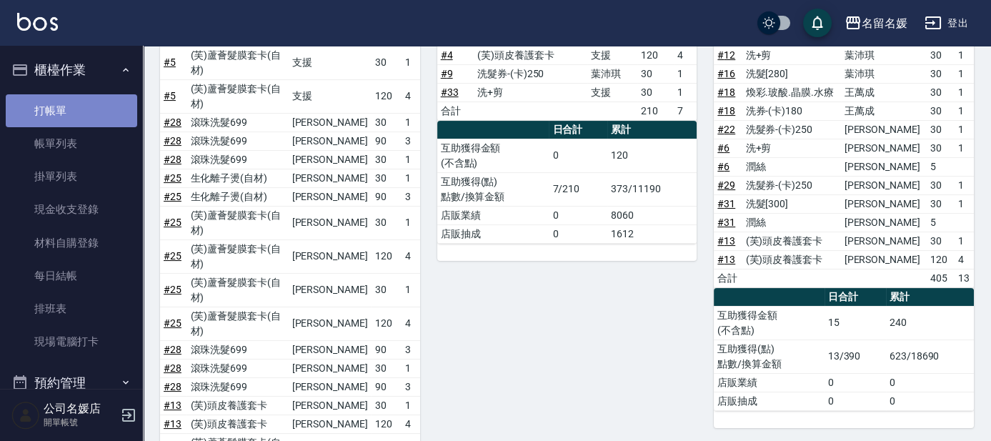
click at [73, 109] on link "打帳單" at bounding box center [71, 110] width 131 height 33
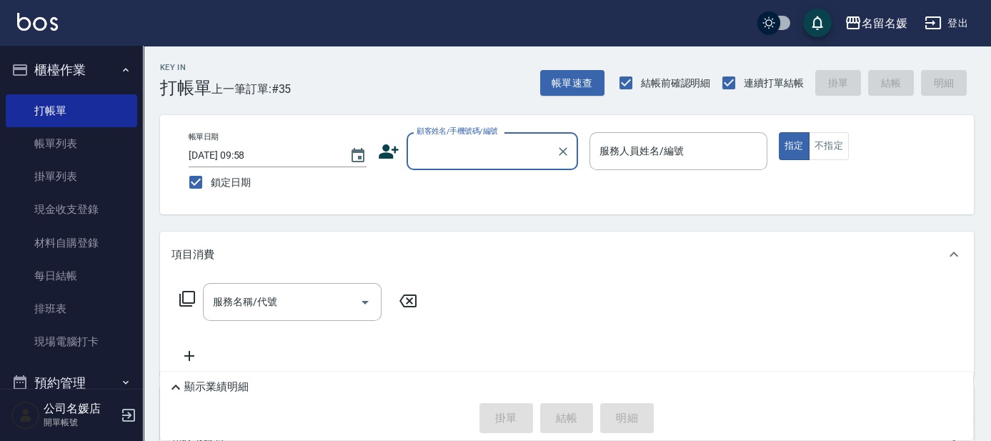
click at [480, 149] on input "顧客姓名/手機號碼/編號" at bounding box center [481, 151] width 137 height 25
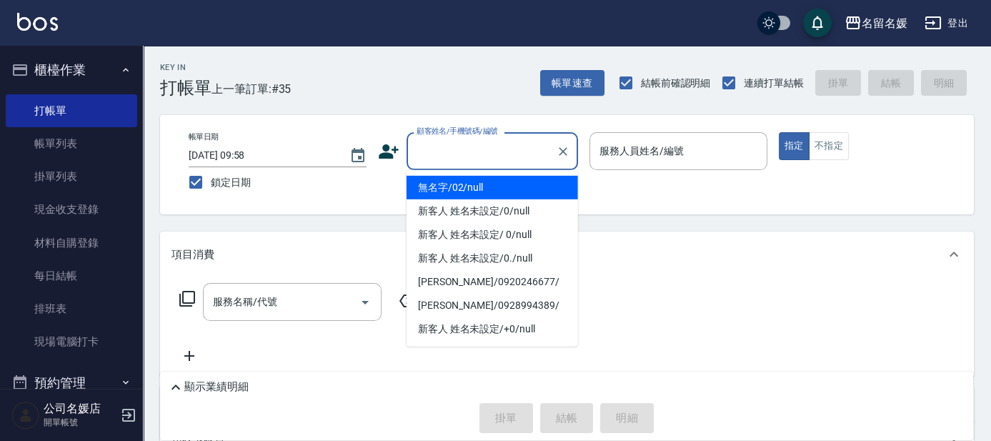
click at [482, 181] on li "無名字/02/null" at bounding box center [491, 188] width 171 height 24
type input "無名字/02/null"
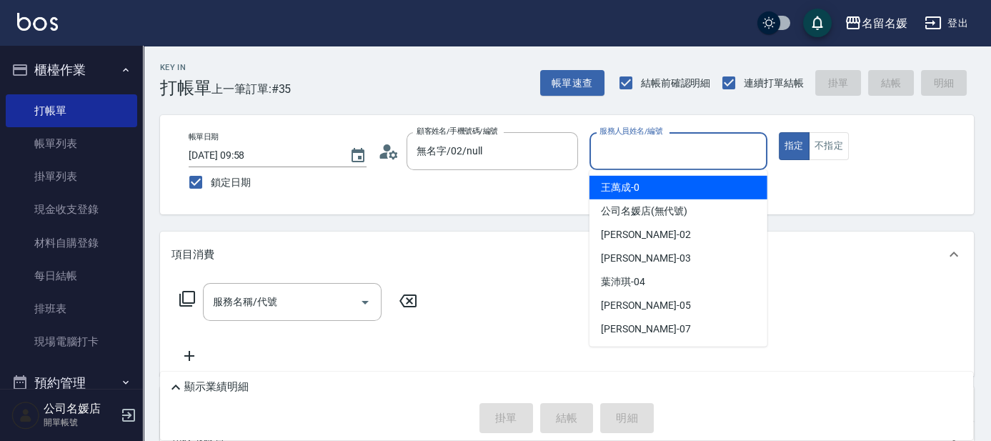
click at [635, 159] on input "服務人員姓名/編號" at bounding box center [678, 151] width 165 height 25
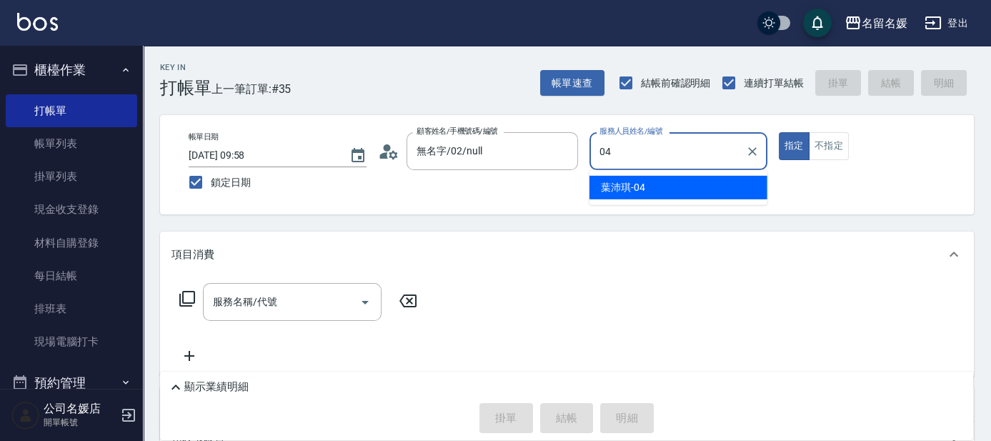
type input "04"
type button "true"
type input "[PERSON_NAME]-04"
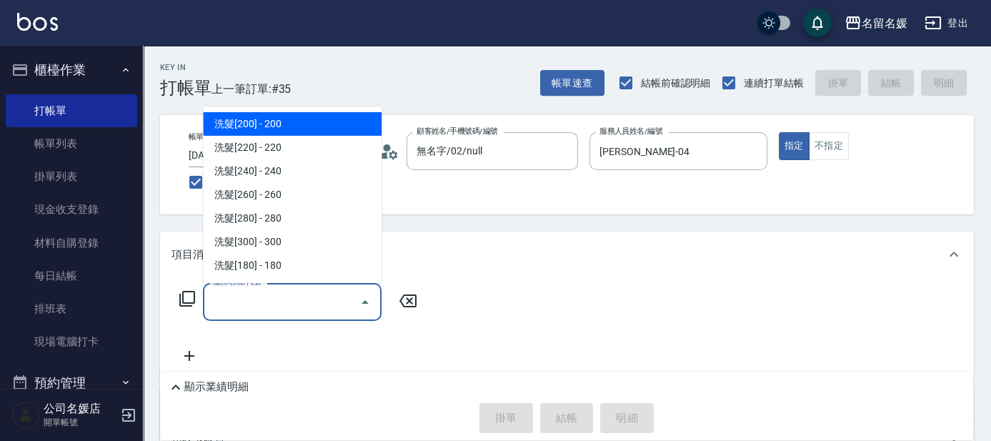
click at [298, 303] on input "服務名稱/代號" at bounding box center [281, 301] width 144 height 25
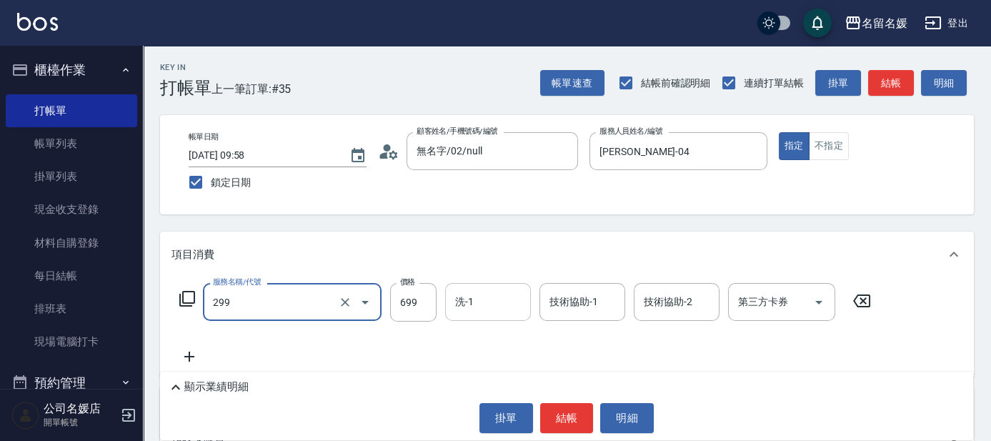
click at [513, 301] on input "洗-1" at bounding box center [487, 301] width 73 height 25
type input "滾珠洗髮699(299)"
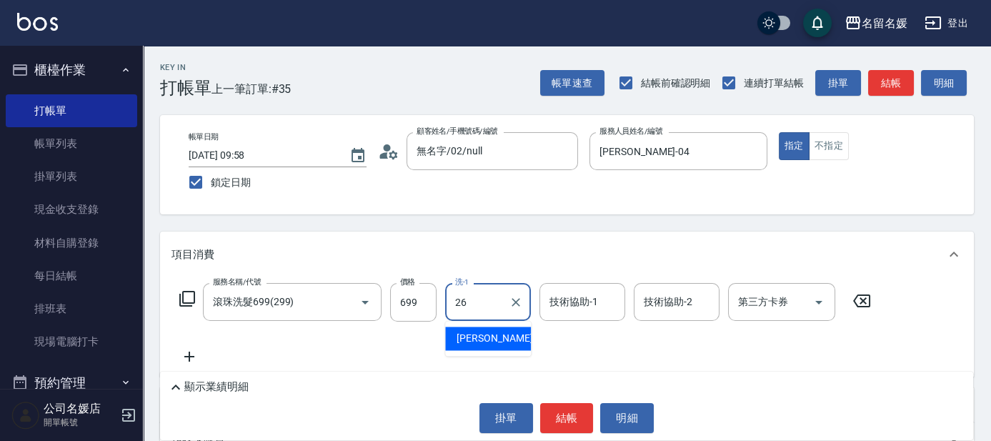
type input "[PERSON_NAME]-26"
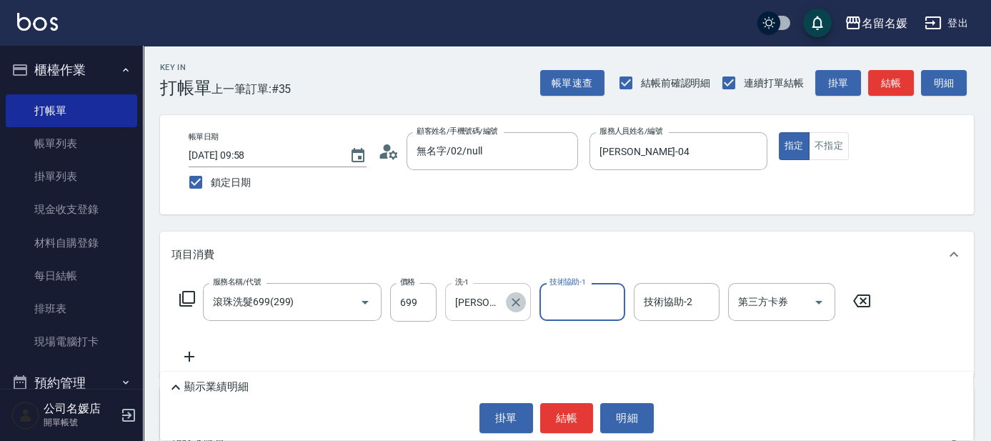
click at [517, 299] on icon "Clear" at bounding box center [516, 302] width 14 height 14
click at [482, 303] on input "洗-1" at bounding box center [487, 301] width 73 height 25
click at [494, 296] on input "洗-1" at bounding box center [487, 301] width 73 height 25
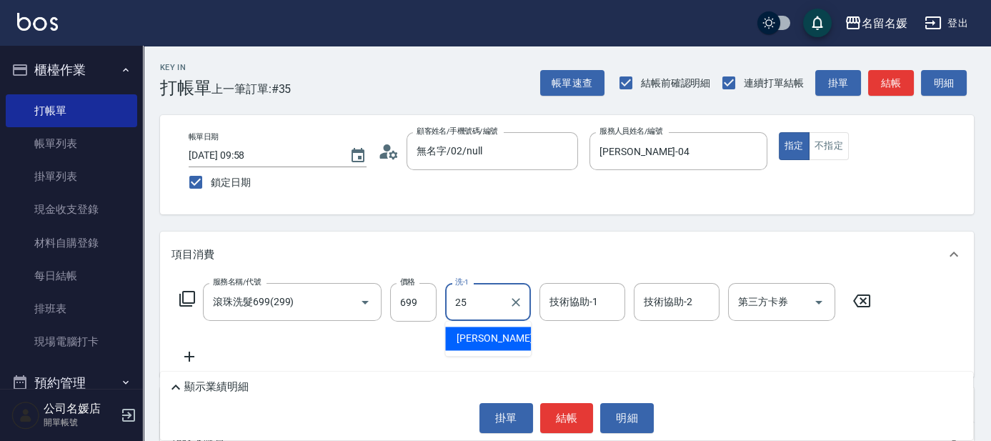
type input "[PERSON_NAME]-25"
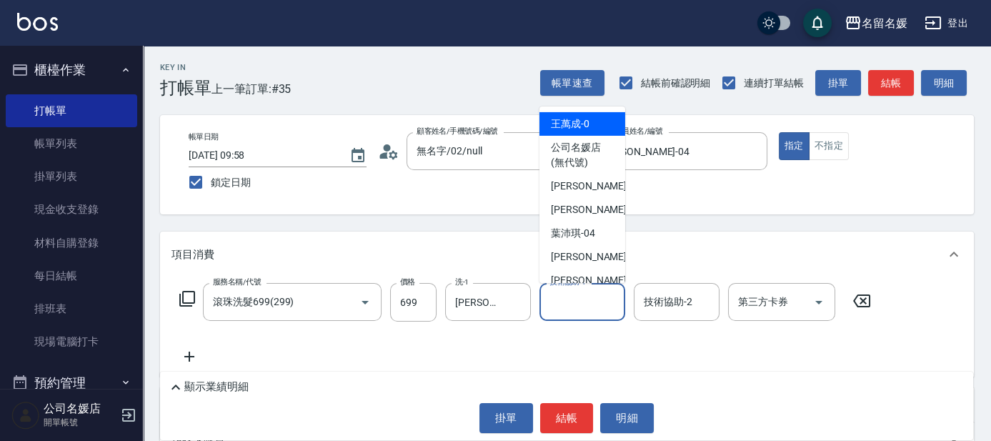
click at [579, 303] on input "技術協助-1" at bounding box center [582, 301] width 73 height 25
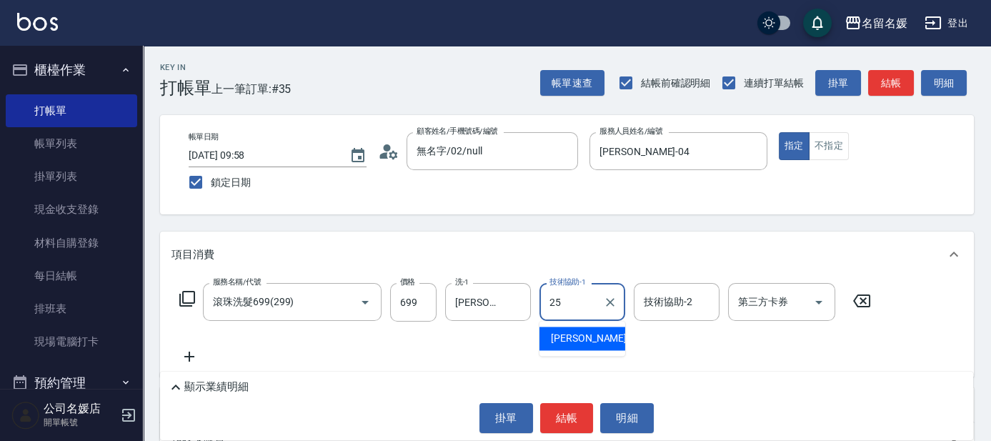
type input "[PERSON_NAME]-25"
click at [189, 353] on icon at bounding box center [189, 356] width 36 height 17
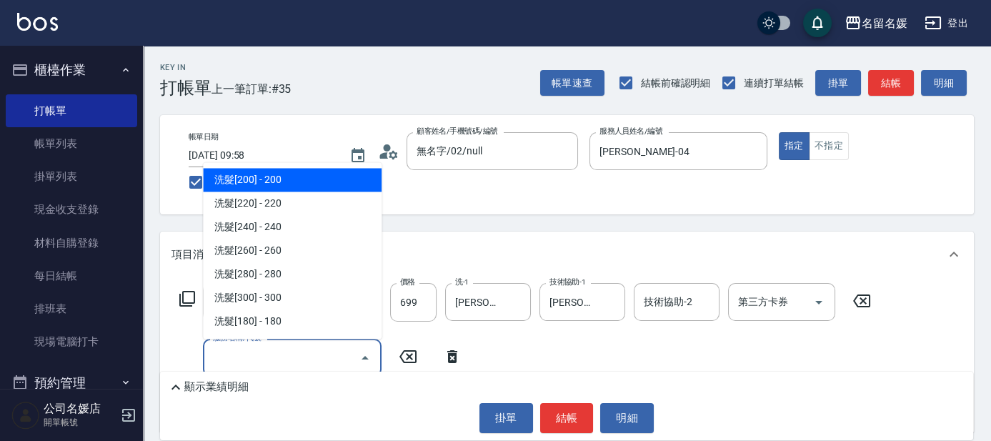
click at [242, 360] on input "服務名稱/代號" at bounding box center [281, 357] width 144 height 25
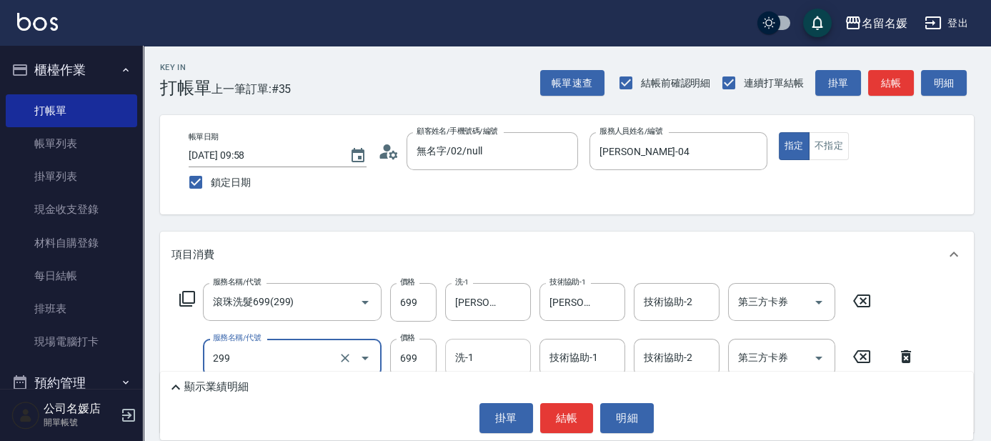
click at [498, 359] on input "洗-1" at bounding box center [487, 357] width 73 height 25
type input "滾珠洗髮699(299)"
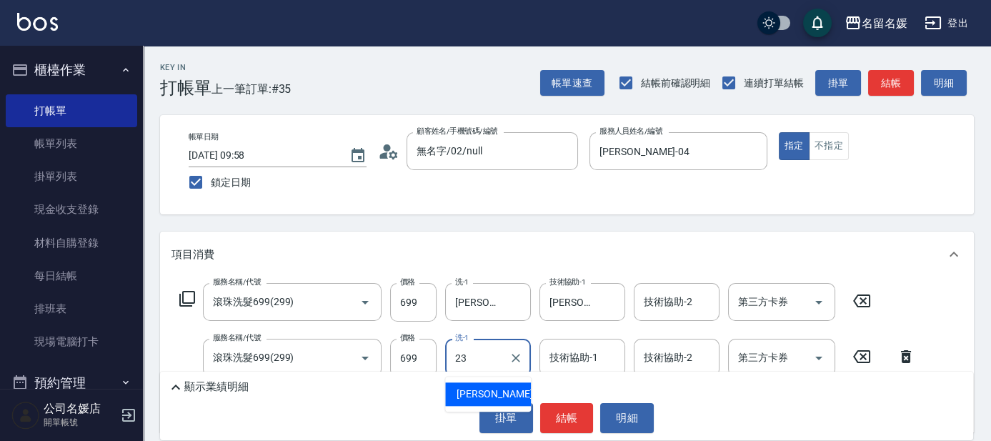
type input "[PERSON_NAME]-23"
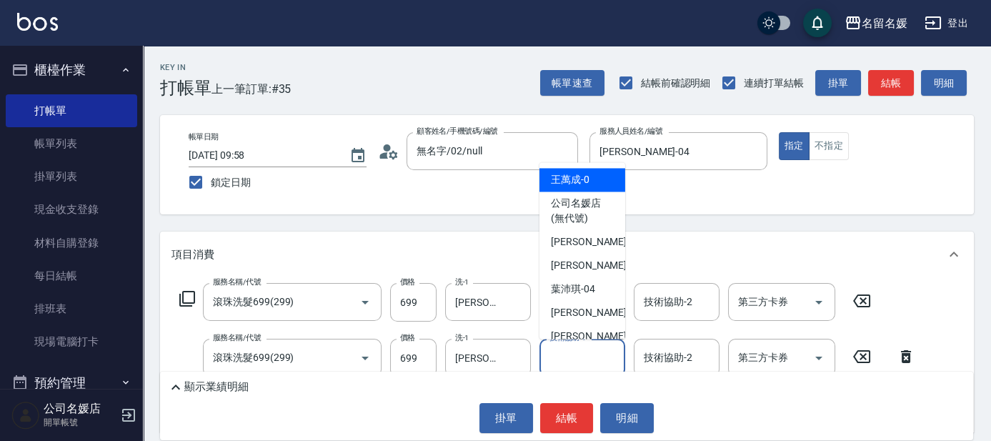
click at [564, 362] on input "技術協助-1" at bounding box center [582, 357] width 73 height 25
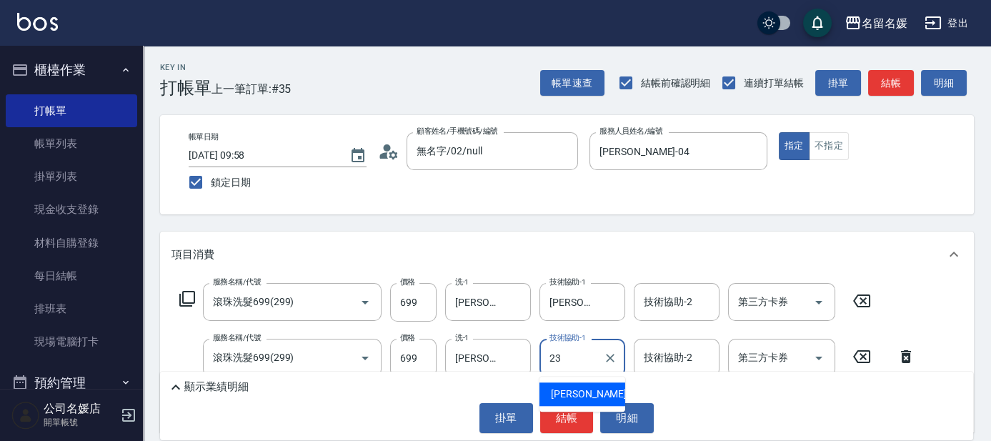
type input "[PERSON_NAME]-23"
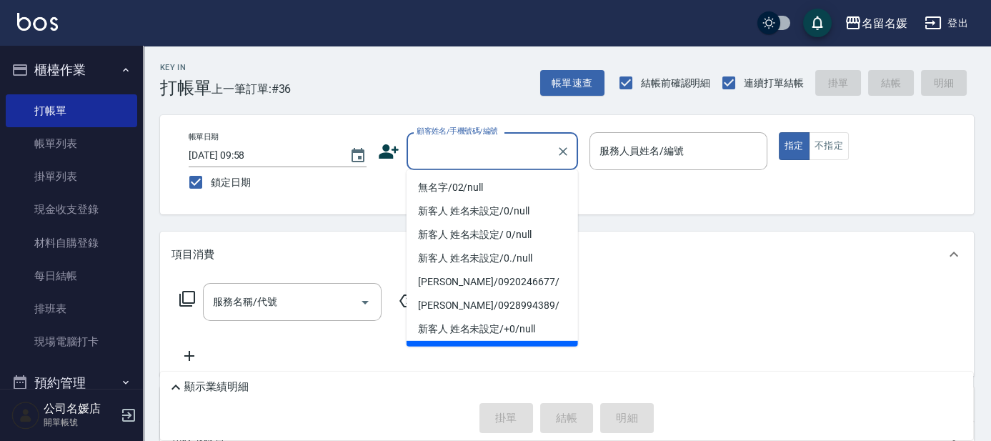
type input "[PERSON_NAME]/0910037711/null"
type input "0"
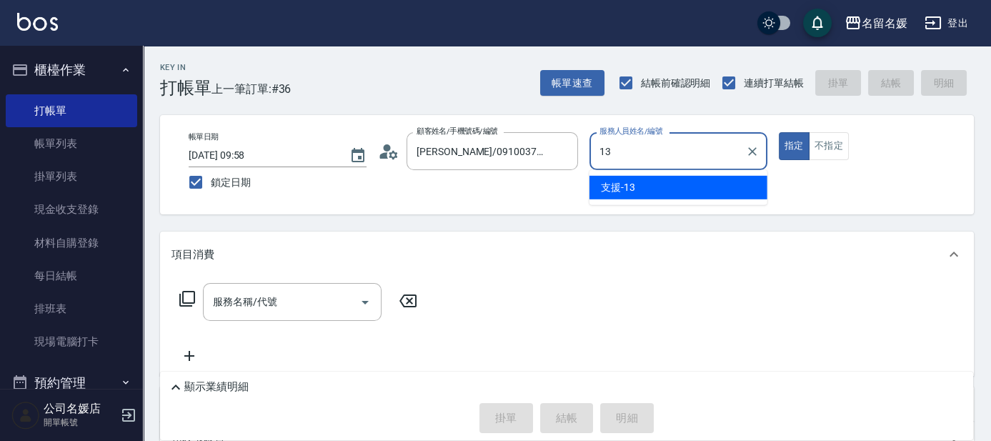
type input "支援-13"
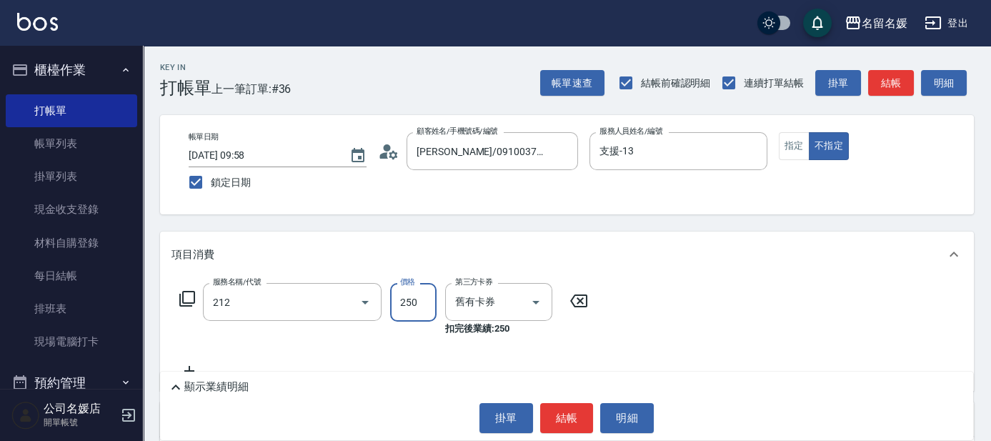
type input "洗髮券-(卡)250(212)"
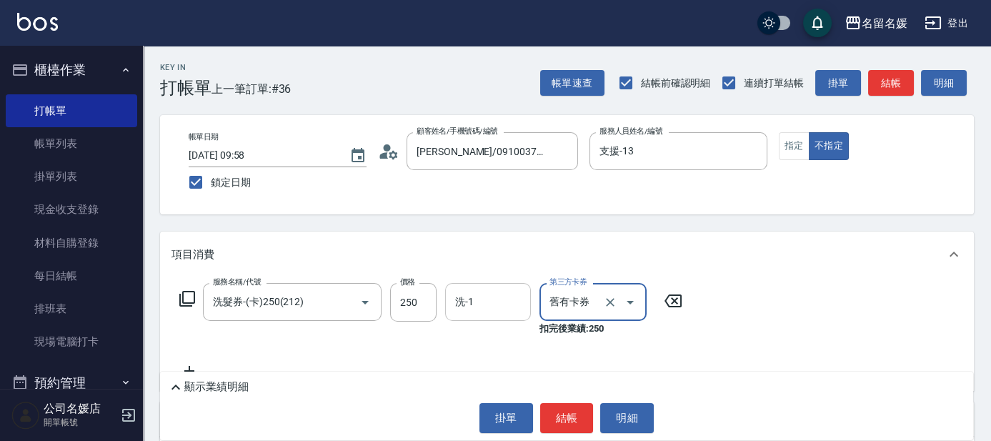
click at [462, 313] on input "洗-1" at bounding box center [487, 301] width 73 height 25
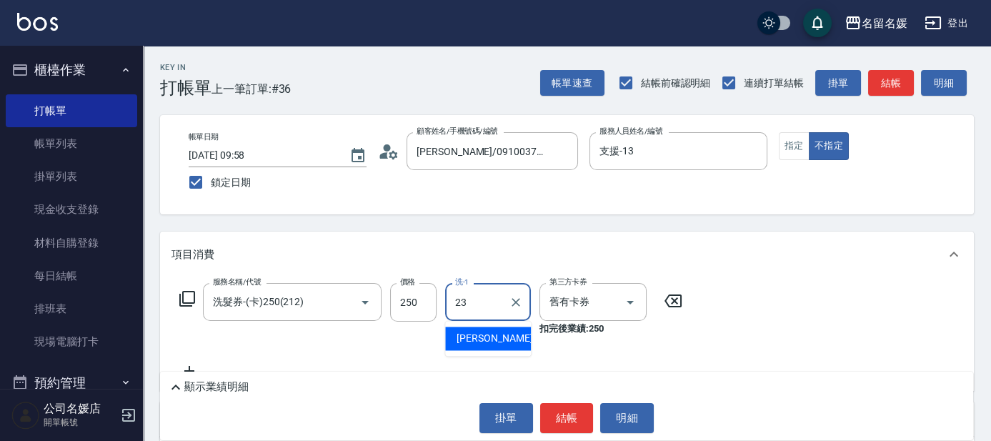
type input "[PERSON_NAME]-23"
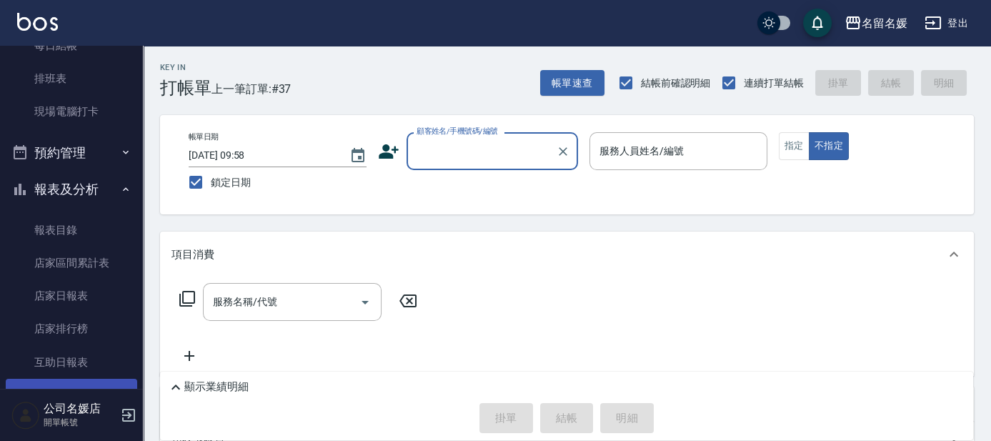
scroll to position [324, 0]
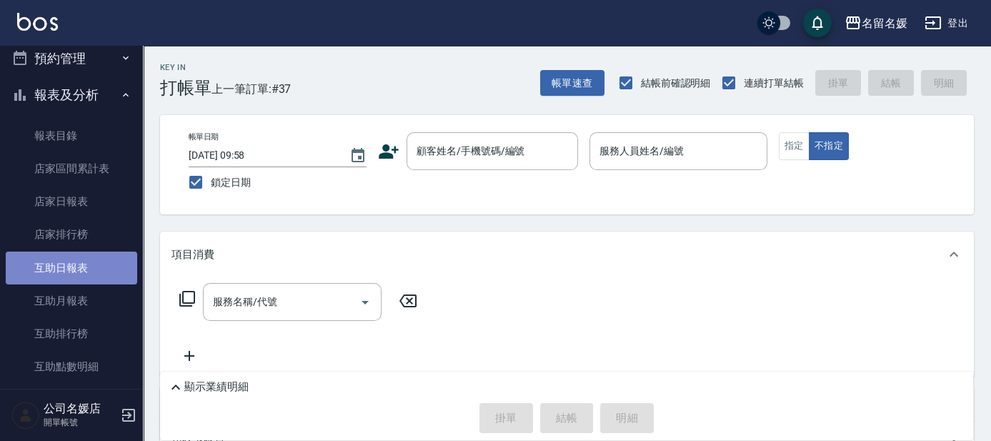
click at [100, 272] on link "互助日報表" at bounding box center [71, 267] width 131 height 33
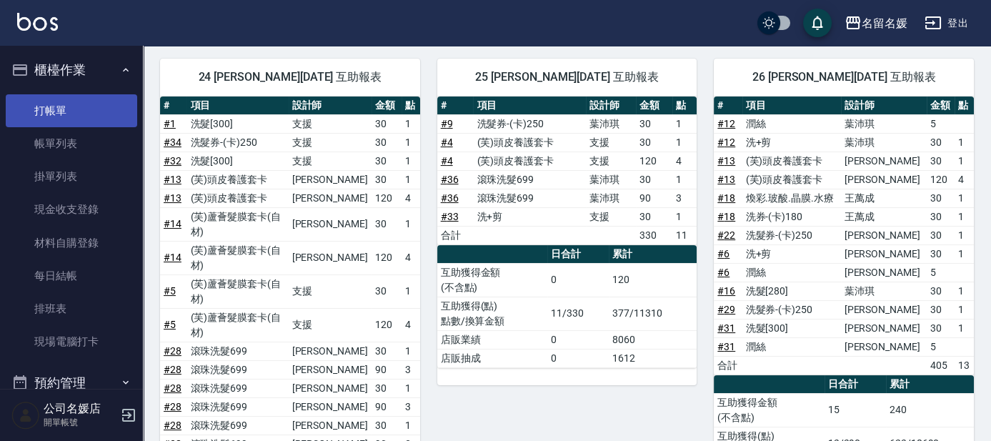
scroll to position [584, 0]
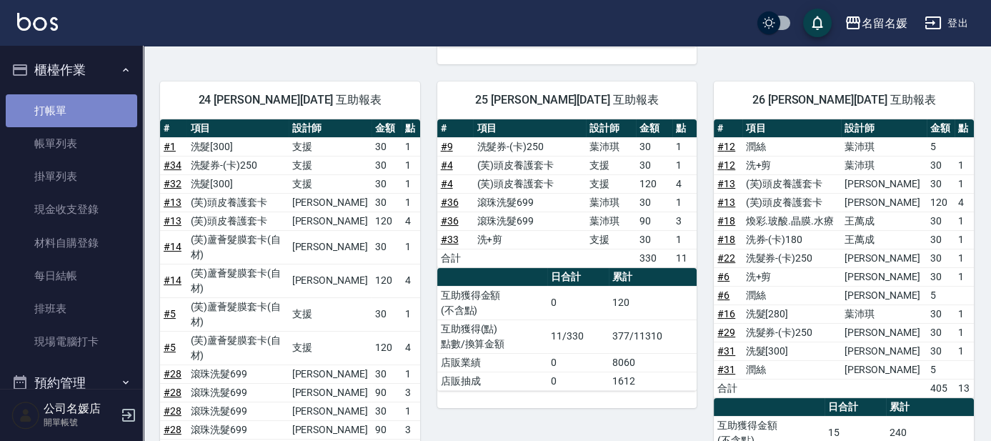
click at [87, 102] on link "打帳單" at bounding box center [71, 110] width 131 height 33
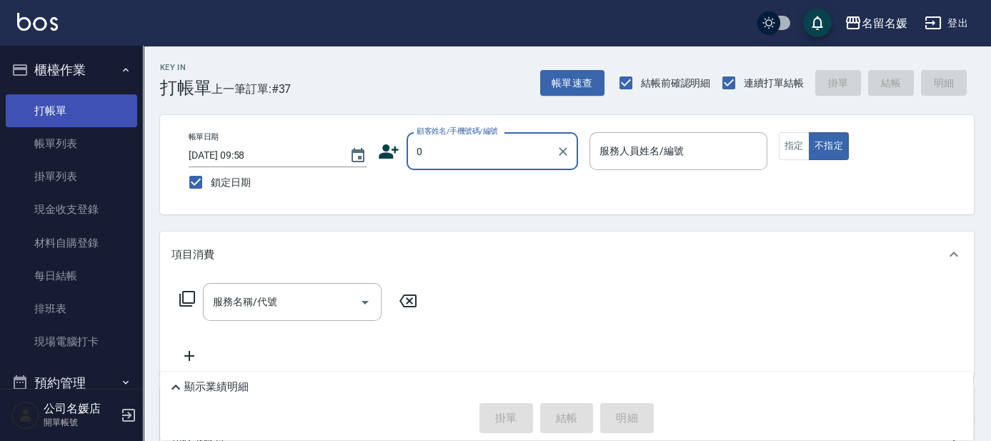
type input "[PERSON_NAME]/0910037711/null"
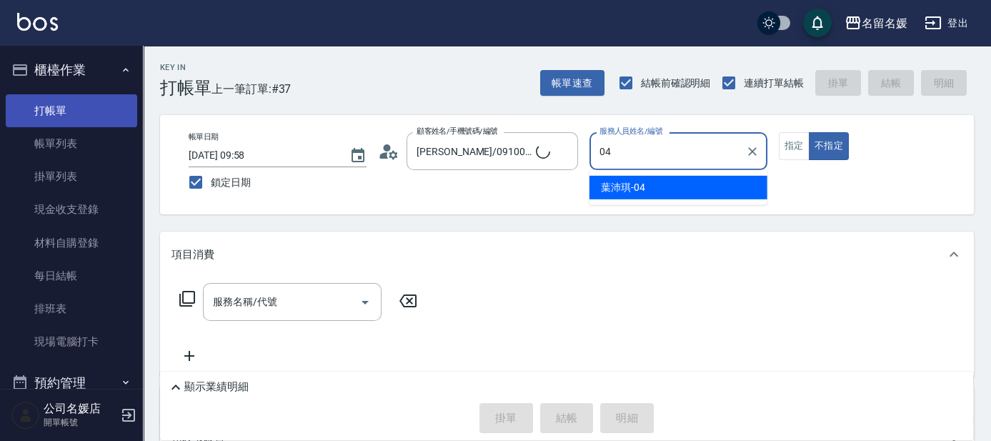
type input "04"
type button "false"
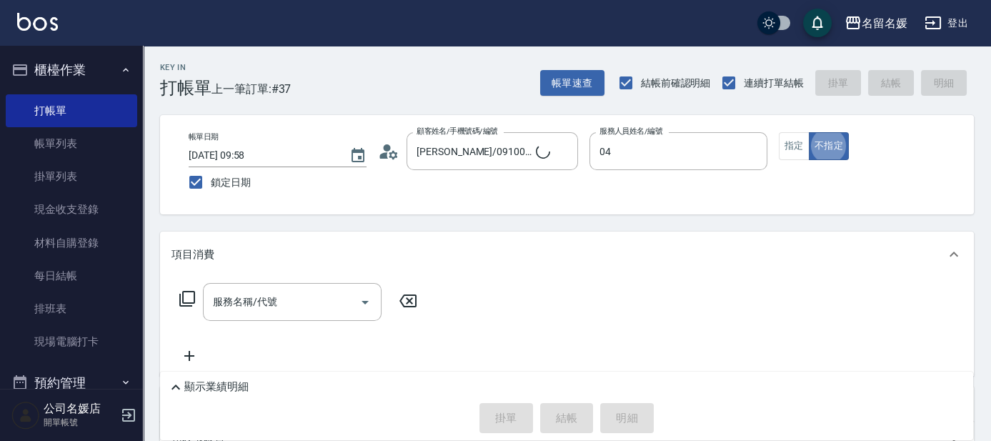
type input "[PERSON_NAME]-04"
type input "新客人 姓名未設定/0/null"
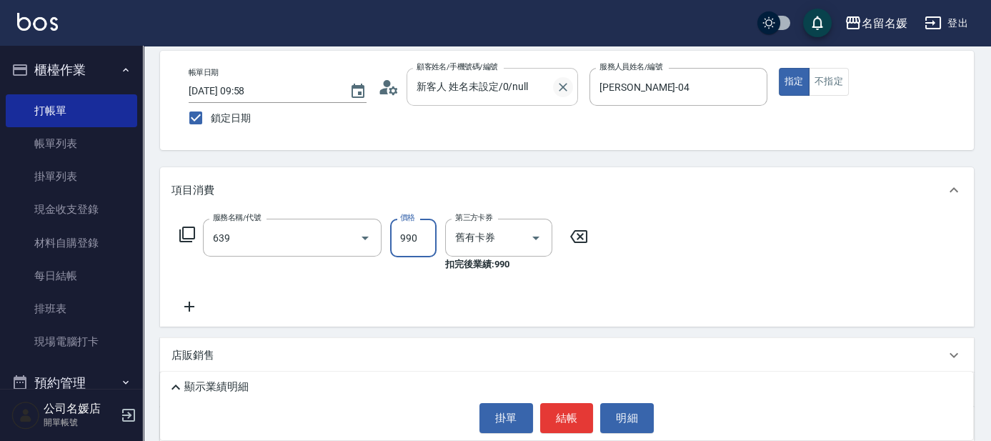
type input "(芙)蘆薈髮膜套卡(自材)(639)"
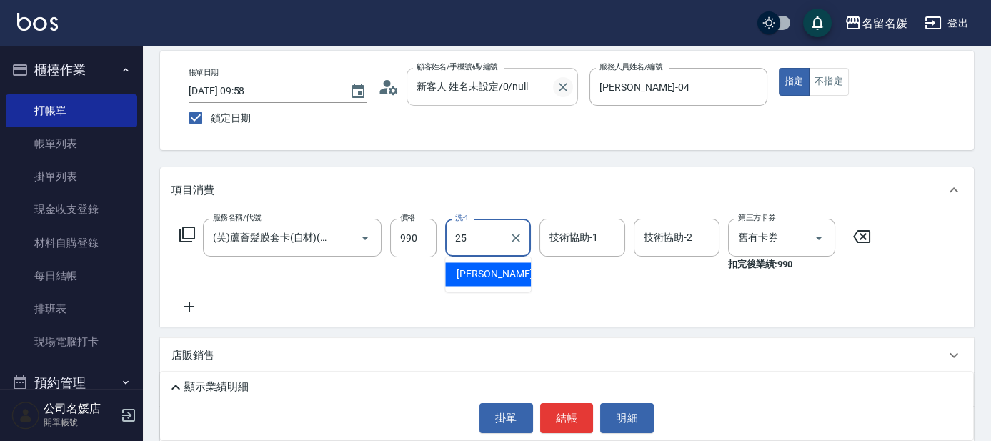
type input "[PERSON_NAME]-25"
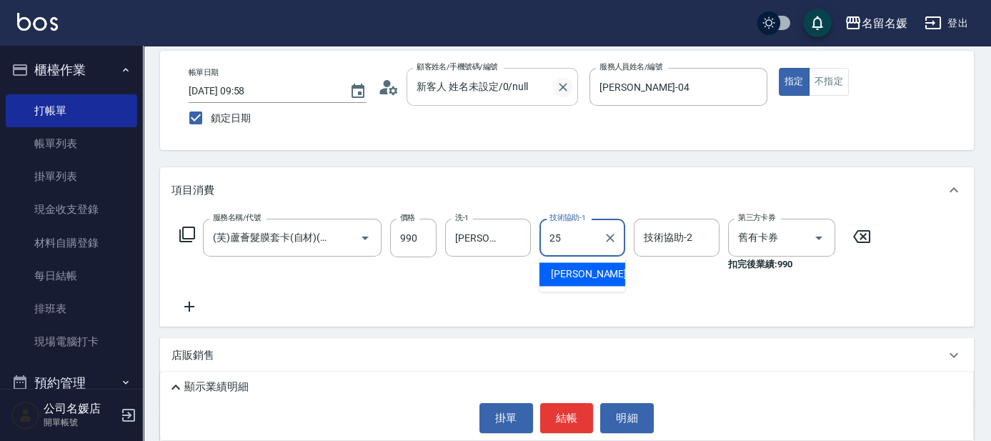
type input "[PERSON_NAME]-25"
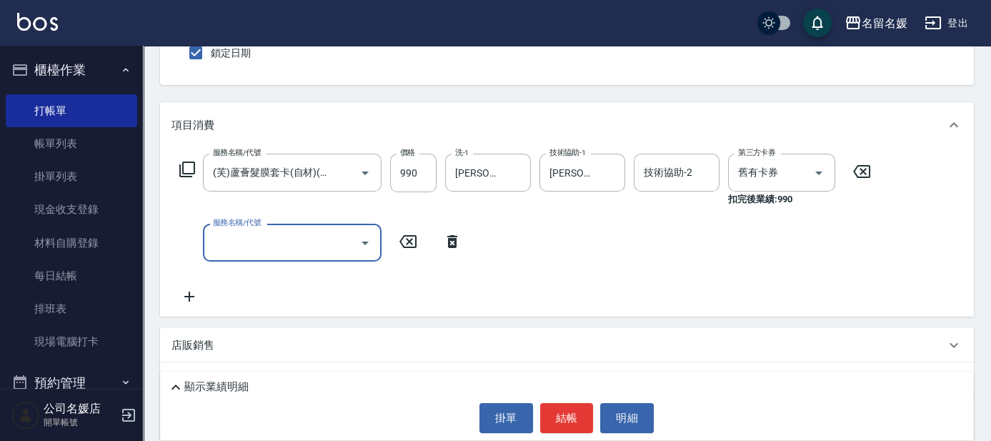
scroll to position [0, 0]
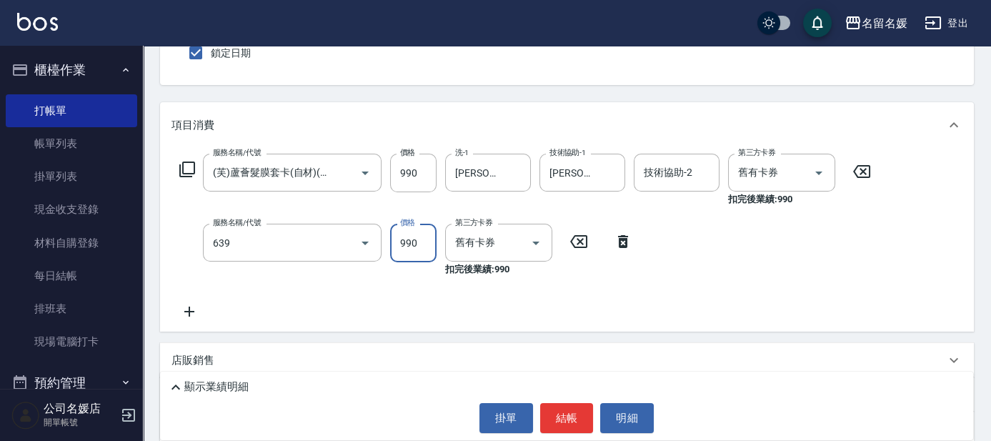
type input "(芙)蘆薈髮膜套卡(自材)(639)"
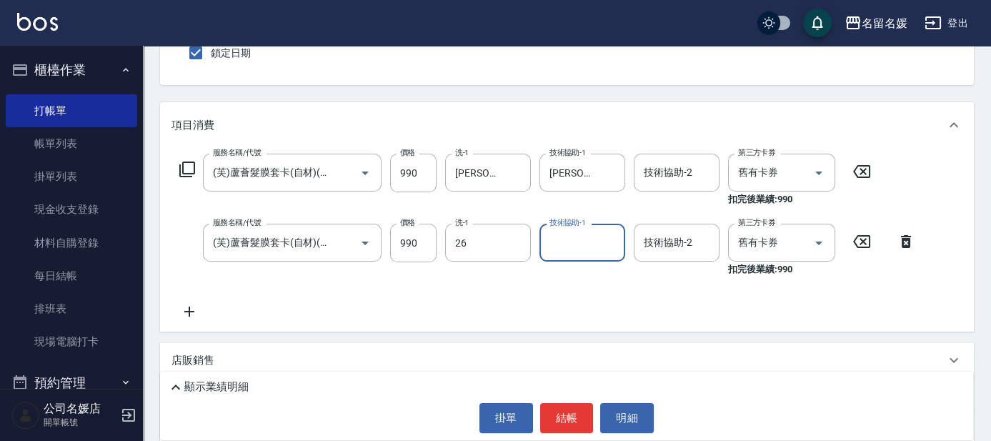
type input "[PERSON_NAME]-26"
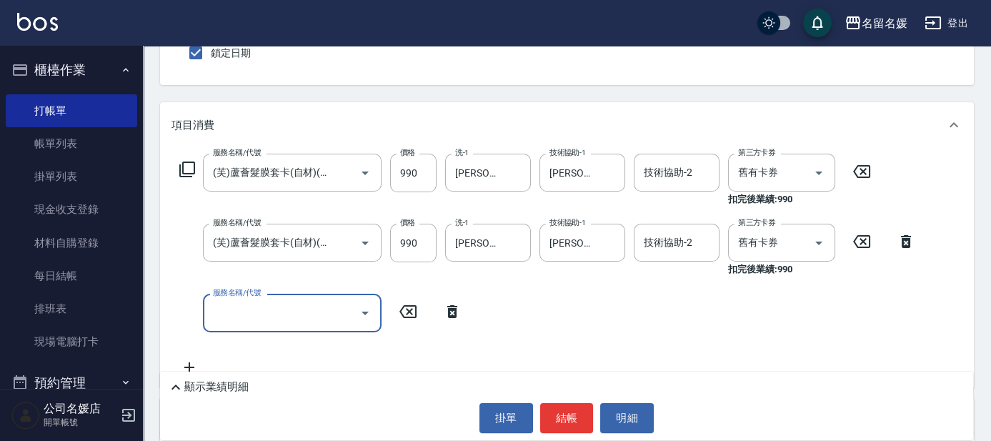
scroll to position [194, 0]
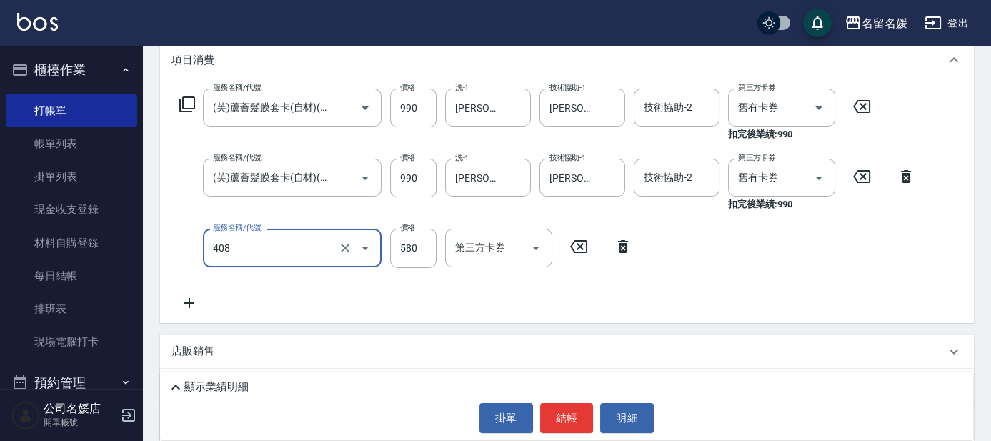
type input "剪髮(580)(408)"
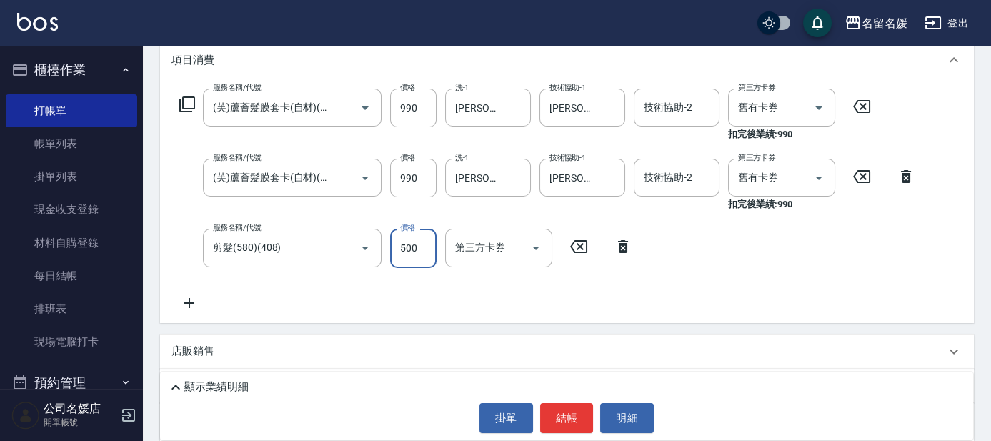
type input "500"
click at [181, 103] on icon at bounding box center [187, 104] width 17 height 17
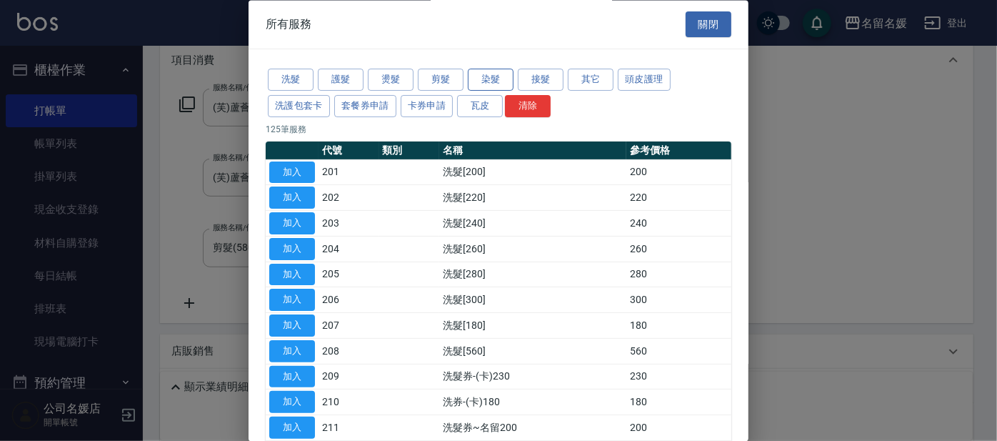
click at [499, 88] on button "染髮" at bounding box center [491, 80] width 46 height 22
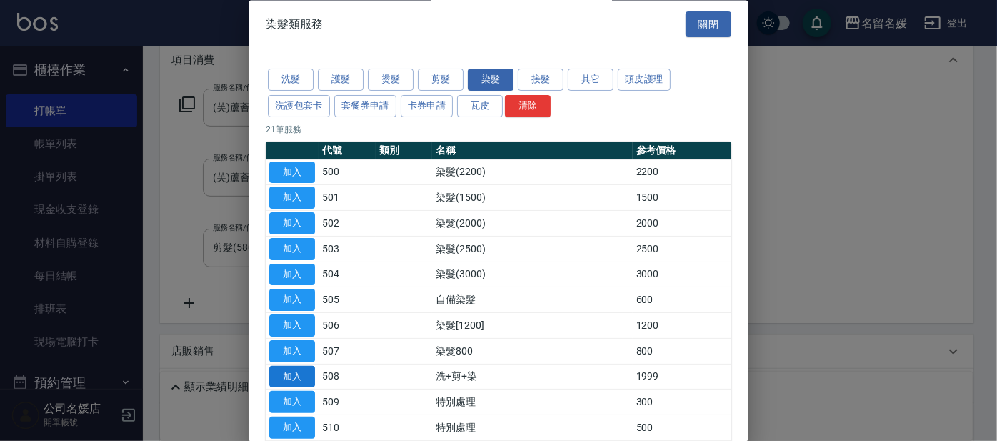
click at [293, 368] on button "加入" at bounding box center [292, 377] width 46 height 22
click at [293, 322] on div "服務名稱/代號 (芙)蘆薈髮膜套卡(自材)(639) 服務名稱/代號 價格 990 價格 第三方卡券 舊有卡券 第三方卡券 扣完後業績: 990 服務名稱/代…" at bounding box center [567, 202] width 814 height 239
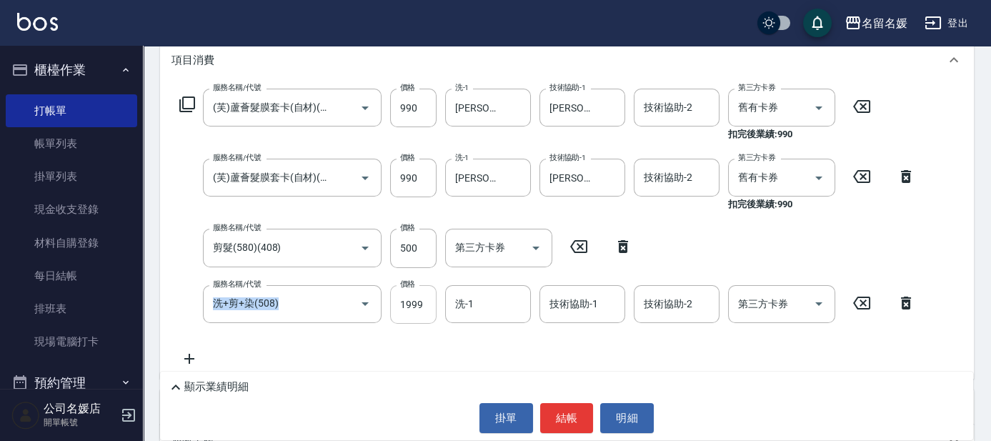
click at [425, 307] on input "1999" at bounding box center [413, 304] width 46 height 39
type input "2500"
type input "25"
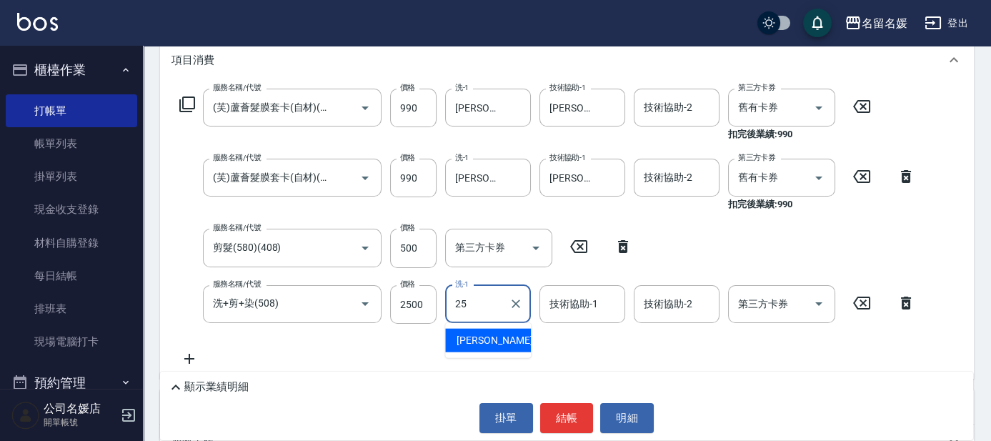
type input "2"
type input "[PERSON_NAME]-25"
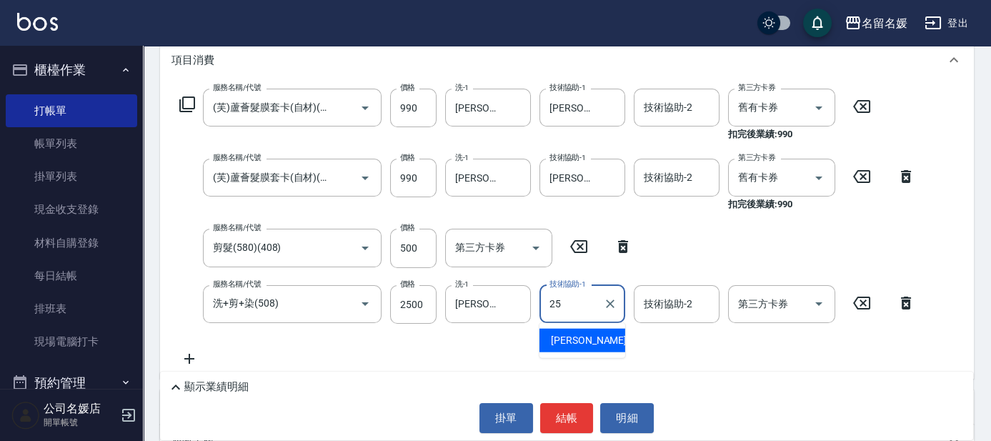
type input "[PERSON_NAME]-25"
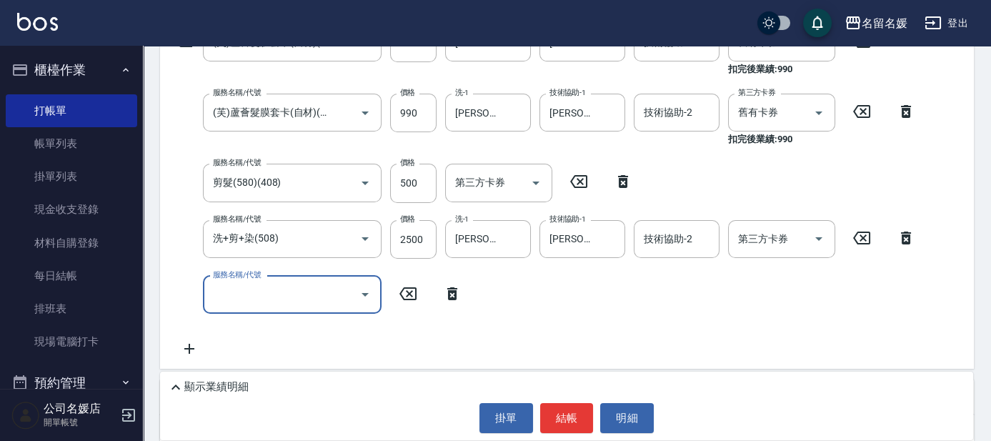
scroll to position [0, 0]
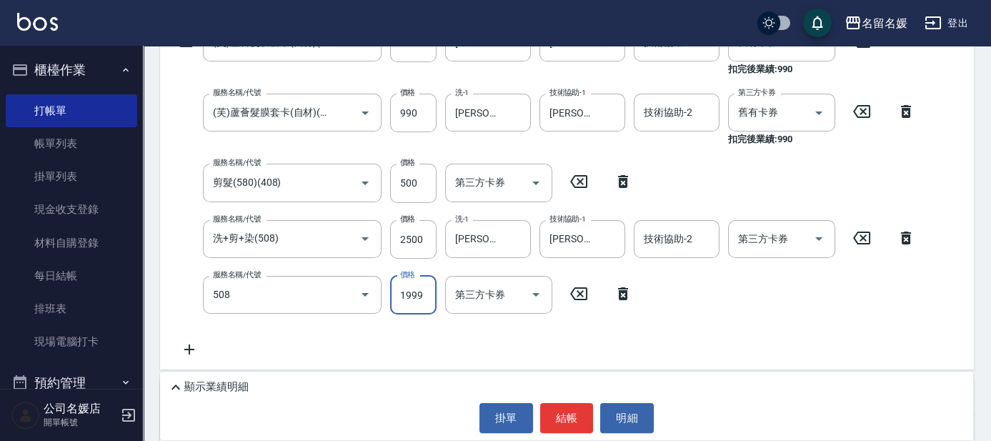
type input "洗+剪+染(508)"
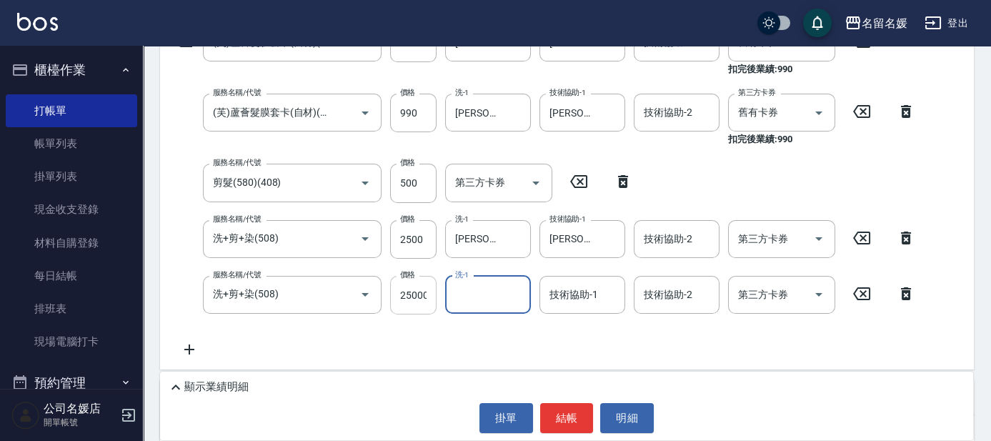
click at [426, 294] on input "25000" at bounding box center [413, 295] width 46 height 39
type input "2500"
type input "26"
type input "2"
type input "[PERSON_NAME]-26"
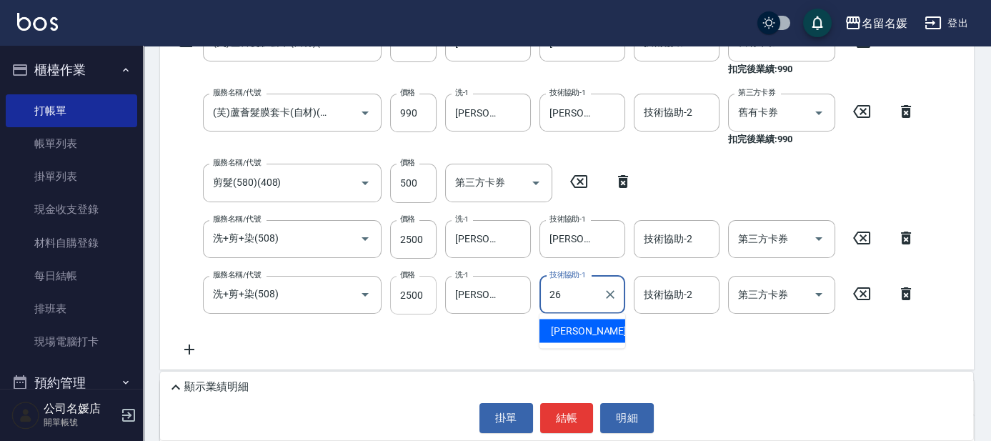
type input "[PERSON_NAME]-26"
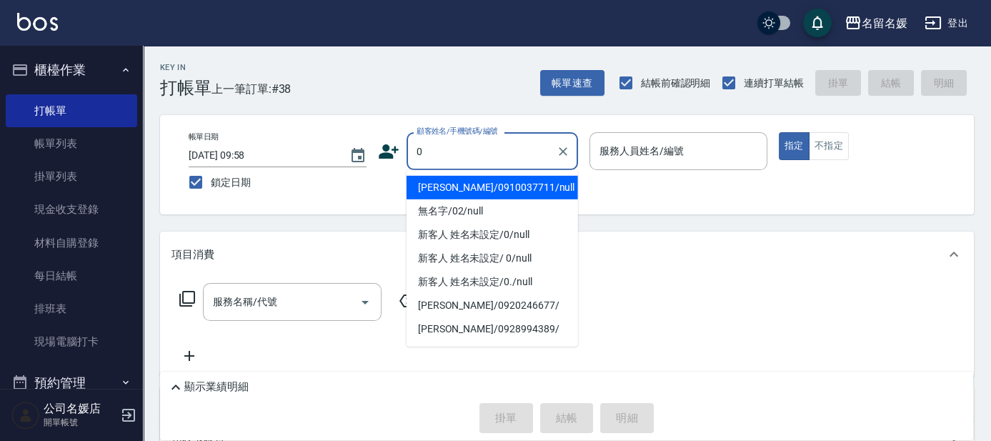
type input "0"
type input "04"
type input "[PERSON_NAME]/0910037711/null"
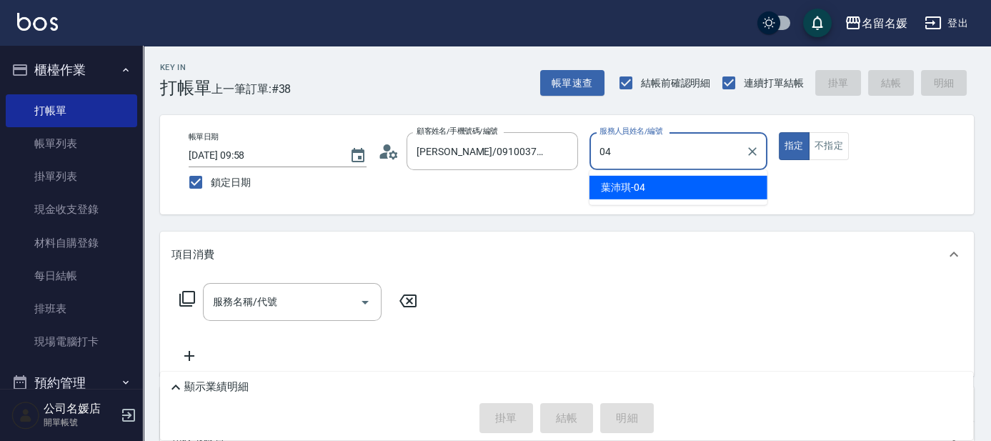
type input "04"
type button "true"
type input "[PERSON_NAME]-04"
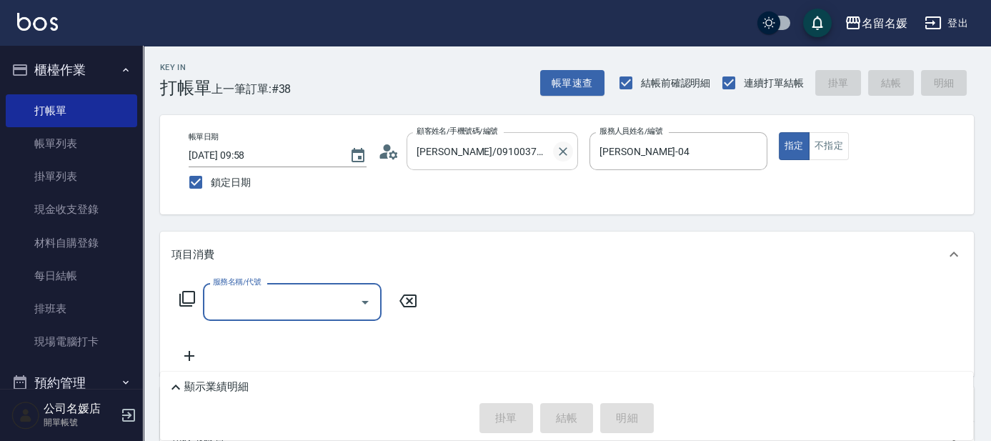
click at [554, 154] on button "Clear" at bounding box center [563, 151] width 20 height 20
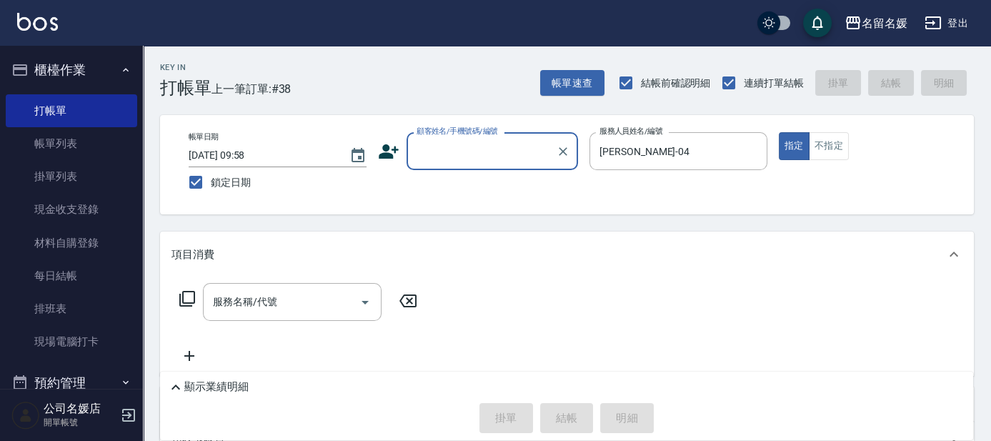
click at [509, 158] on input "顧客姓名/手機號碼/編號" at bounding box center [481, 151] width 137 height 25
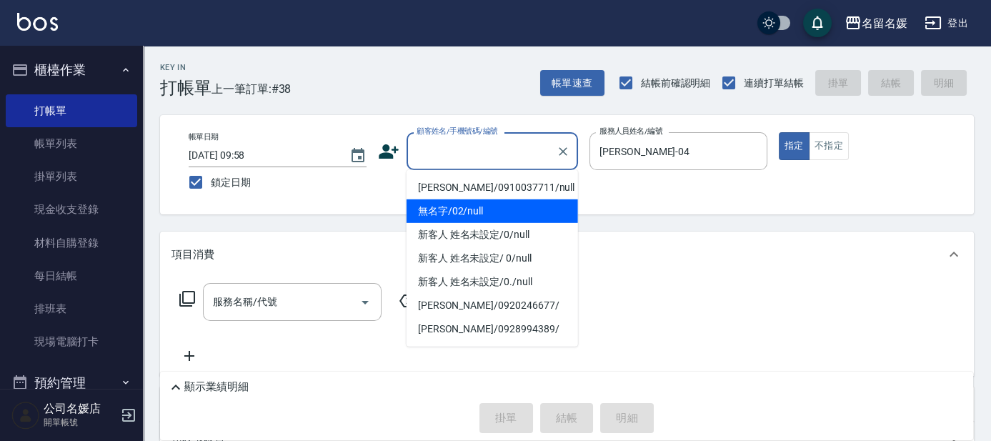
click at [483, 202] on li "無名字/02/null" at bounding box center [491, 211] width 171 height 24
type input "無名字/02/null"
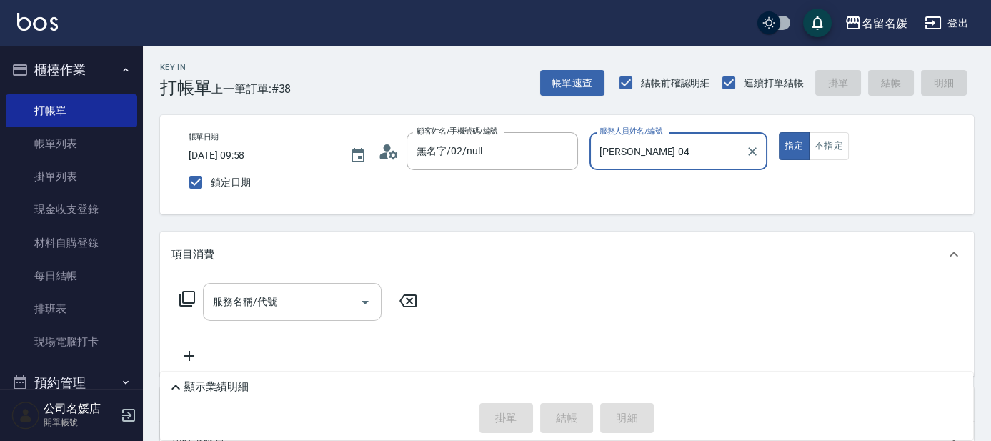
click at [304, 291] on input "服務名稱/代號" at bounding box center [281, 301] width 144 height 25
click at [187, 304] on icon at bounding box center [187, 298] width 17 height 17
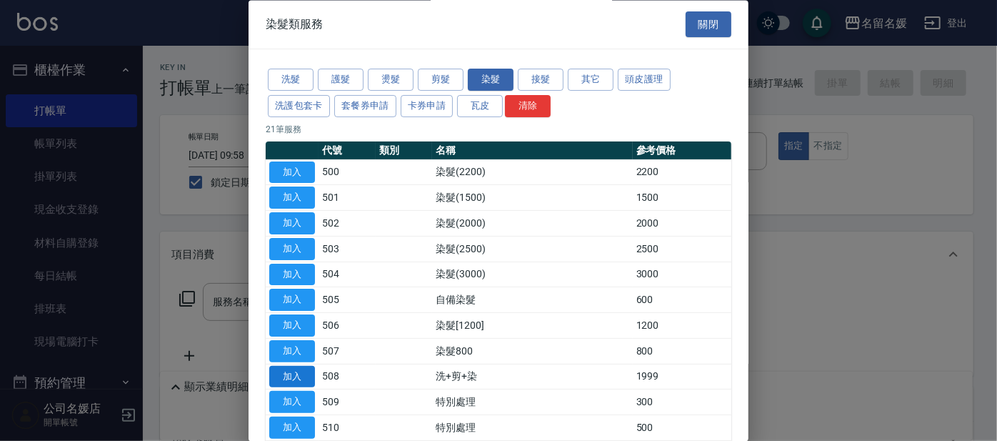
click at [293, 379] on button "加入" at bounding box center [292, 377] width 46 height 22
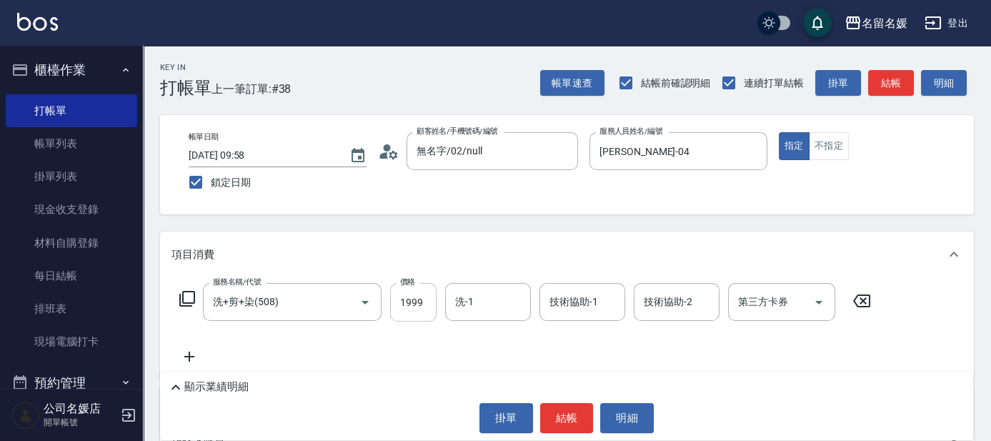
click at [415, 299] on input "1999" at bounding box center [413, 302] width 46 height 39
click at [415, 299] on input "240" at bounding box center [413, 302] width 46 height 39
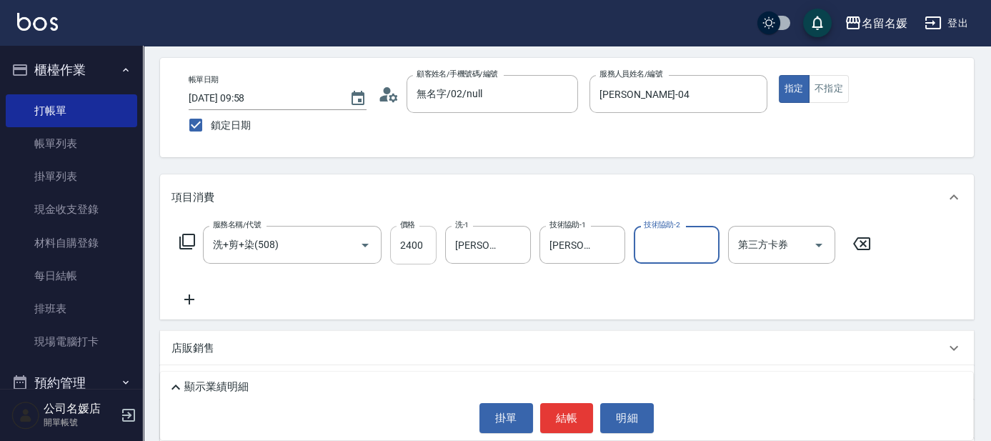
scroll to position [64, 0]
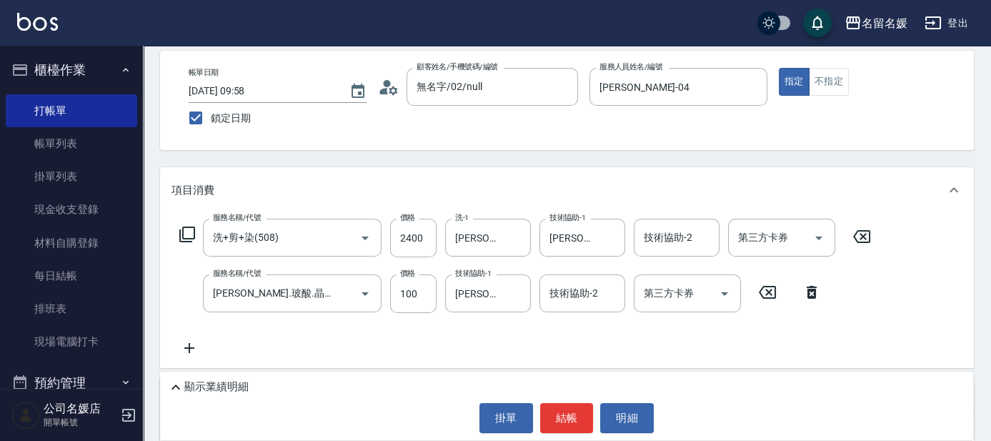
click at [590, 159] on div "Key In 打帳單 上一筆訂單:#38 帳單速查 結帳前確認明細 連續打單結帳 掛單 結帳 明細 帳單日期 [DATE] 09:58 鎖定日期 顧客姓名/手…" at bounding box center [567, 307] width 848 height 652
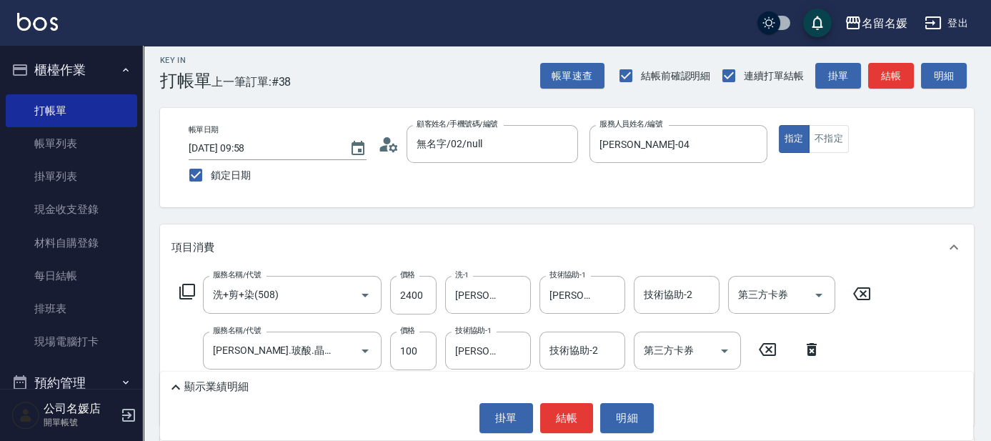
scroll to position [0, 0]
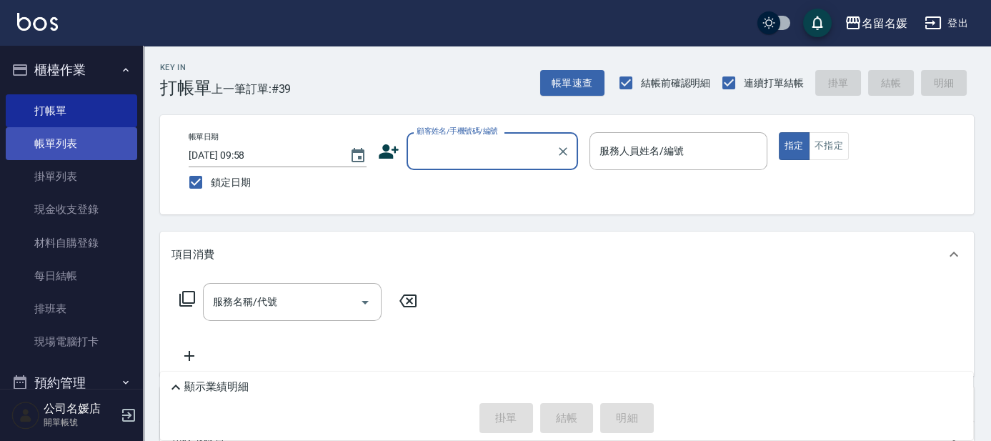
click at [84, 151] on link "帳單列表" at bounding box center [71, 143] width 131 height 33
click at [104, 132] on link "帳單列表" at bounding box center [71, 143] width 131 height 33
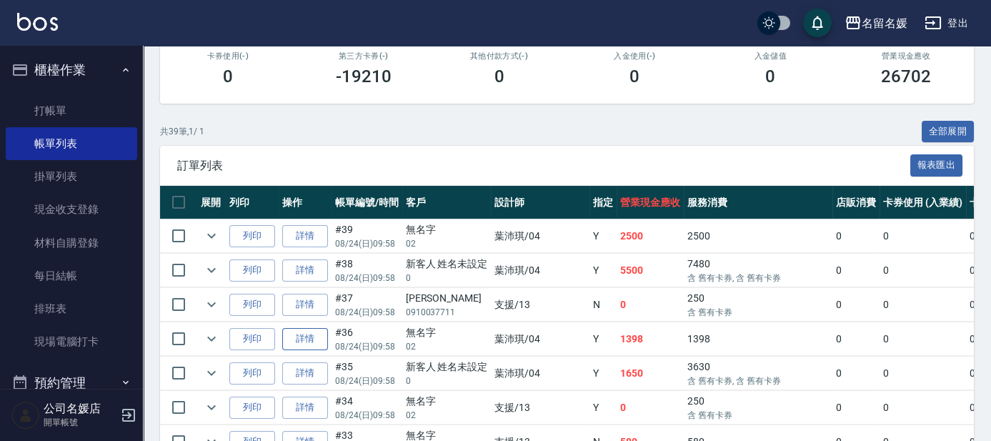
scroll to position [259, 0]
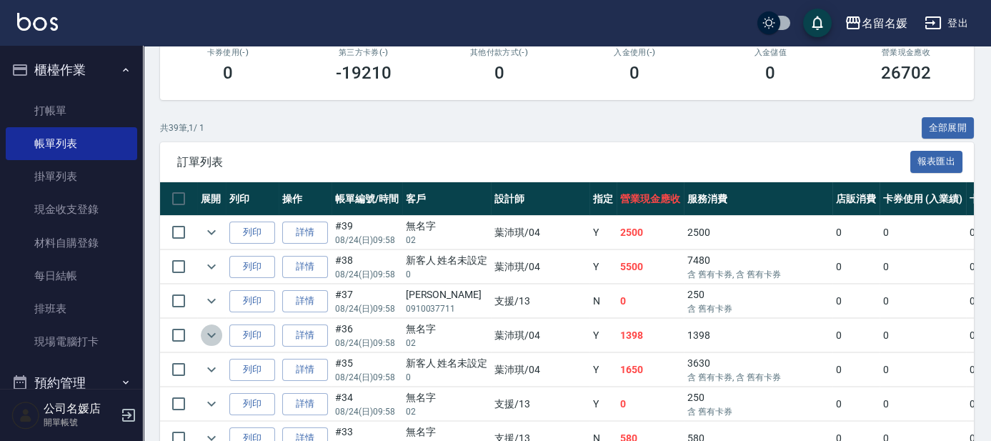
click at [220, 339] on button "expand row" at bounding box center [211, 334] width 21 height 21
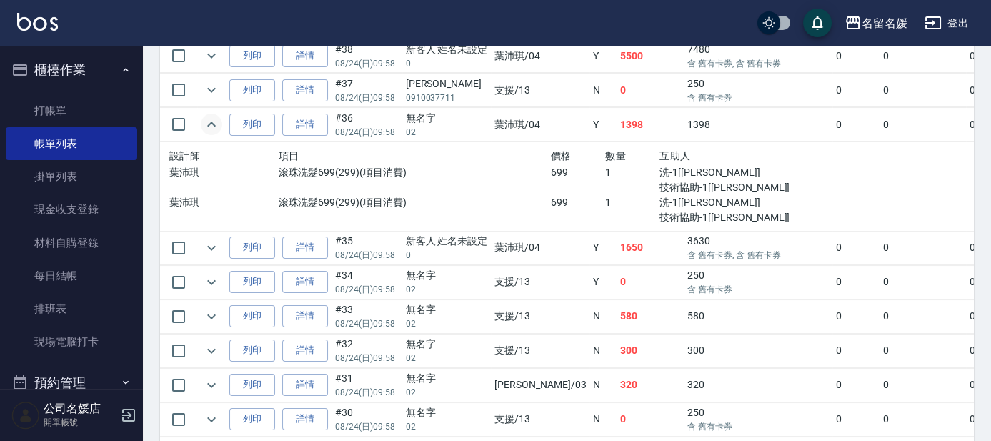
scroll to position [519, 0]
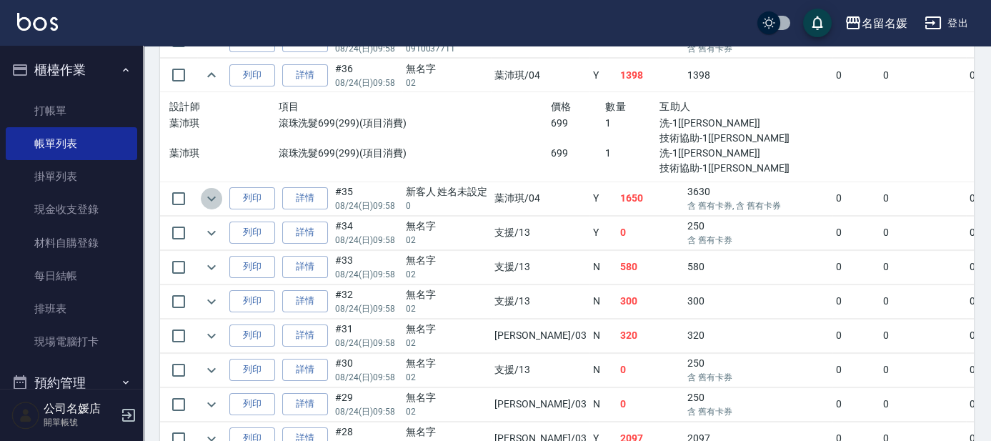
click at [210, 201] on icon "expand row" at bounding box center [211, 198] width 17 height 17
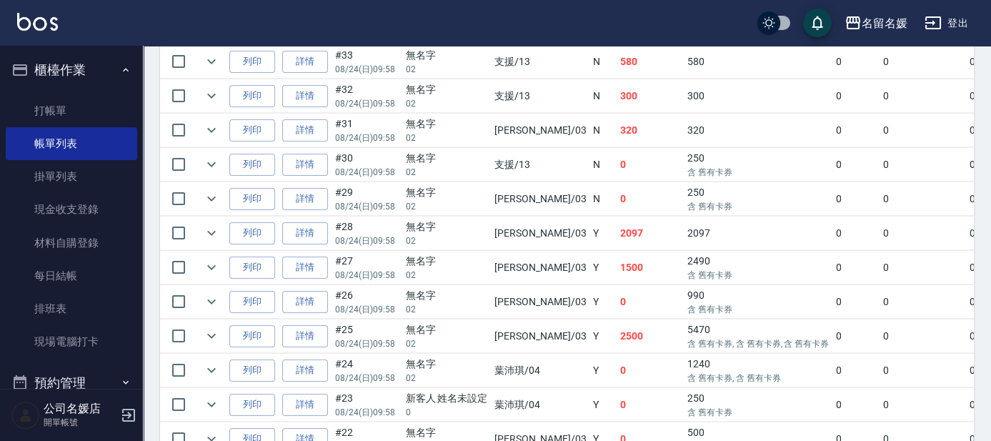
scroll to position [909, 0]
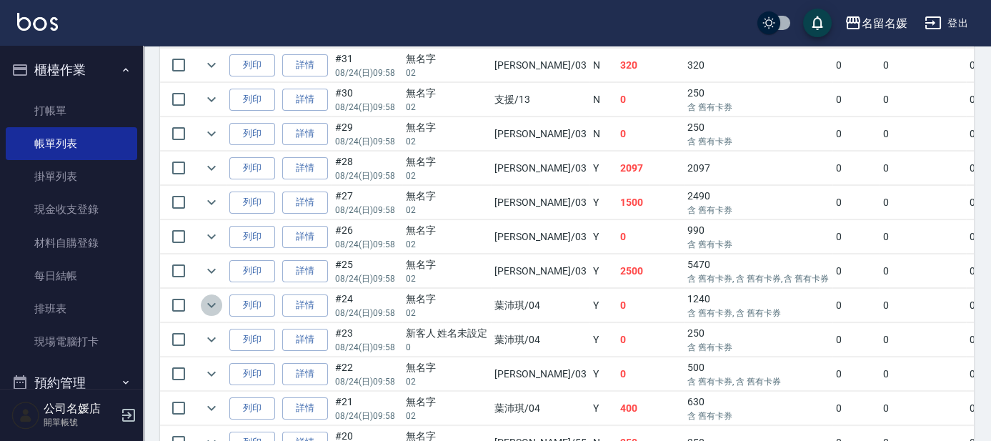
click at [219, 297] on icon "expand row" at bounding box center [211, 304] width 17 height 17
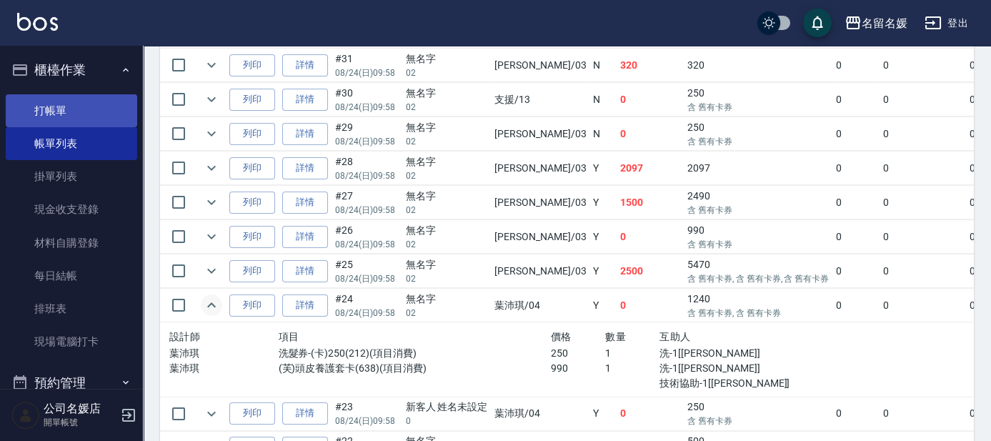
click at [58, 103] on link "打帳單" at bounding box center [71, 110] width 131 height 33
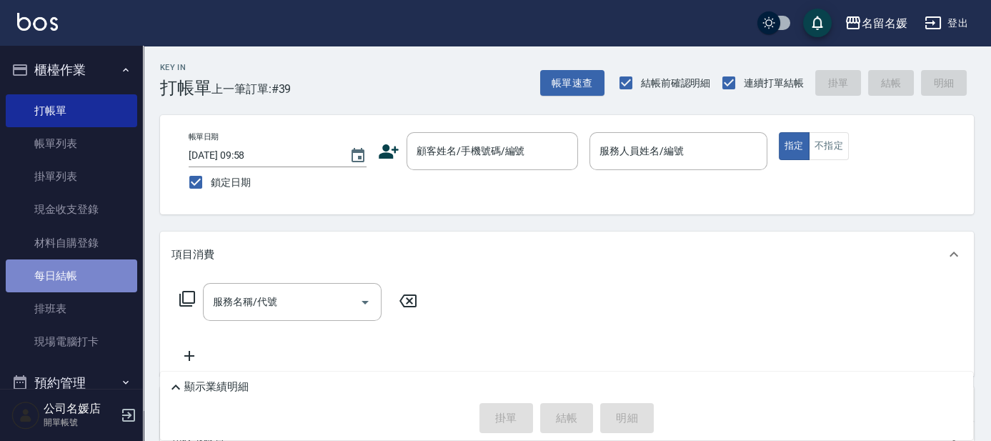
click at [91, 268] on link "每日結帳" at bounding box center [71, 275] width 131 height 33
click at [91, 269] on link "每日結帳" at bounding box center [71, 275] width 131 height 33
click at [89, 282] on link "每日結帳" at bounding box center [71, 275] width 131 height 33
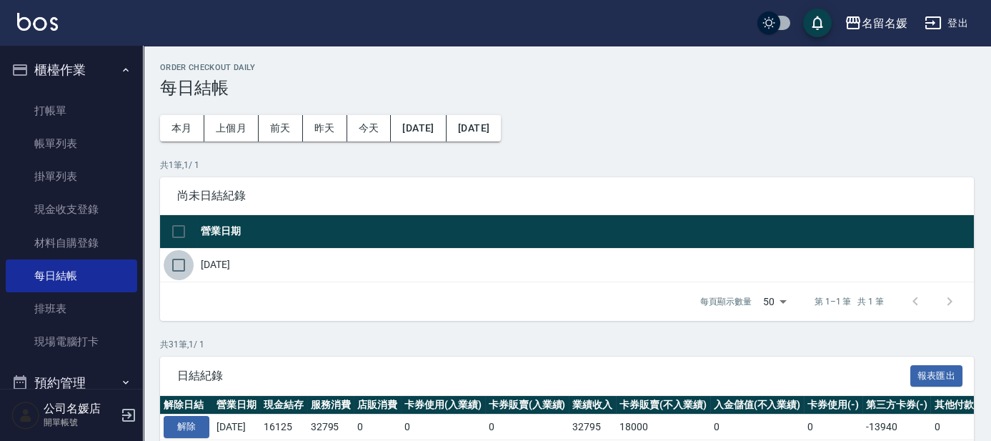
click at [190, 264] on input "checkbox" at bounding box center [179, 265] width 30 height 30
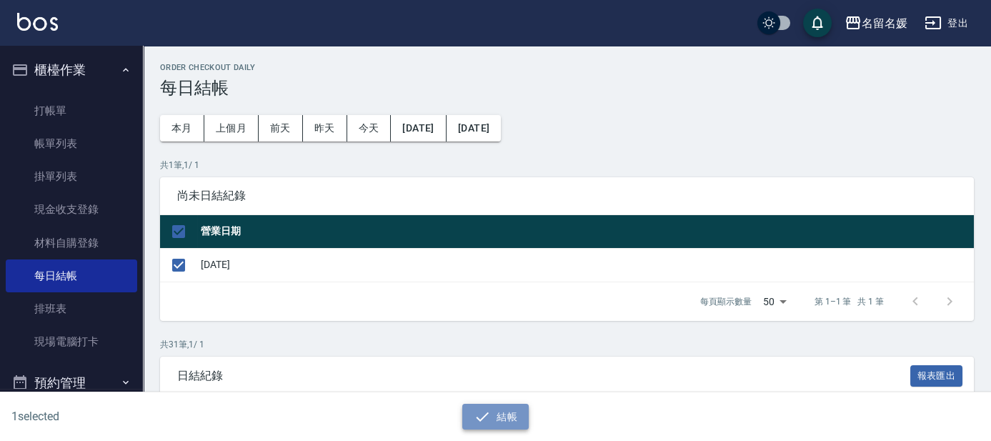
click at [512, 424] on button "結帳" at bounding box center [495, 417] width 66 height 26
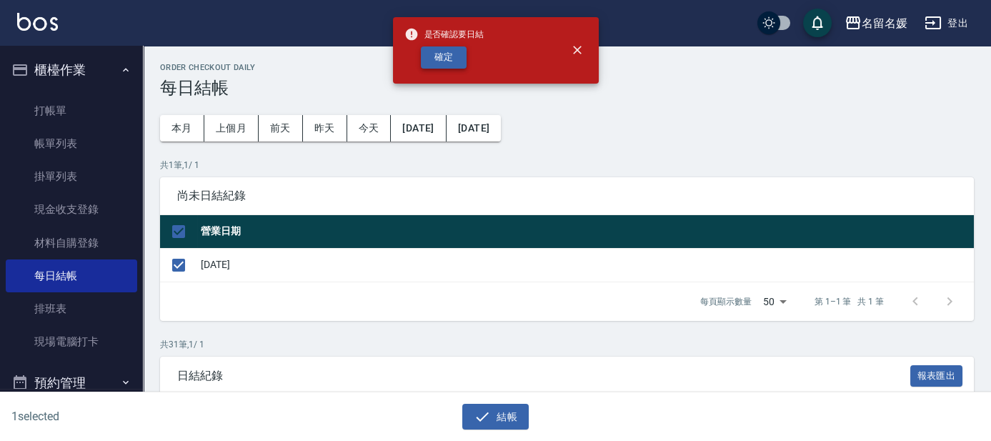
click at [436, 64] on button "確定" at bounding box center [444, 57] width 46 height 22
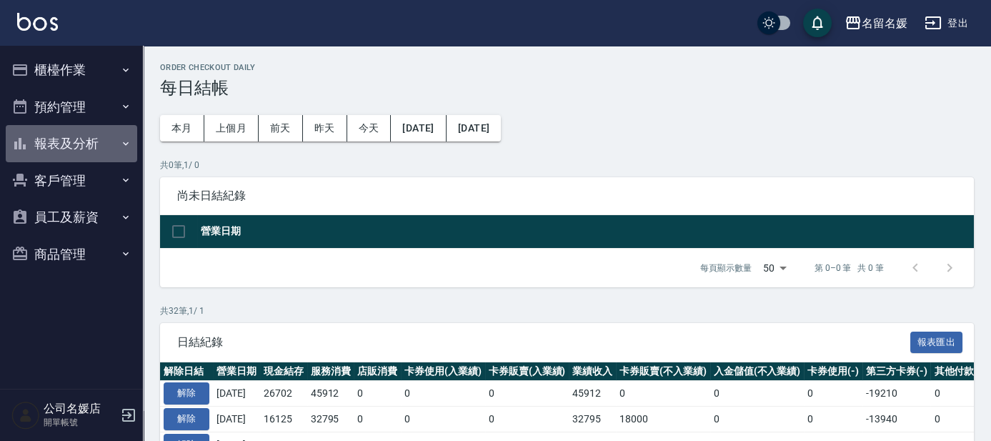
click at [44, 145] on button "報表及分析" at bounding box center [71, 143] width 131 height 37
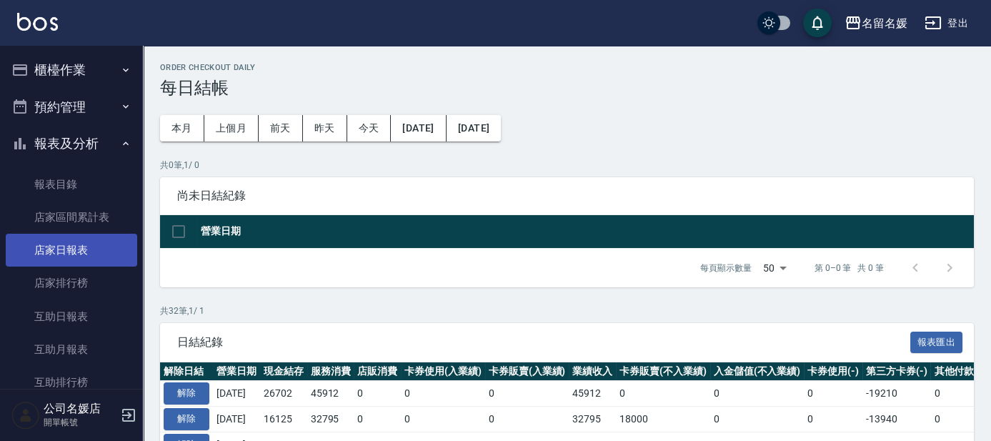
click at [47, 248] on link "店家日報表" at bounding box center [71, 250] width 131 height 33
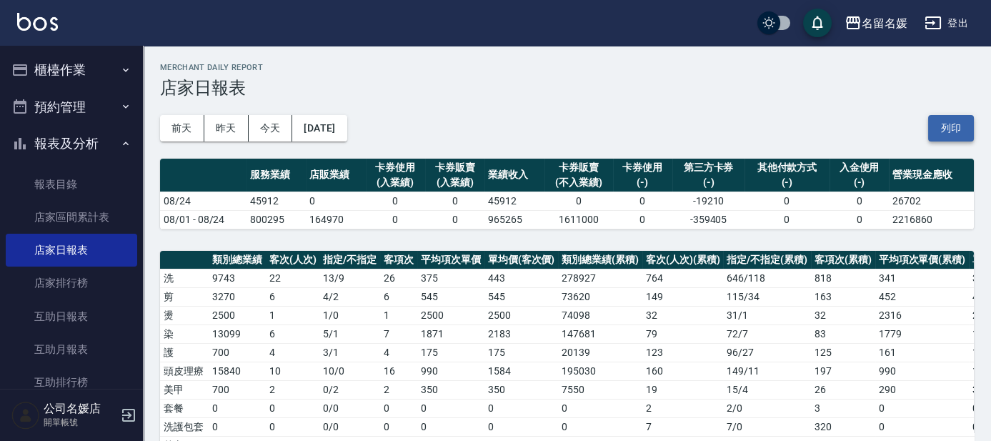
click at [940, 121] on button "列印" at bounding box center [951, 128] width 46 height 26
click at [99, 329] on link "互助日報表" at bounding box center [71, 316] width 131 height 33
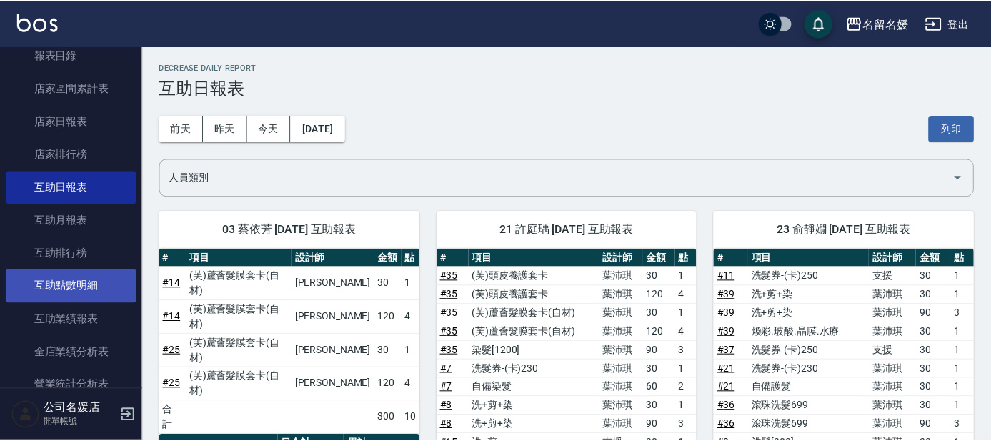
scroll to position [259, 0]
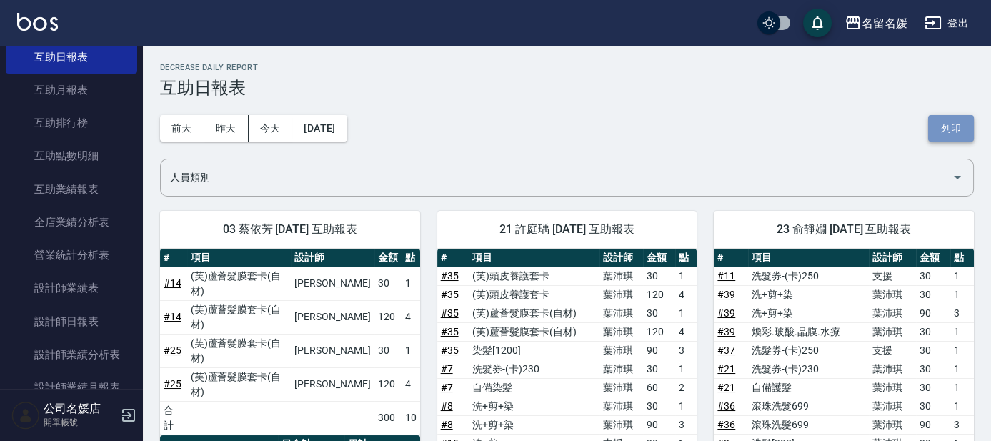
click at [954, 124] on button "列印" at bounding box center [951, 128] width 46 height 26
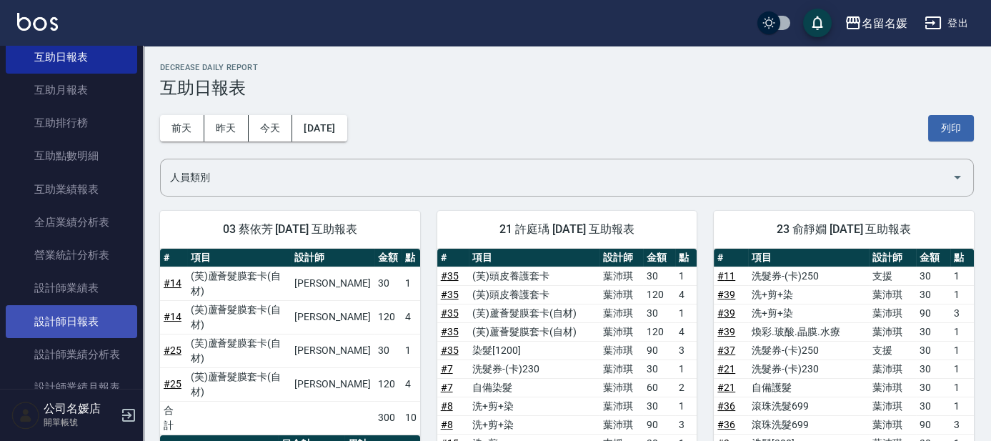
click at [96, 314] on link "設計師日報表" at bounding box center [71, 321] width 131 height 33
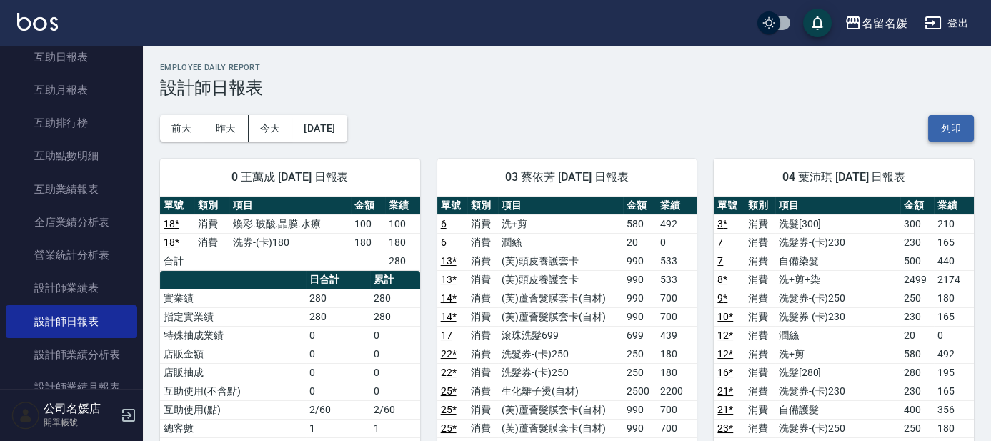
click at [969, 129] on button "列印" at bounding box center [951, 128] width 46 height 26
